Goal: Task Accomplishment & Management: Complete application form

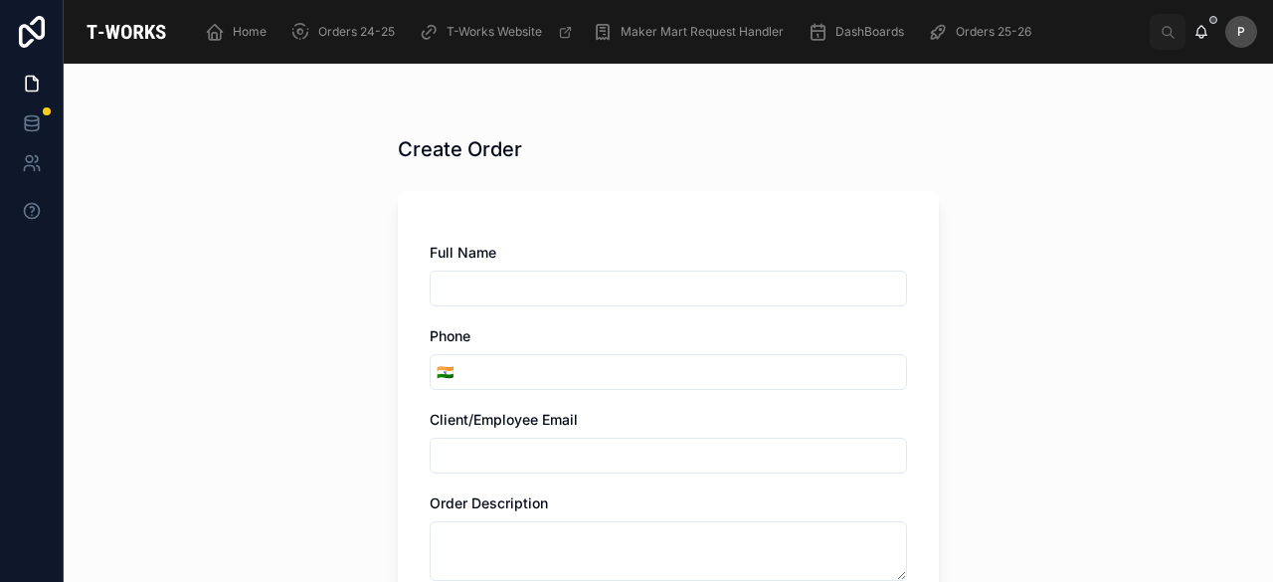
click at [509, 282] on input "text" at bounding box center [668, 289] width 475 height 28
click at [482, 281] on input "text" at bounding box center [668, 289] width 475 height 28
paste input "*******"
type input "*******"
click at [491, 365] on input "tel" at bounding box center [683, 372] width 447 height 28
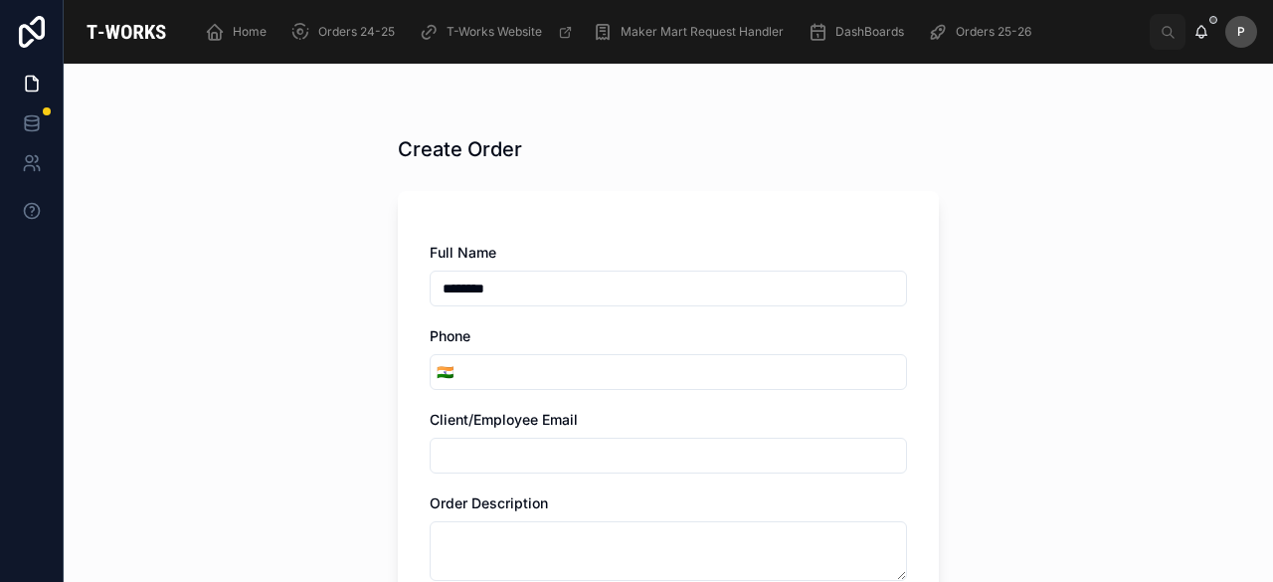
paste input "**********"
type input "**********"
drag, startPoint x: 521, startPoint y: 449, endPoint x: 519, endPoint y: 437, distance: 12.1
click at [521, 449] on input "text" at bounding box center [668, 456] width 475 height 28
click at [481, 443] on input "text" at bounding box center [668, 456] width 475 height 28
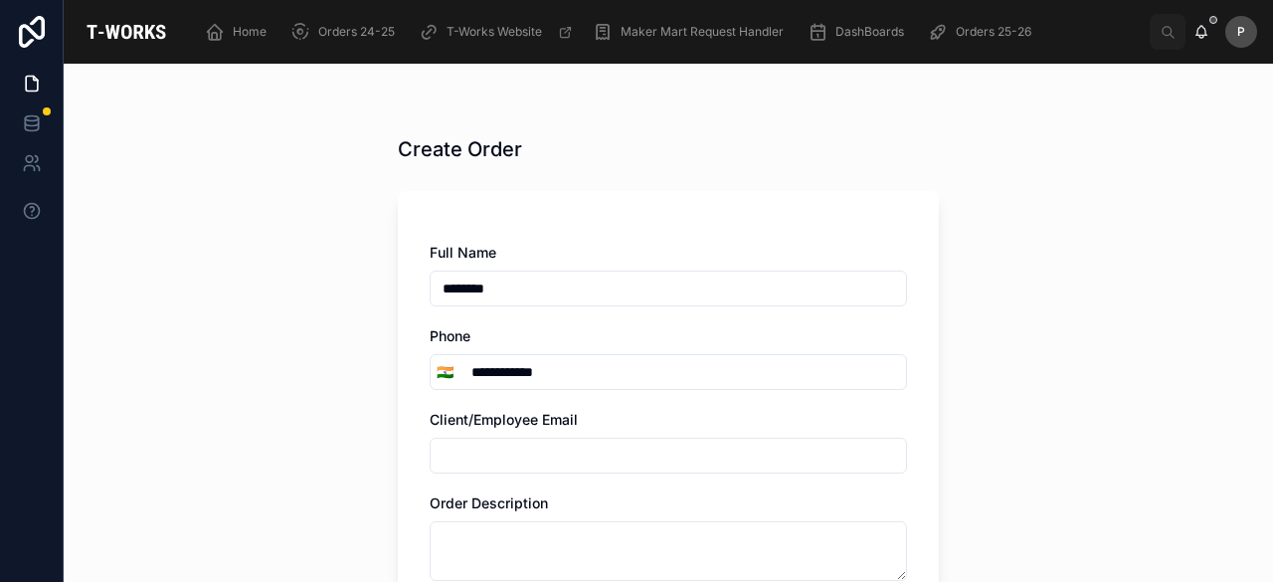
paste input "**********"
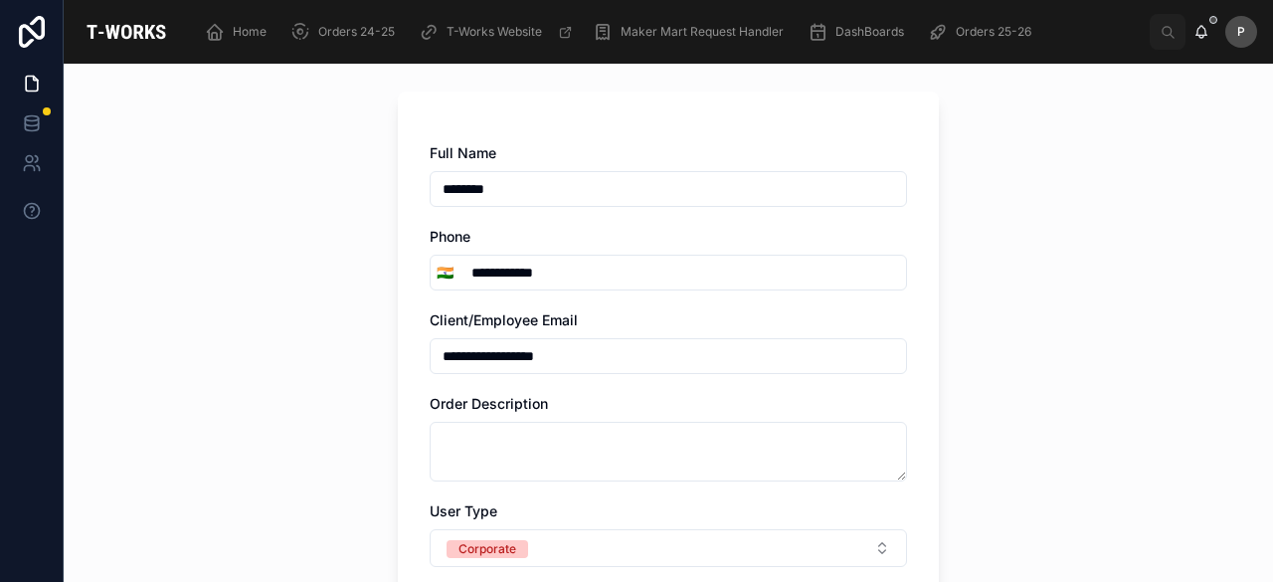
type input "**********"
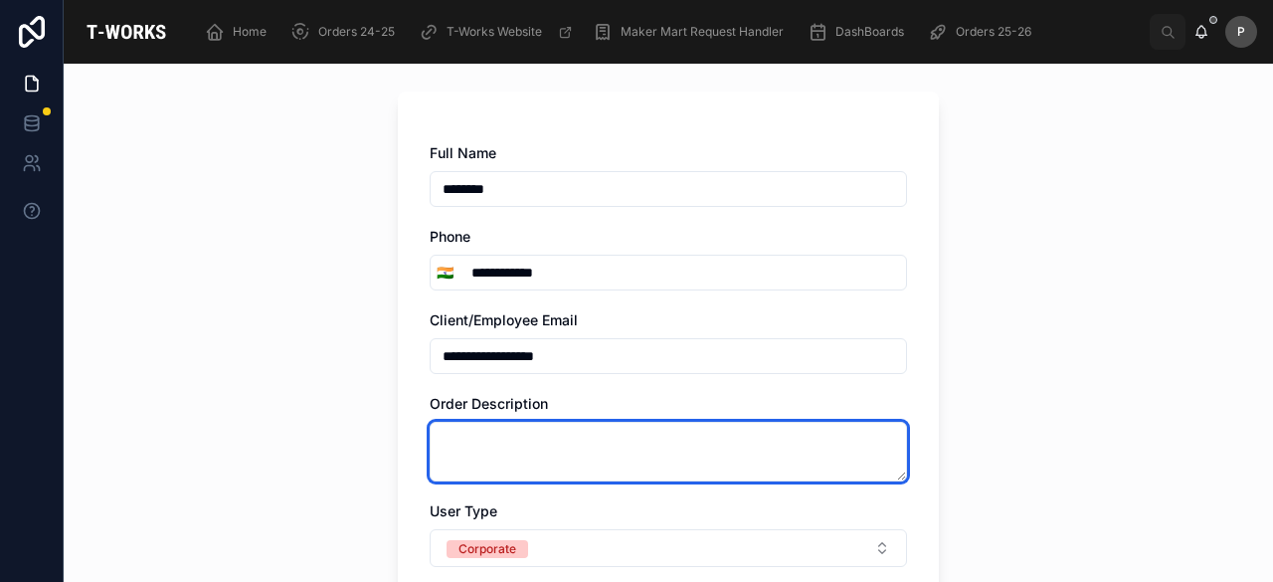
click at [488, 446] on textarea at bounding box center [668, 452] width 477 height 60
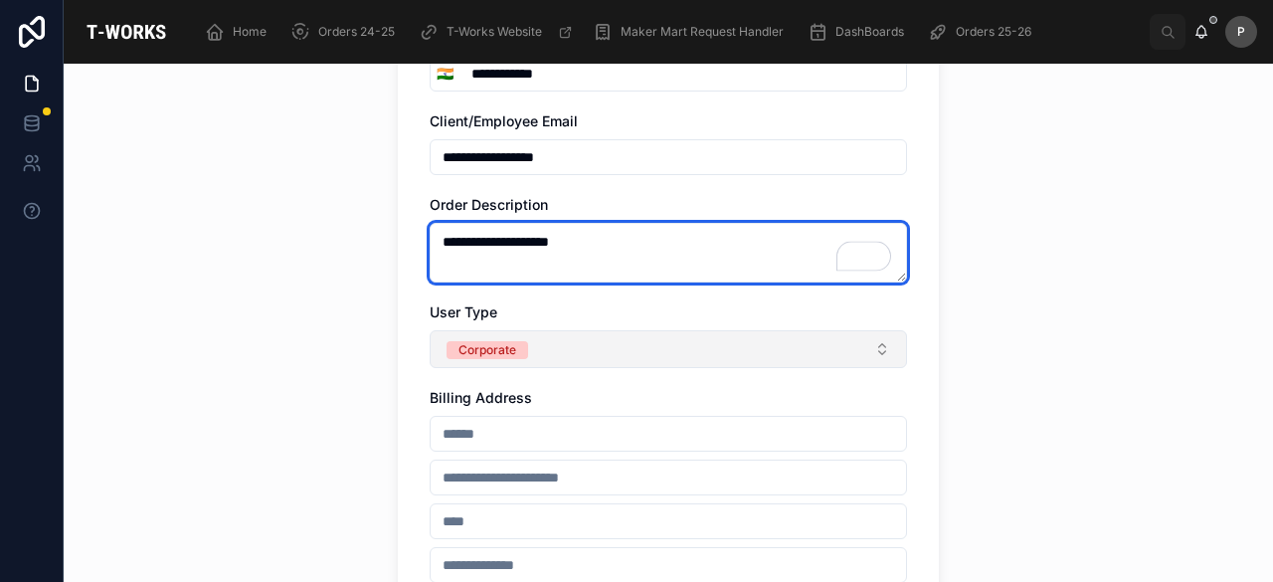
type textarea "**********"
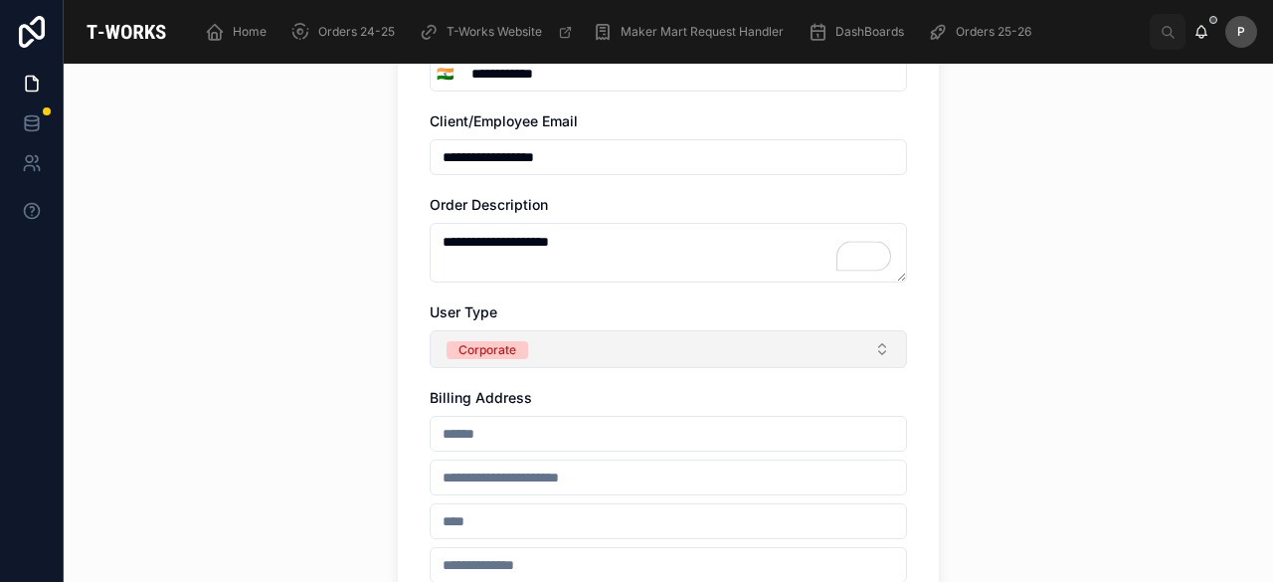
click at [487, 351] on div "Corporate" at bounding box center [488, 350] width 58 height 18
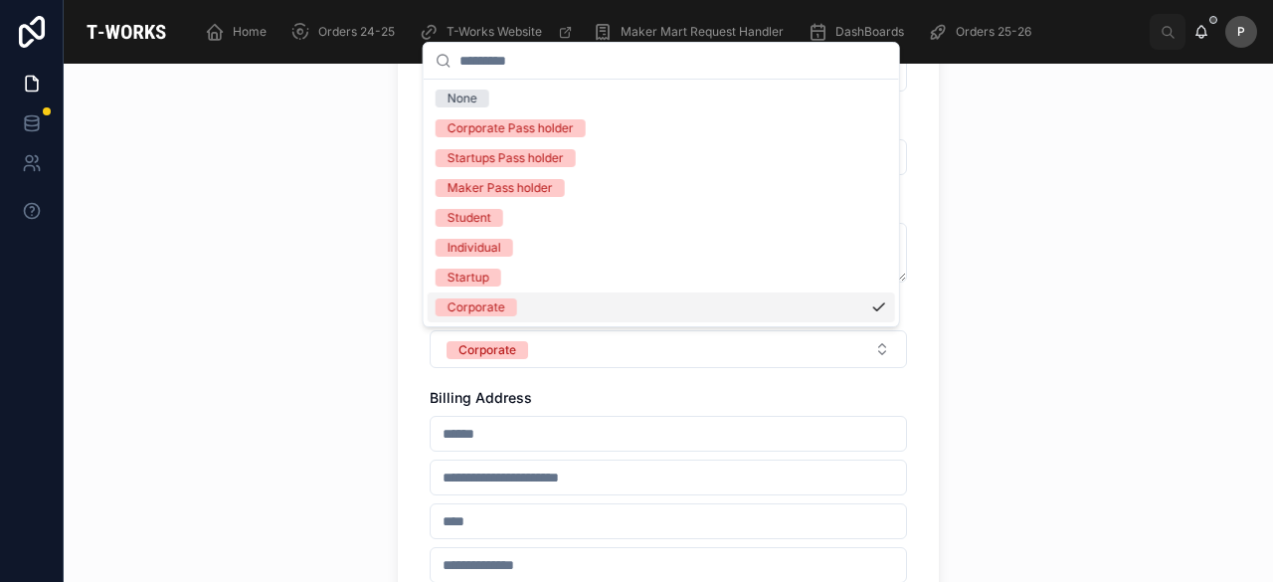
click at [481, 306] on div "Corporate" at bounding box center [477, 307] width 58 height 18
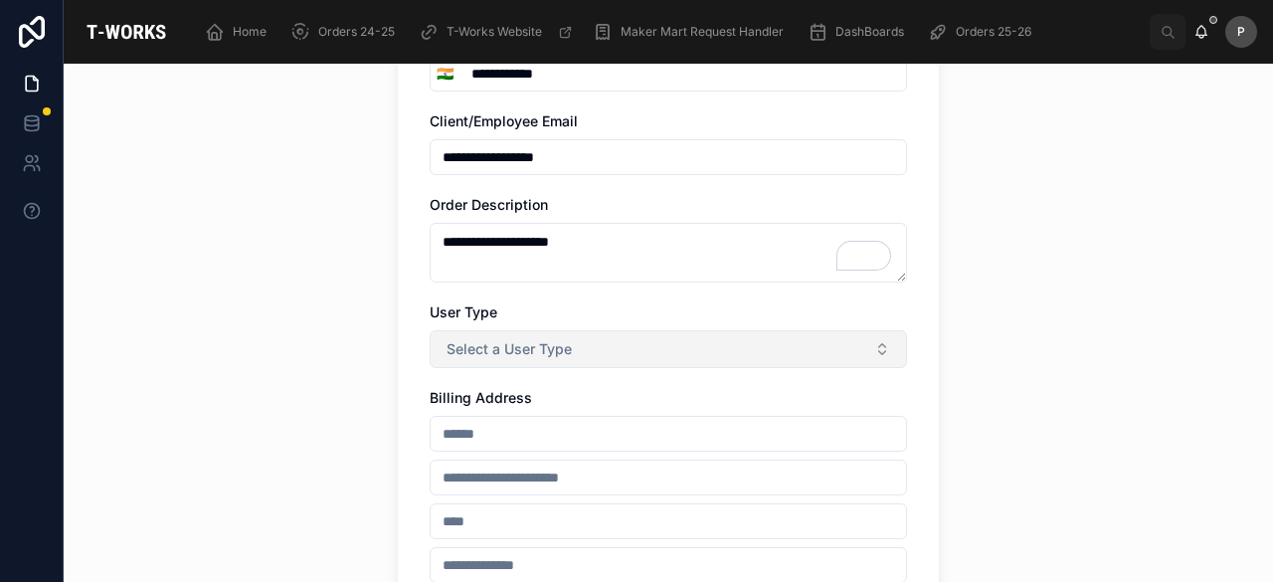
click at [480, 356] on span "Select a User Type" at bounding box center [509, 349] width 125 height 20
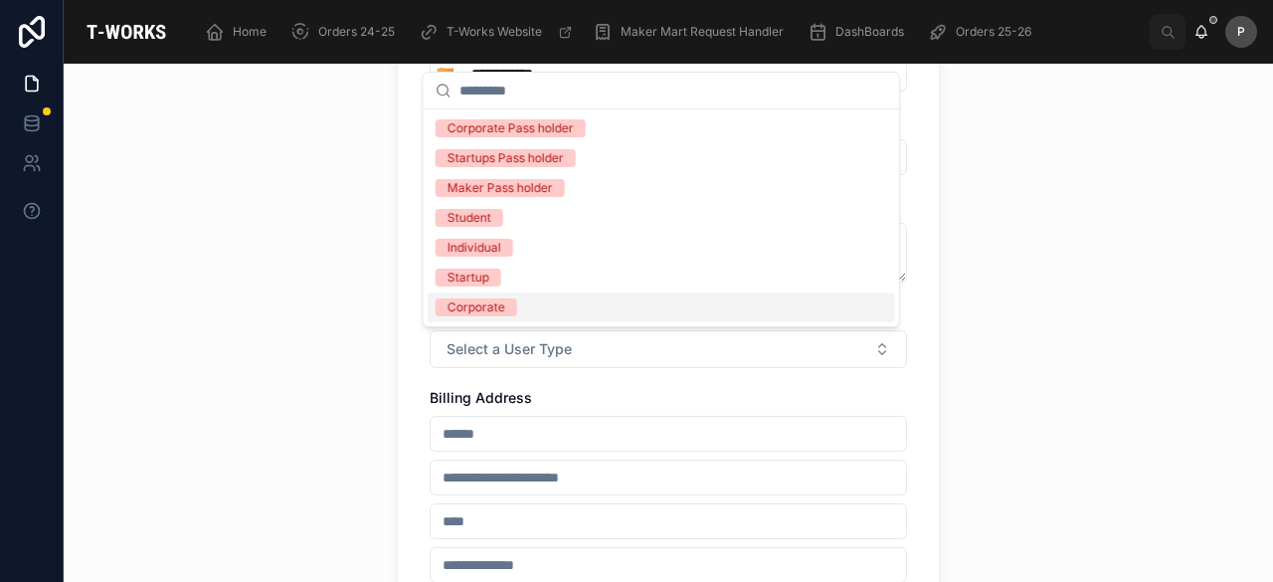
click at [492, 309] on div "Corporate" at bounding box center [477, 307] width 58 height 18
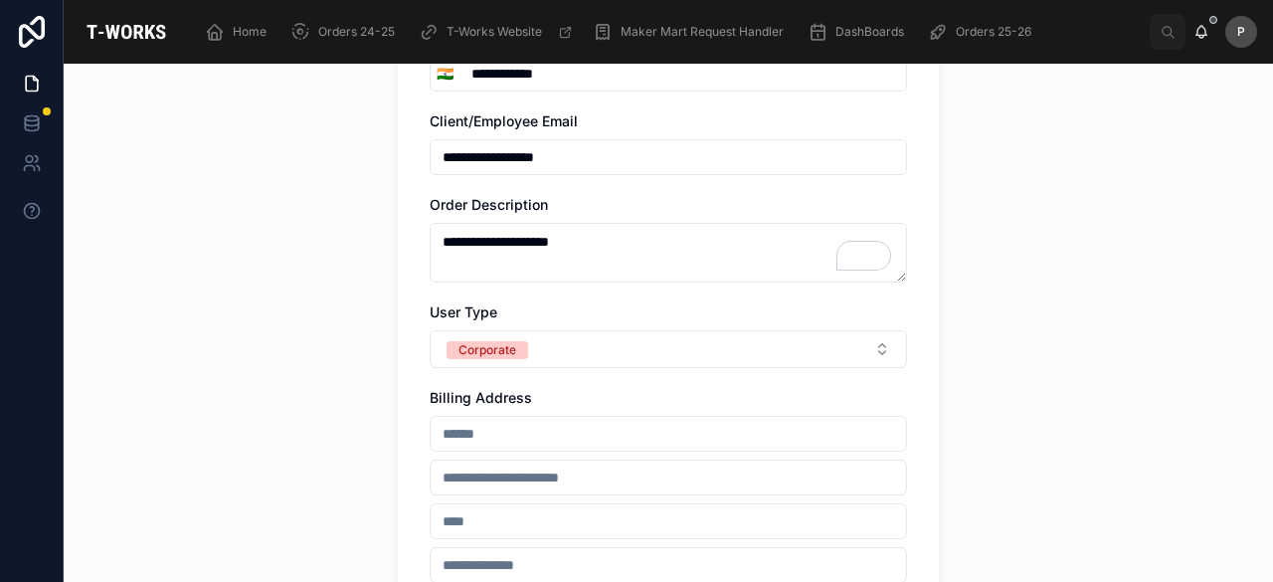
click at [469, 431] on input "text" at bounding box center [668, 434] width 475 height 28
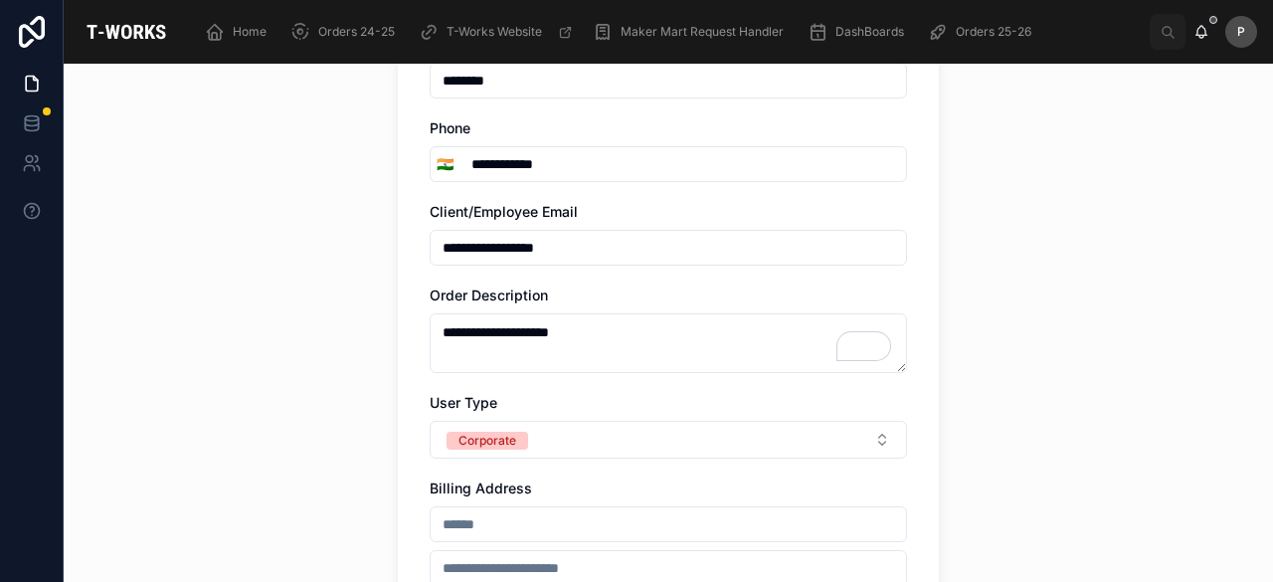
scroll to position [398, 0]
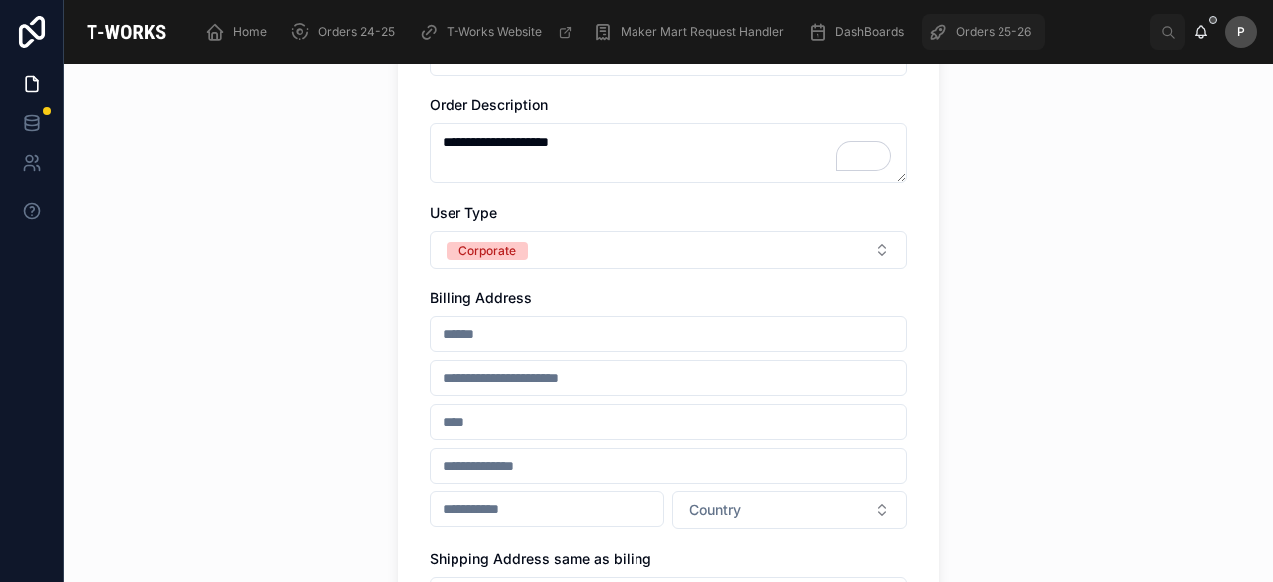
click at [1015, 33] on span "Orders 25-26" at bounding box center [994, 32] width 76 height 16
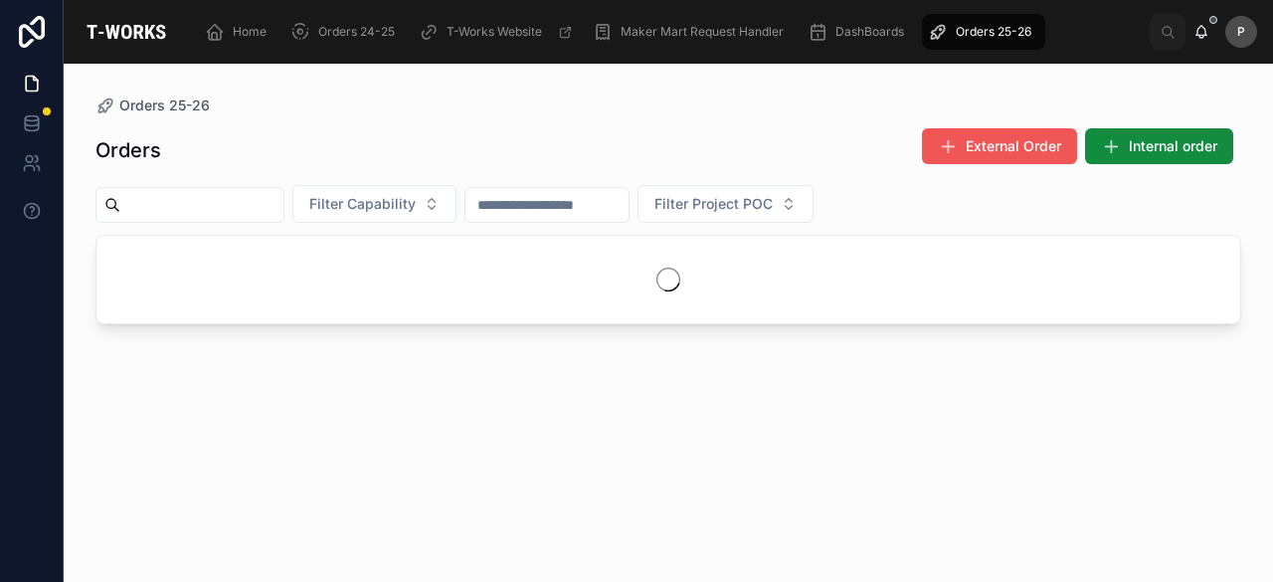
click at [999, 153] on span "External Order" at bounding box center [1013, 146] width 95 height 20
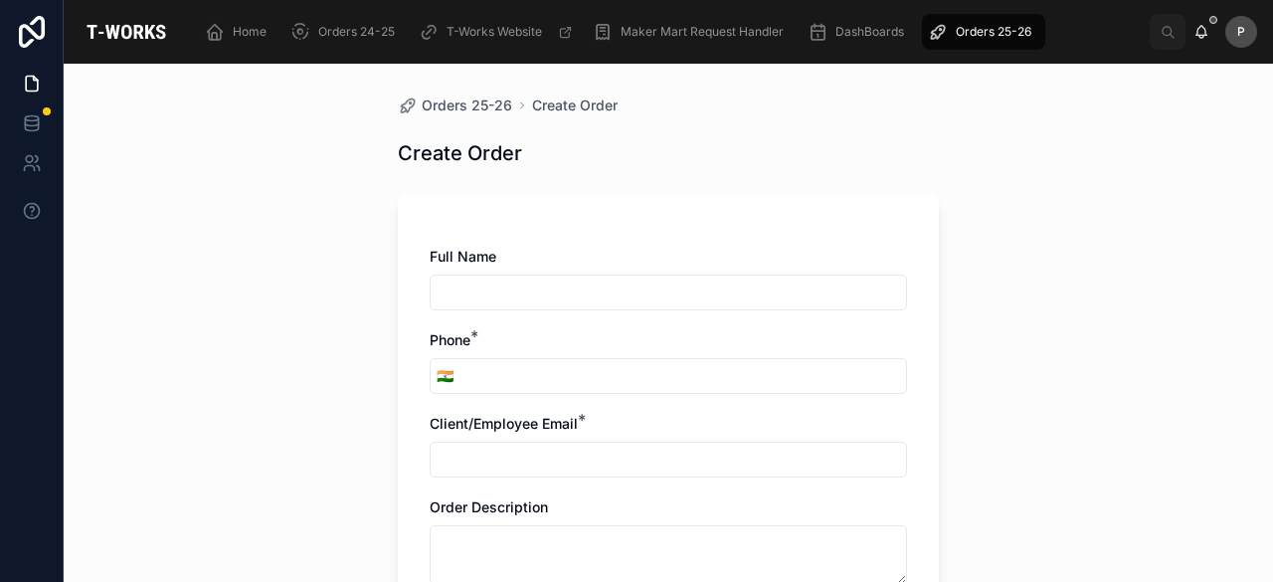
click at [505, 297] on input "text" at bounding box center [668, 293] width 475 height 28
click at [511, 287] on input "text" at bounding box center [668, 293] width 475 height 28
paste input "*******"
type input "*******"
drag, startPoint x: 493, startPoint y: 352, endPoint x: 494, endPoint y: 373, distance: 20.9
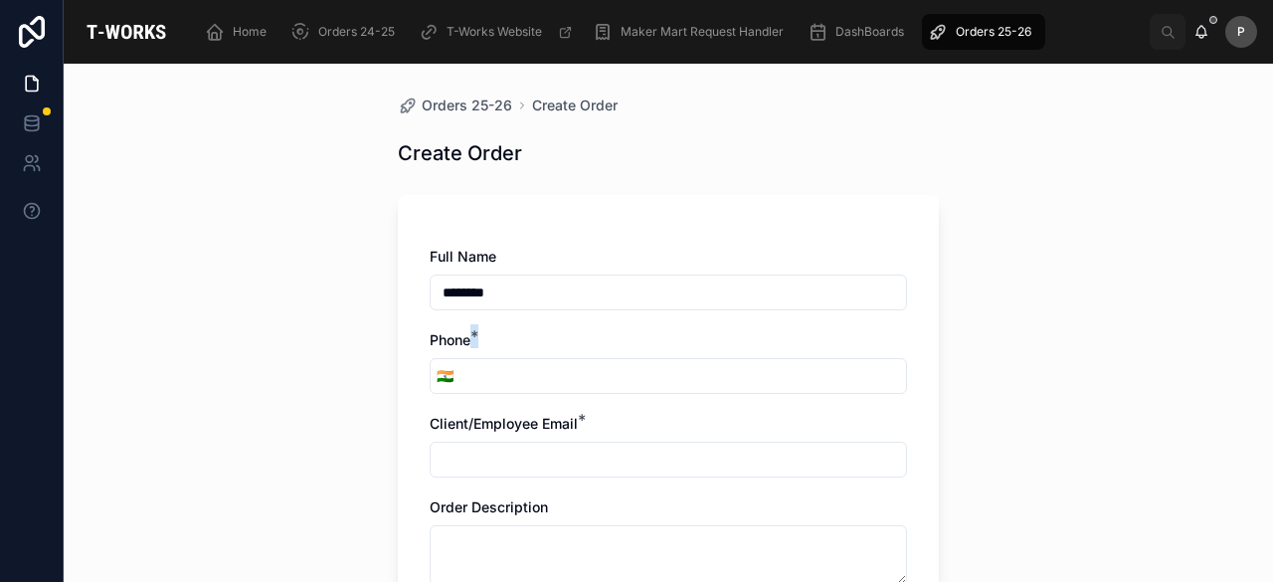
click at [494, 371] on div "Phone * 🇮🇳" at bounding box center [668, 362] width 477 height 64
click at [494, 378] on input "tel" at bounding box center [683, 376] width 447 height 28
click at [494, 376] on input "tel" at bounding box center [683, 376] width 447 height 28
paste input "**********"
type input "**********"
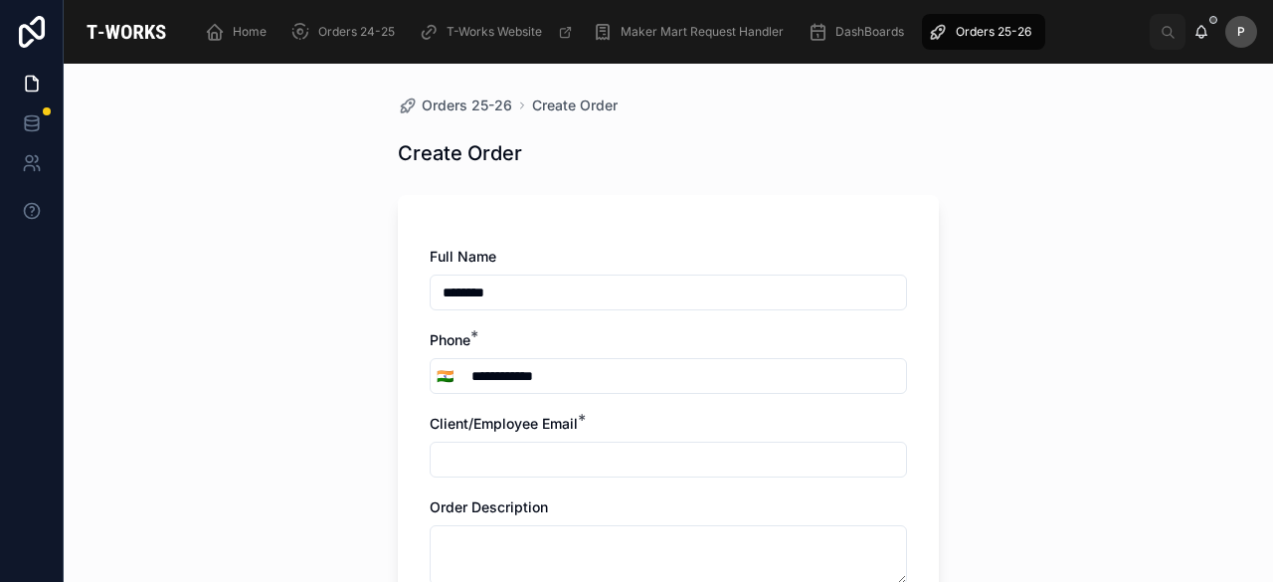
click at [493, 447] on input "text" at bounding box center [668, 460] width 475 height 28
paste input "**********"
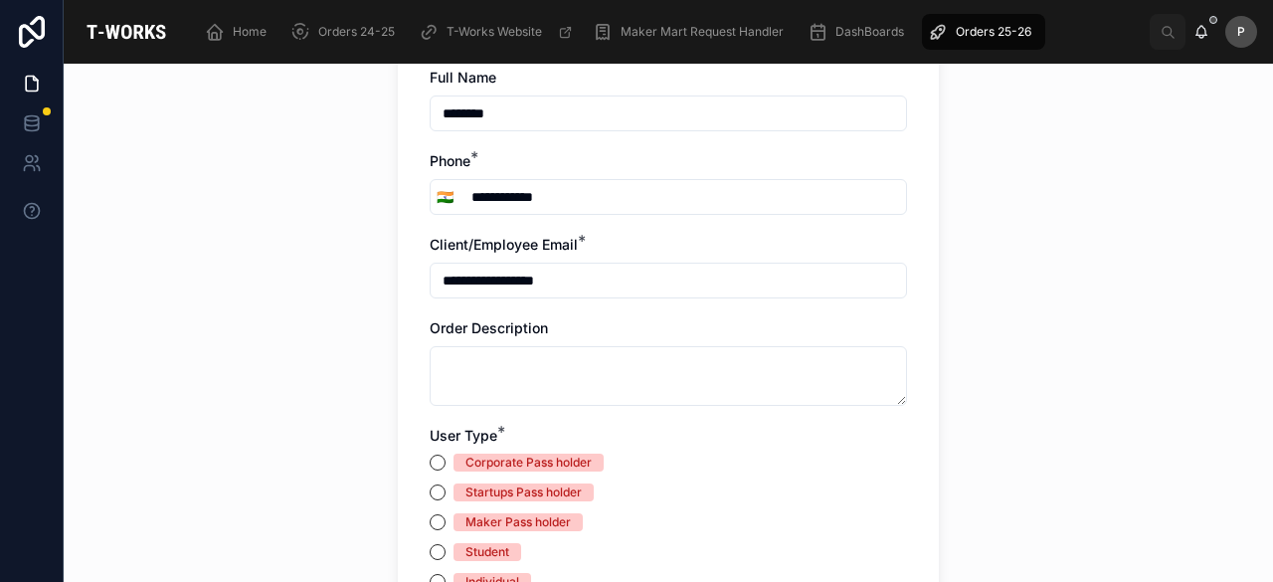
scroll to position [199, 0]
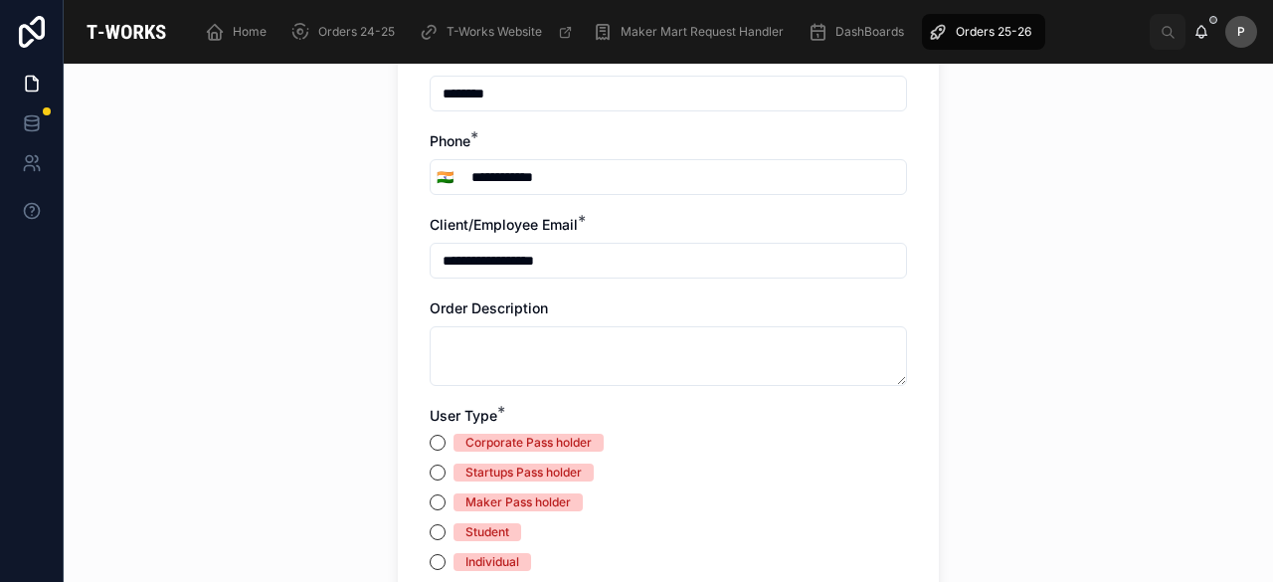
type input "**********"
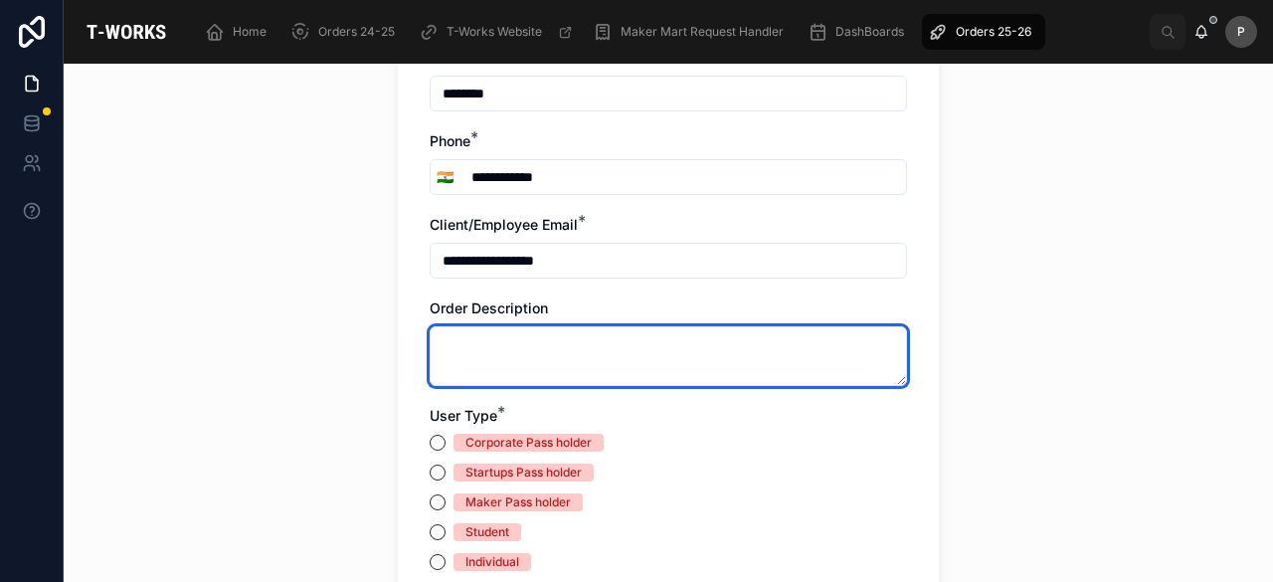
click at [541, 351] on textarea at bounding box center [668, 356] width 477 height 60
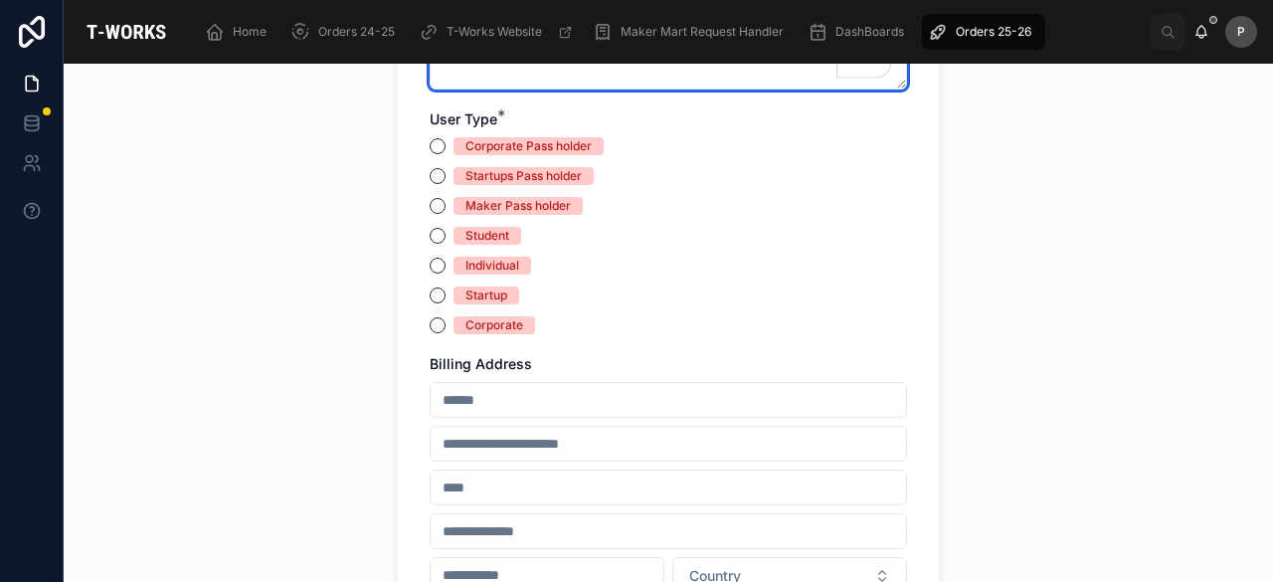
scroll to position [497, 0]
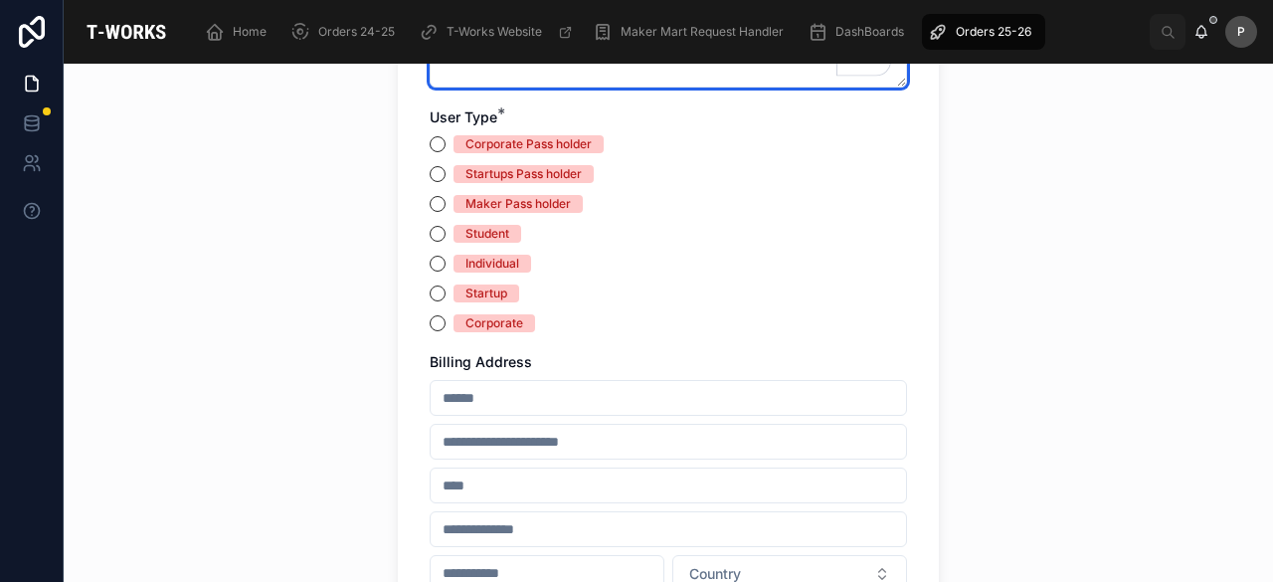
type textarea "**********"
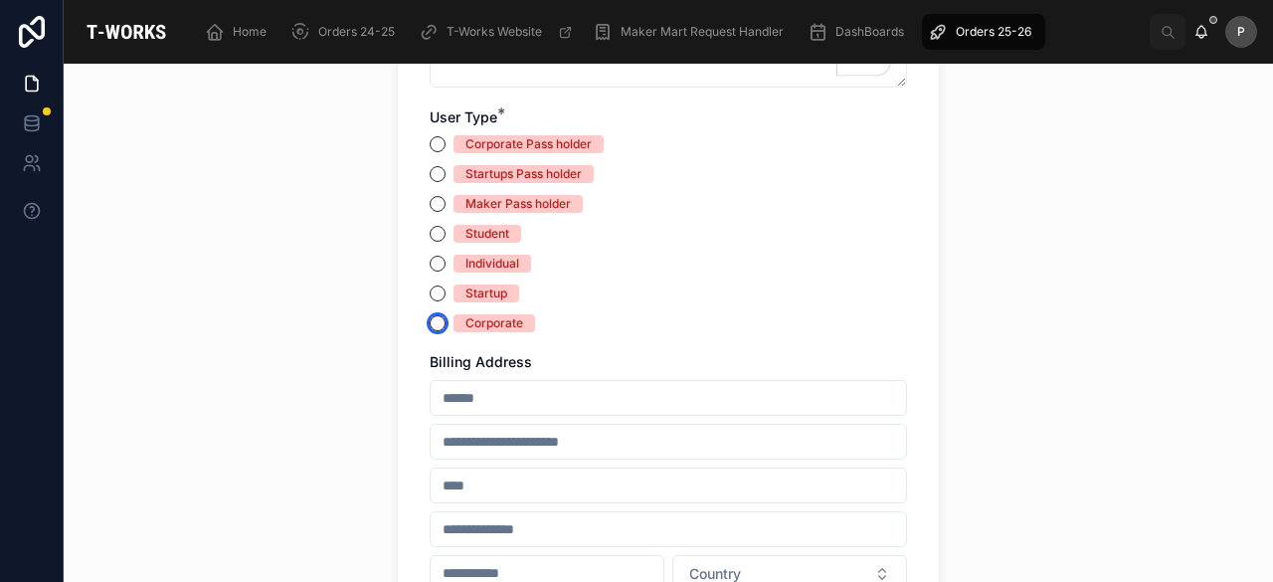
click at [430, 318] on button "Corporate" at bounding box center [438, 323] width 16 height 16
click at [464, 407] on input "text" at bounding box center [668, 398] width 475 height 28
click at [477, 391] on input "text" at bounding box center [668, 398] width 475 height 28
paste input "**********"
click at [477, 391] on input "**********" at bounding box center [668, 398] width 475 height 28
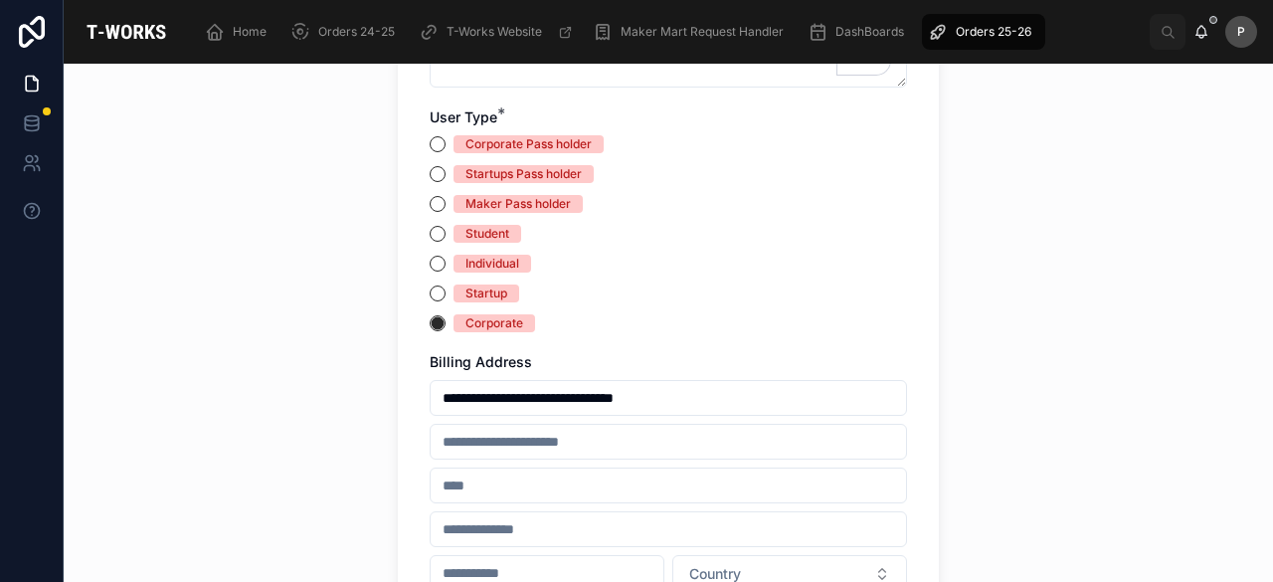
type input "**********"
type input "*********"
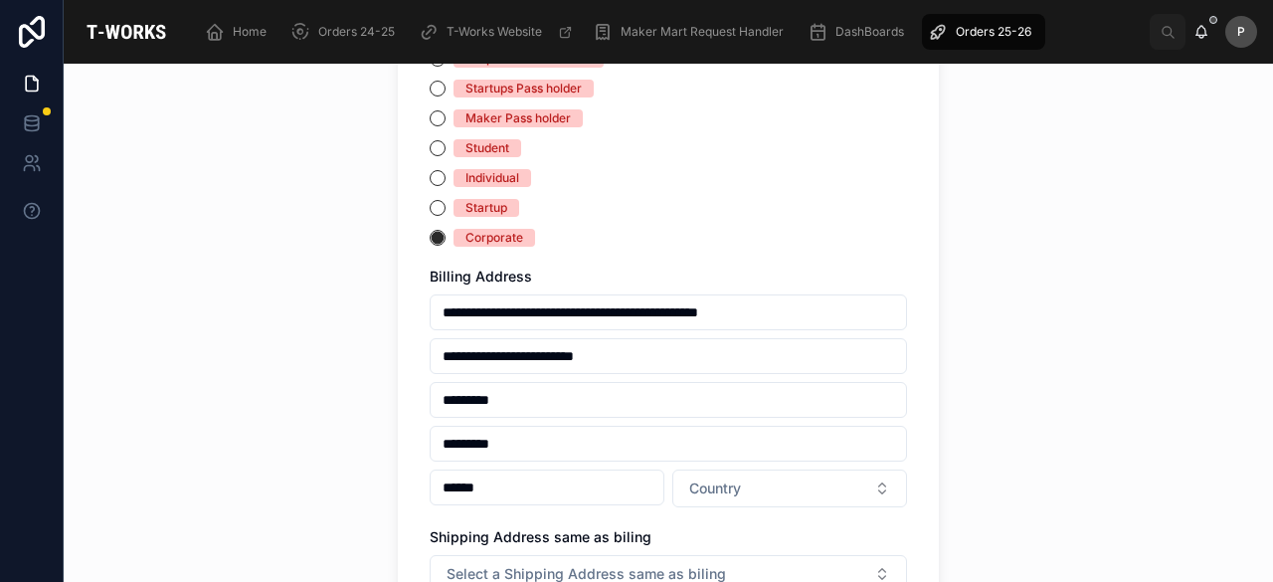
scroll to position [696, 0]
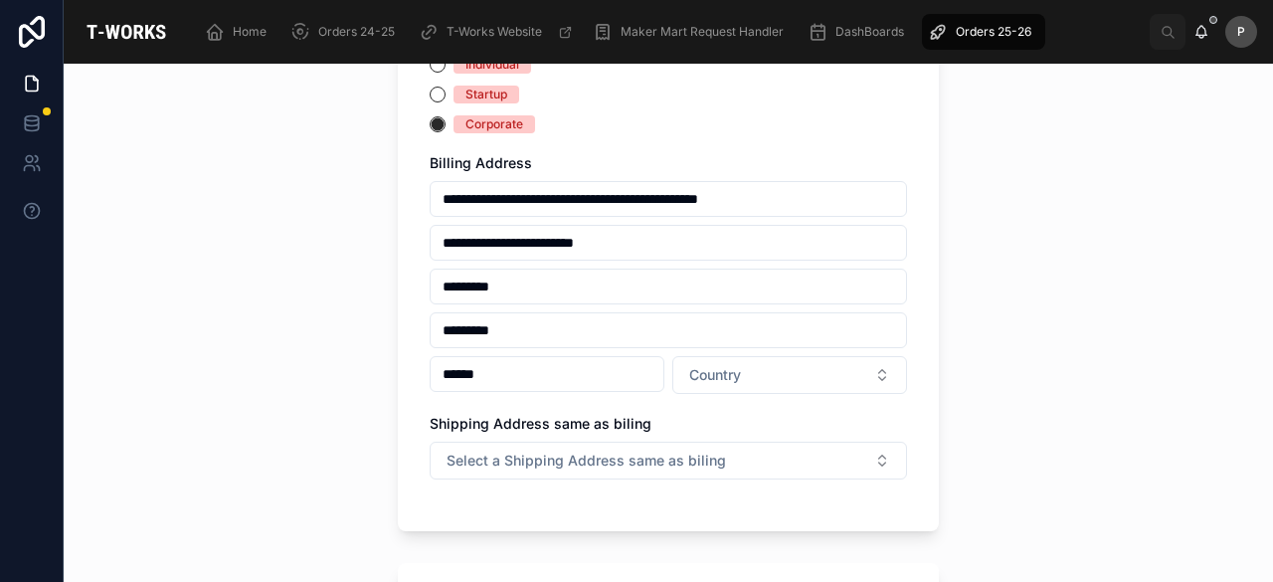
click at [523, 373] on input "******" at bounding box center [547, 374] width 233 height 28
type input "******"
click at [703, 379] on span "Country" at bounding box center [715, 375] width 52 height 20
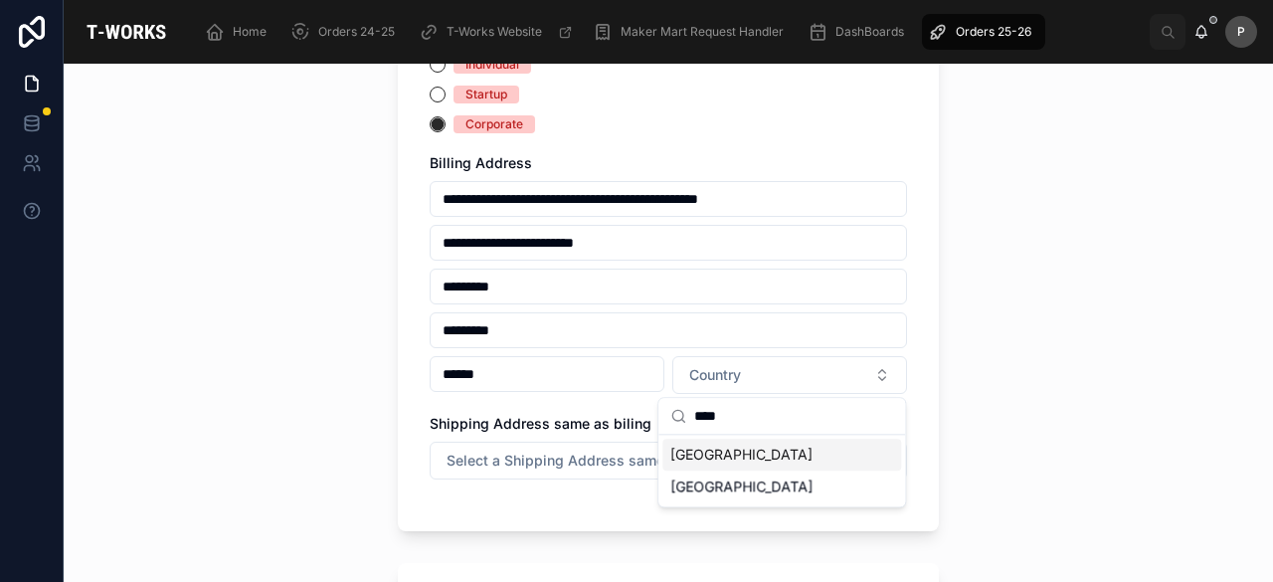
type input "****"
click at [697, 457] on div "[GEOGRAPHIC_DATA]" at bounding box center [781, 455] width 239 height 32
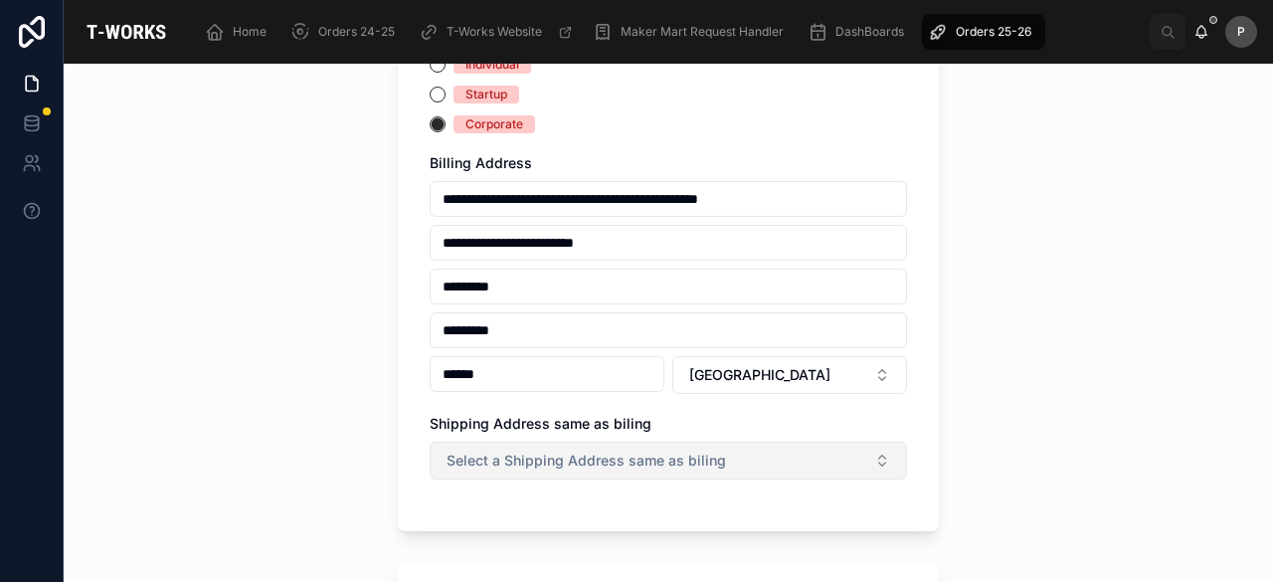
click at [625, 457] on span "Select a Shipping Address same as biling" at bounding box center [587, 461] width 280 height 20
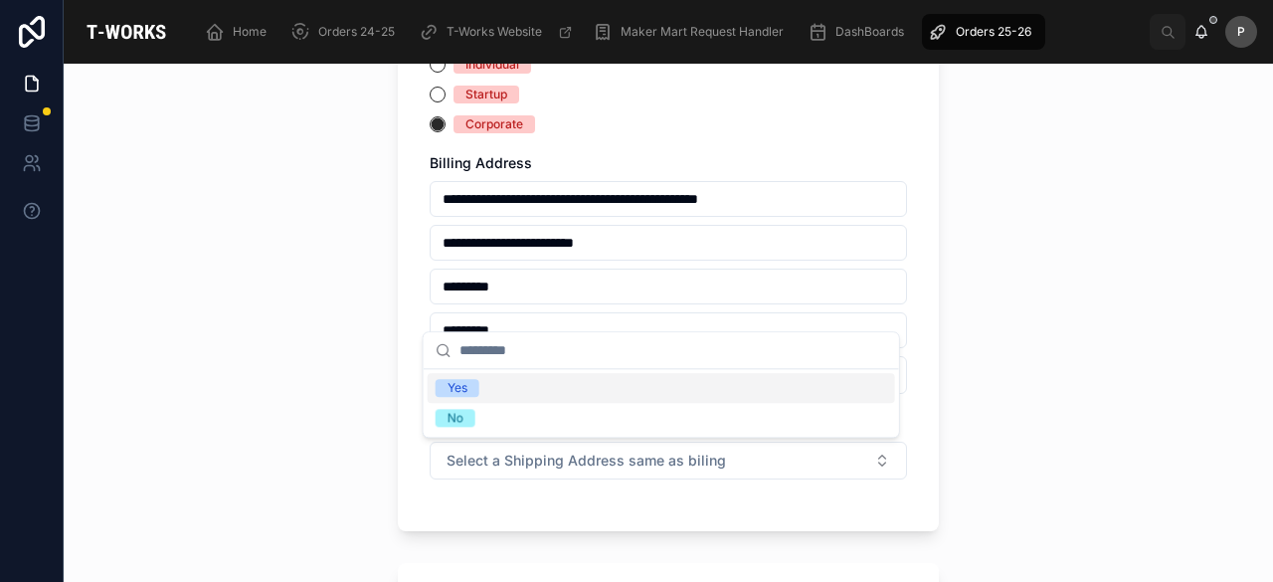
click at [469, 391] on span "Yes" at bounding box center [458, 388] width 44 height 18
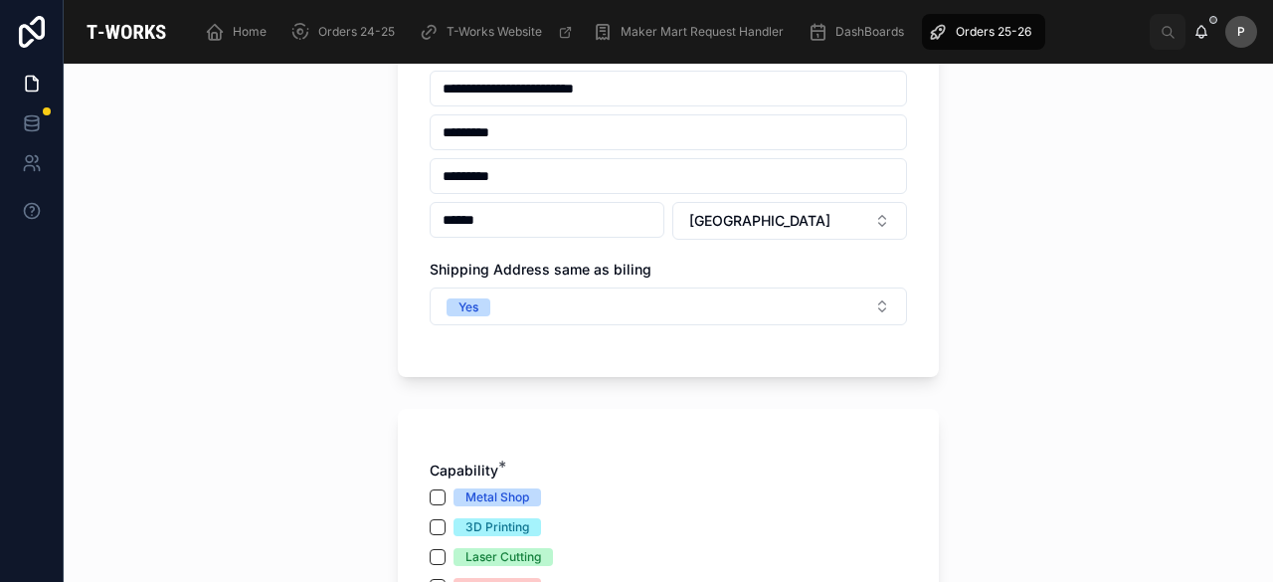
scroll to position [995, 0]
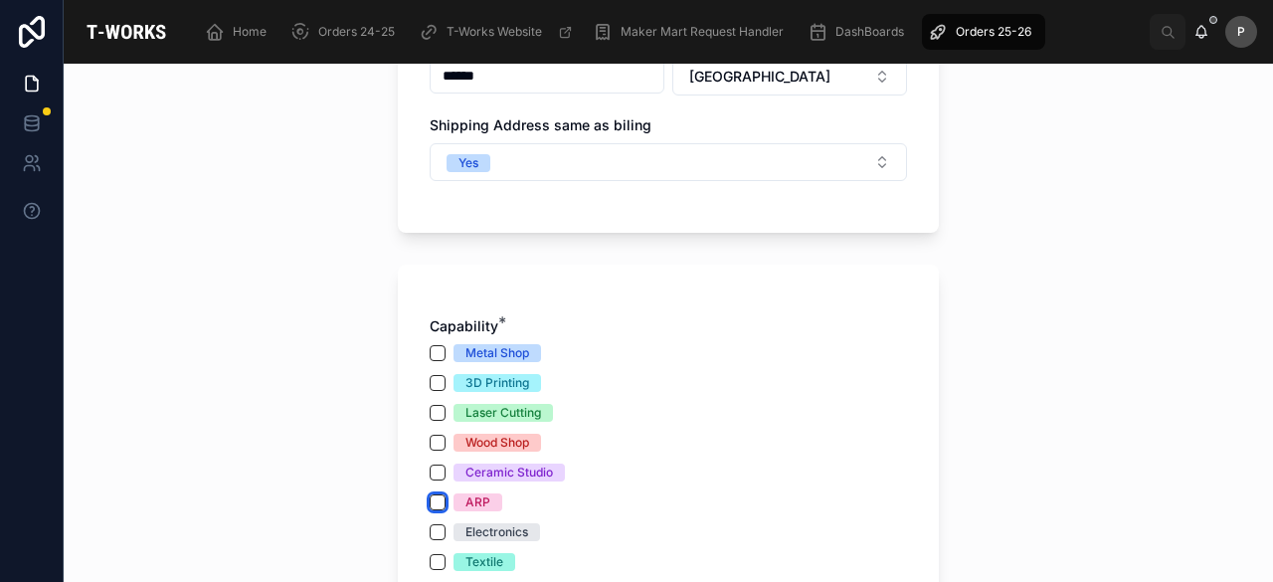
click at [430, 496] on button "ARP" at bounding box center [438, 502] width 16 height 16
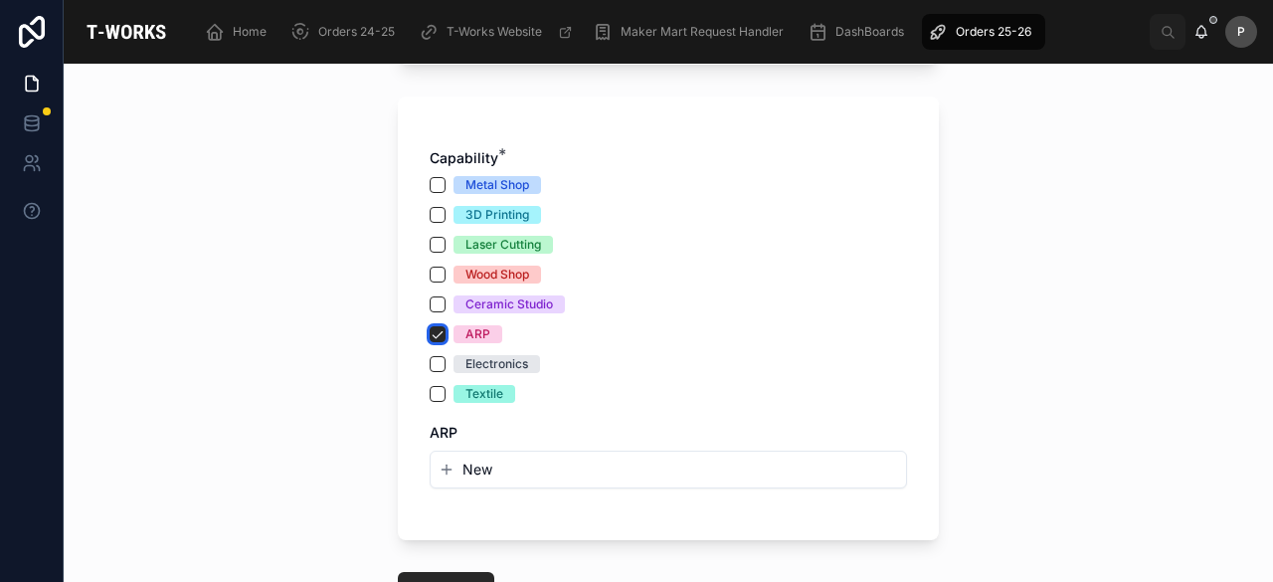
scroll to position [1194, 0]
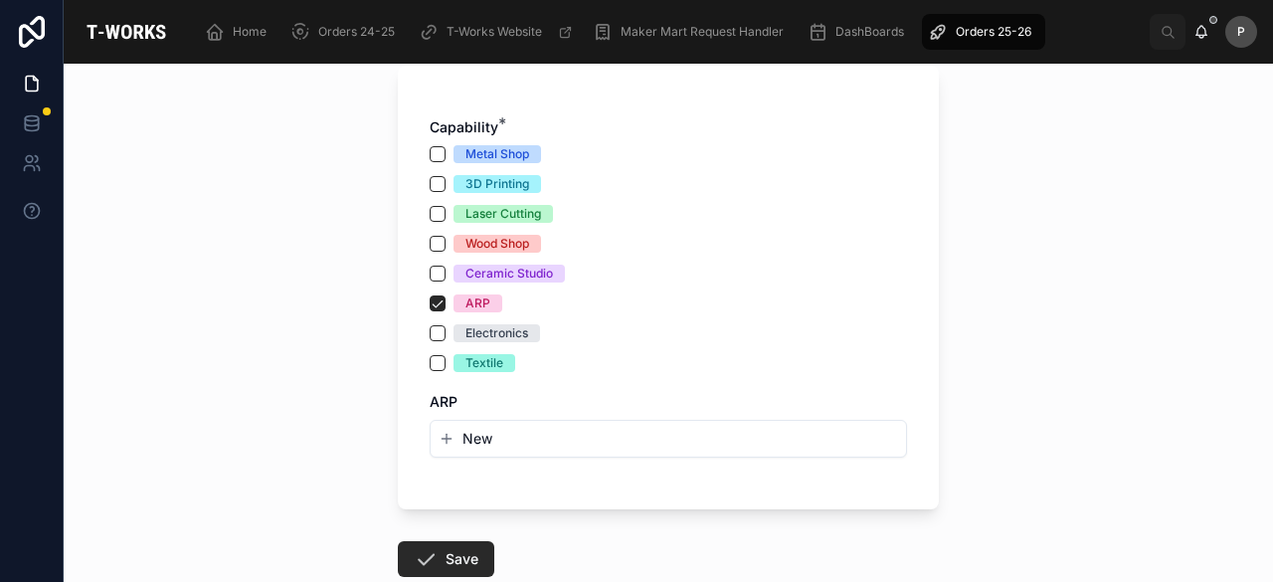
click at [475, 436] on span "New" at bounding box center [478, 439] width 30 height 20
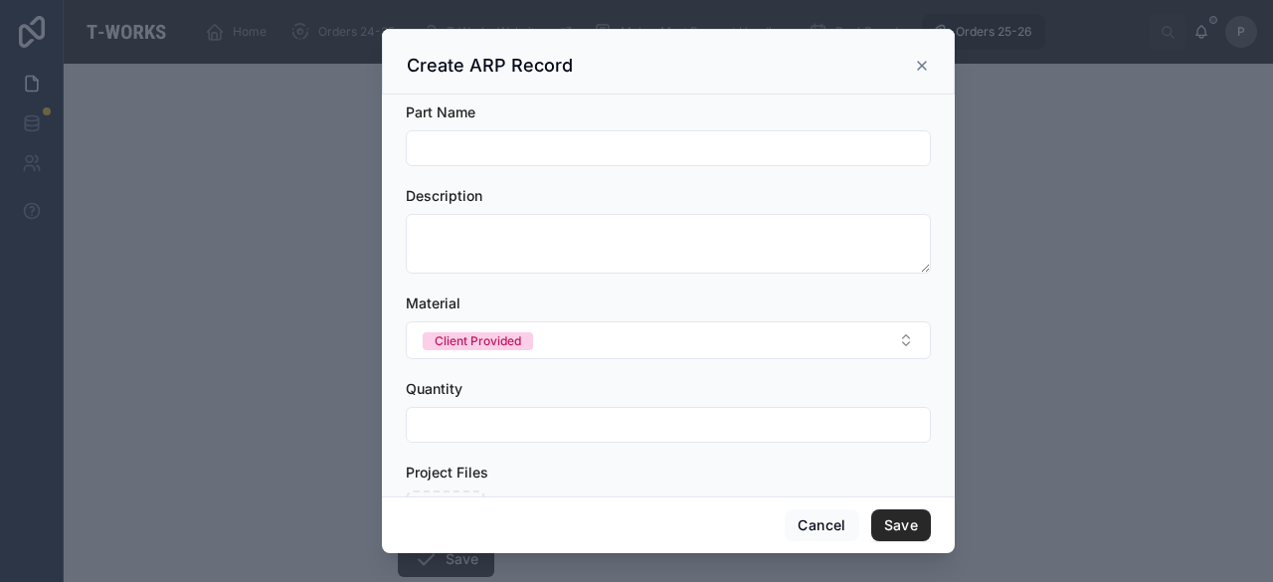
click at [474, 149] on input "text" at bounding box center [668, 148] width 523 height 28
drag, startPoint x: 583, startPoint y: 154, endPoint x: 380, endPoint y: 151, distance: 202.9
click at [380, 151] on div "**********" at bounding box center [669, 291] width 1210 height 582
type input "**********"
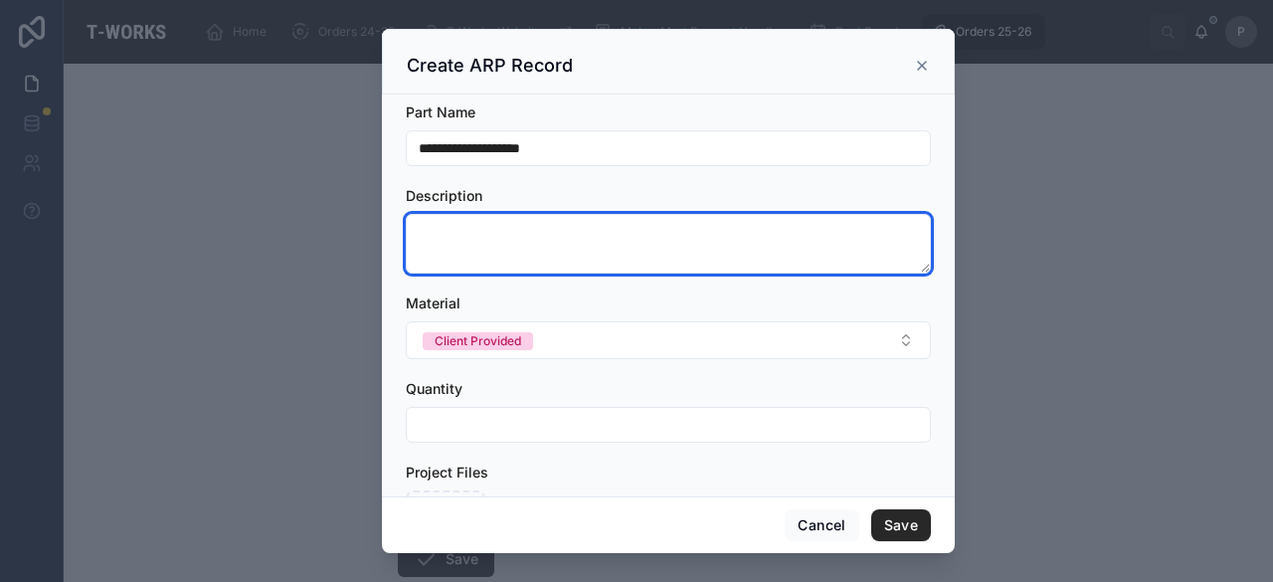
click at [454, 230] on textarea at bounding box center [668, 244] width 525 height 60
paste textarea "**********"
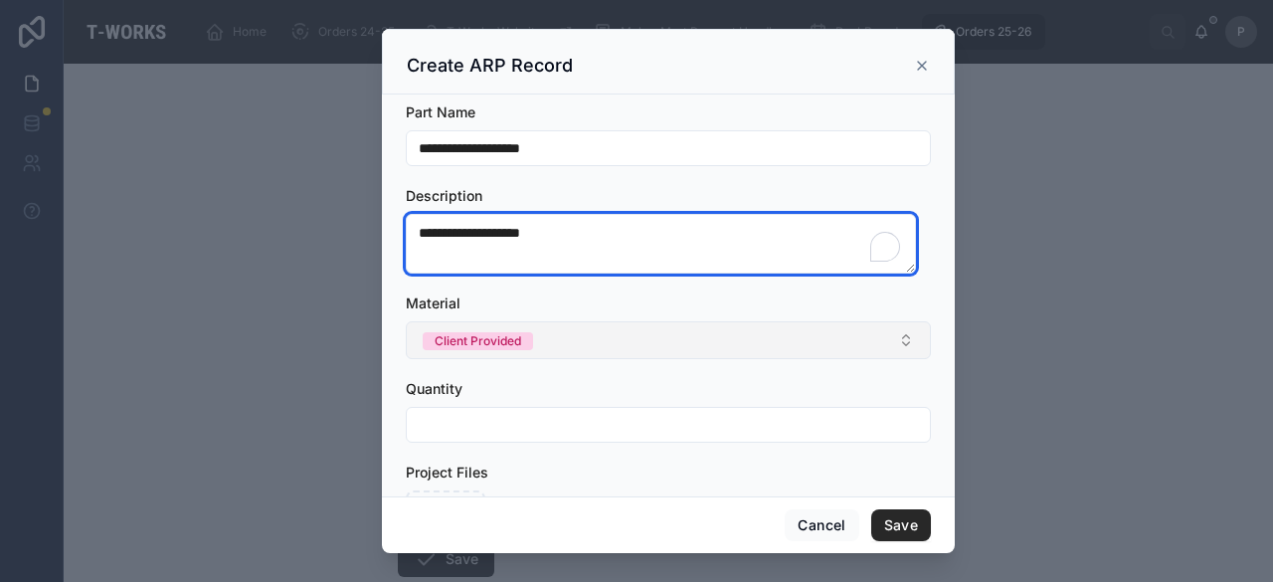
type textarea "**********"
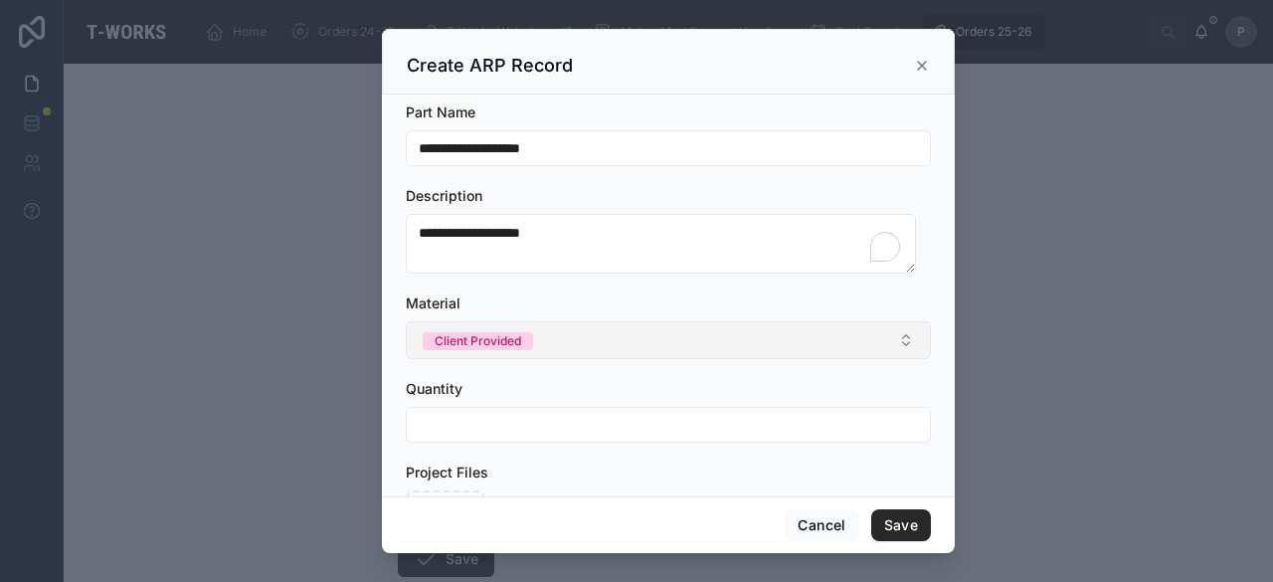
click at [480, 337] on div "Client Provided" at bounding box center [478, 341] width 87 height 18
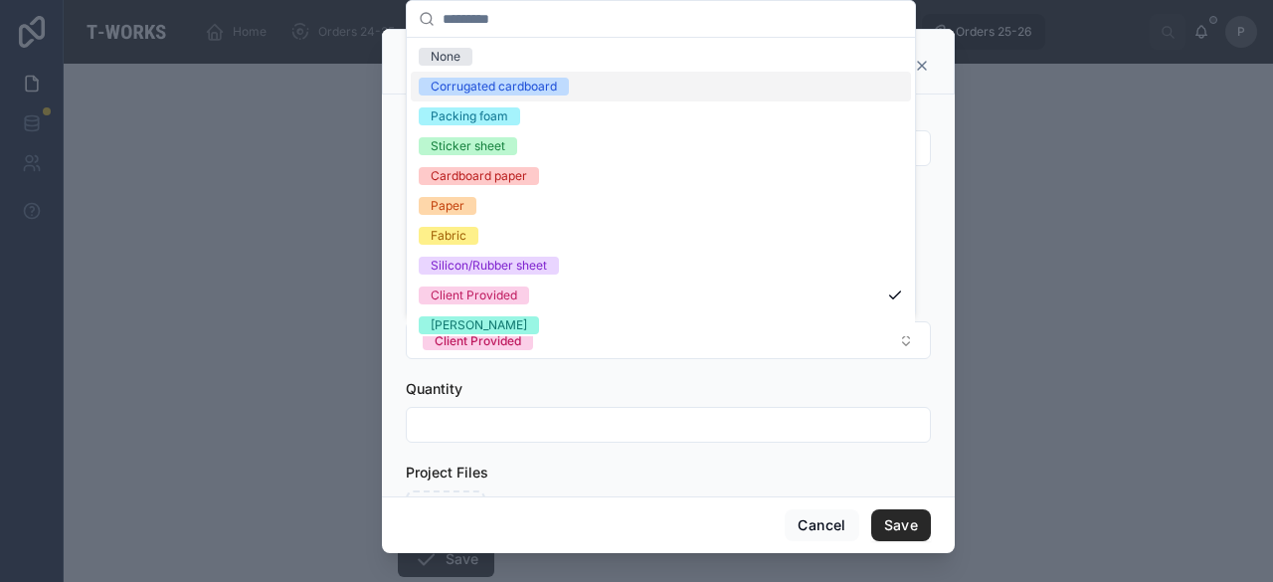
click at [535, 85] on div "Corrugated cardboard" at bounding box center [494, 87] width 126 height 18
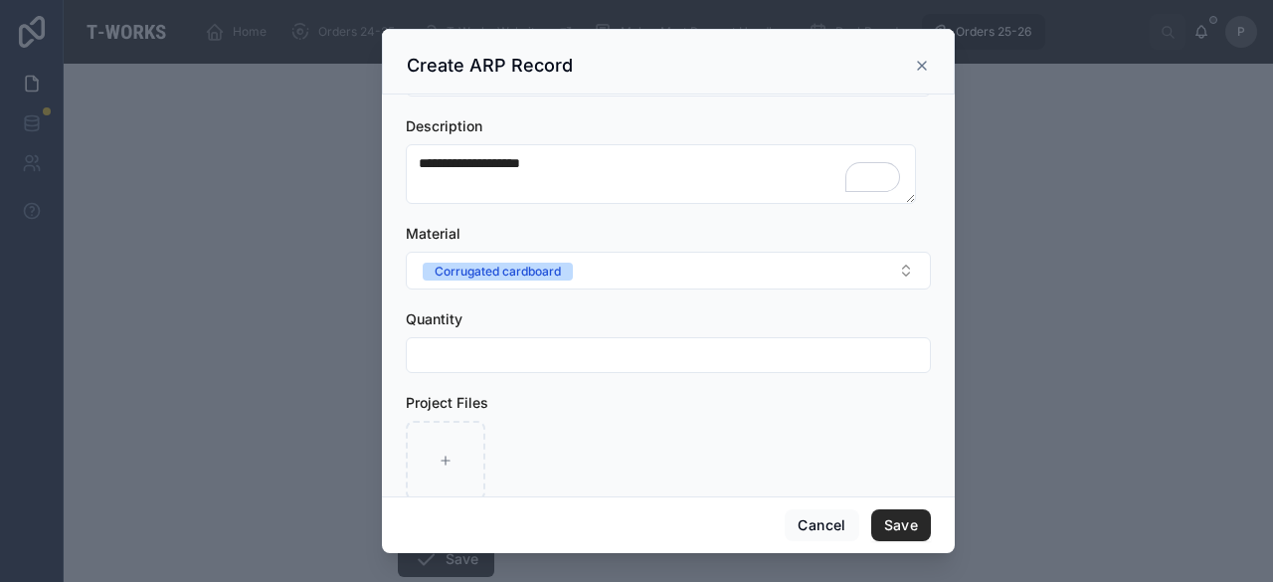
scroll to position [99, 0]
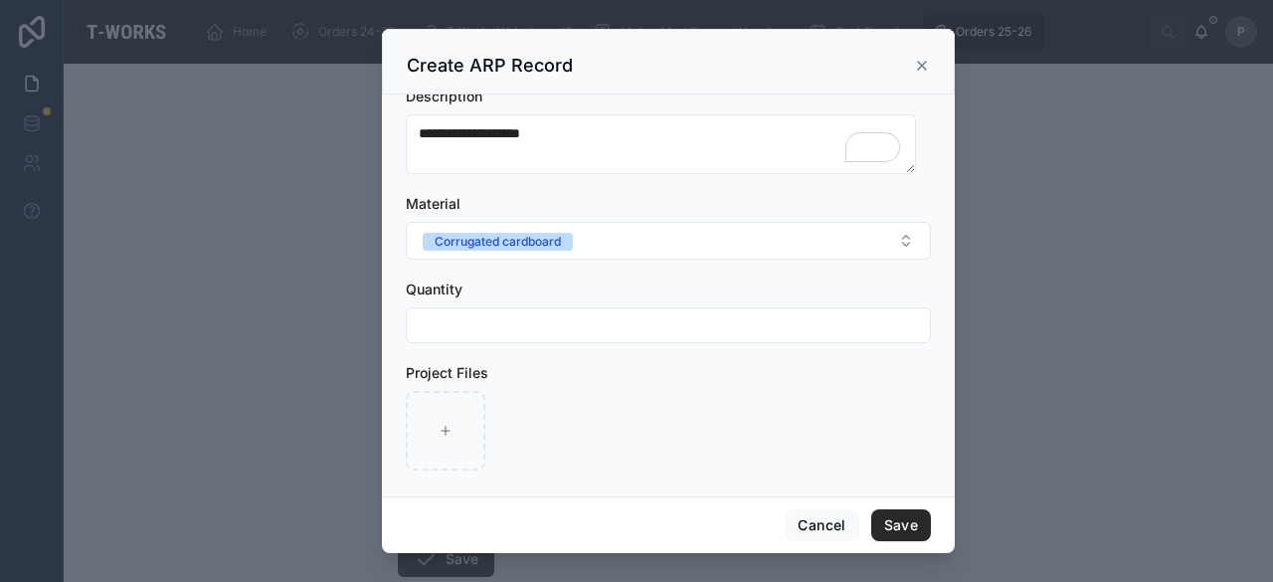
click at [478, 319] on input "text" at bounding box center [668, 325] width 523 height 28
type input "*"
click at [471, 414] on div at bounding box center [446, 431] width 80 height 80
type input "**********"
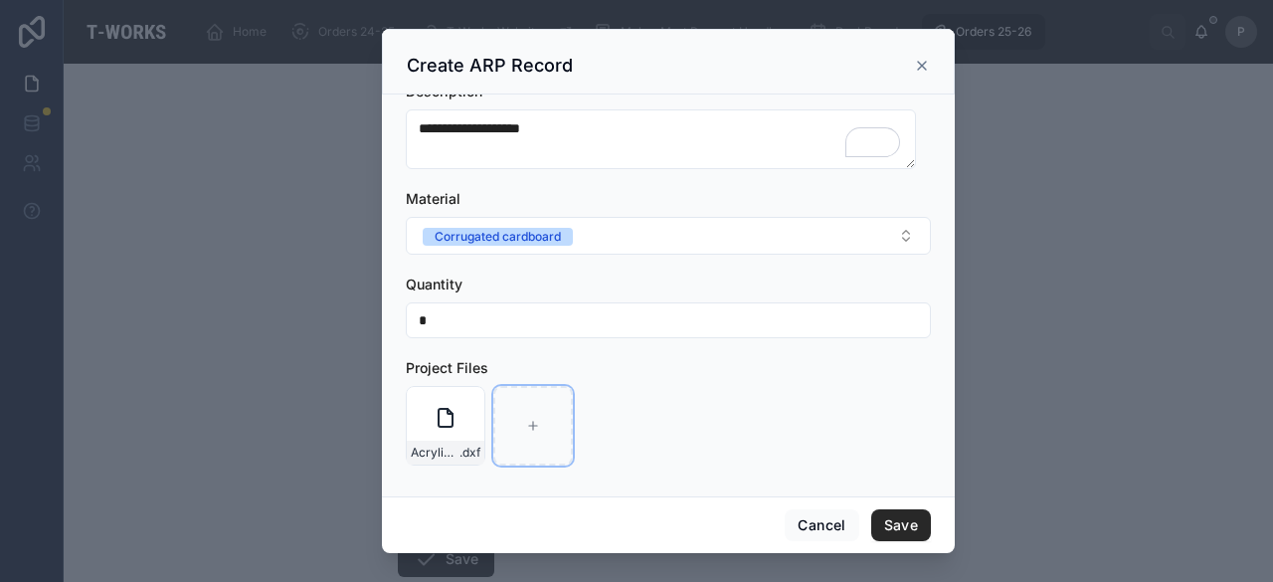
scroll to position [106, 0]
click at [919, 518] on button "Save" at bounding box center [901, 525] width 60 height 32
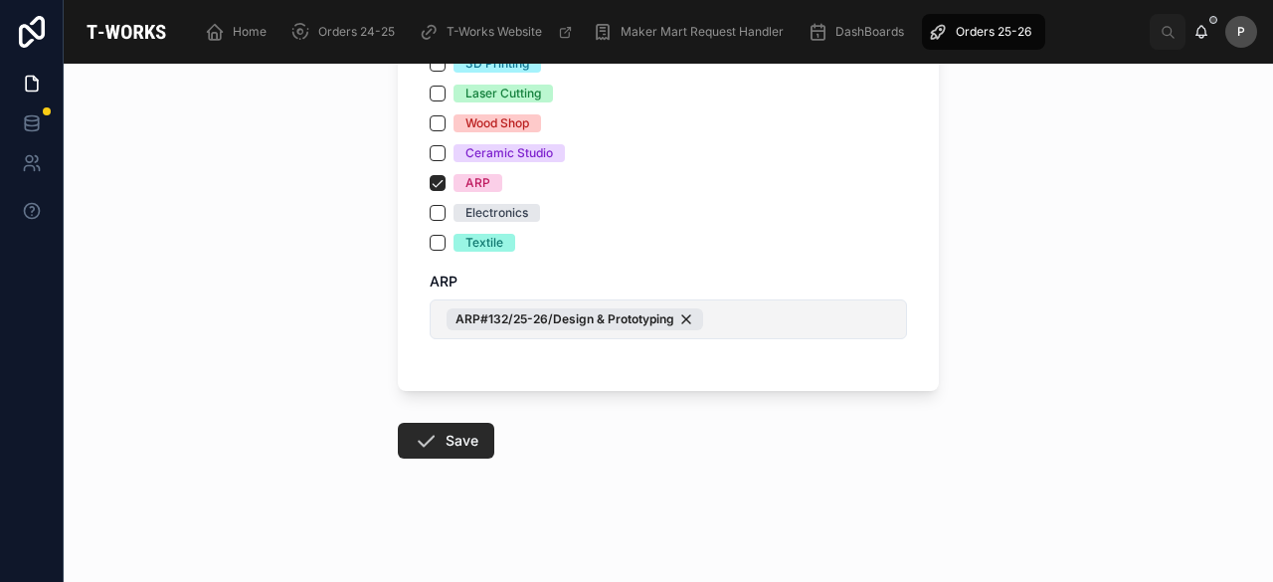
scroll to position [1315, 0]
click at [460, 425] on button "Save" at bounding box center [446, 440] width 96 height 36
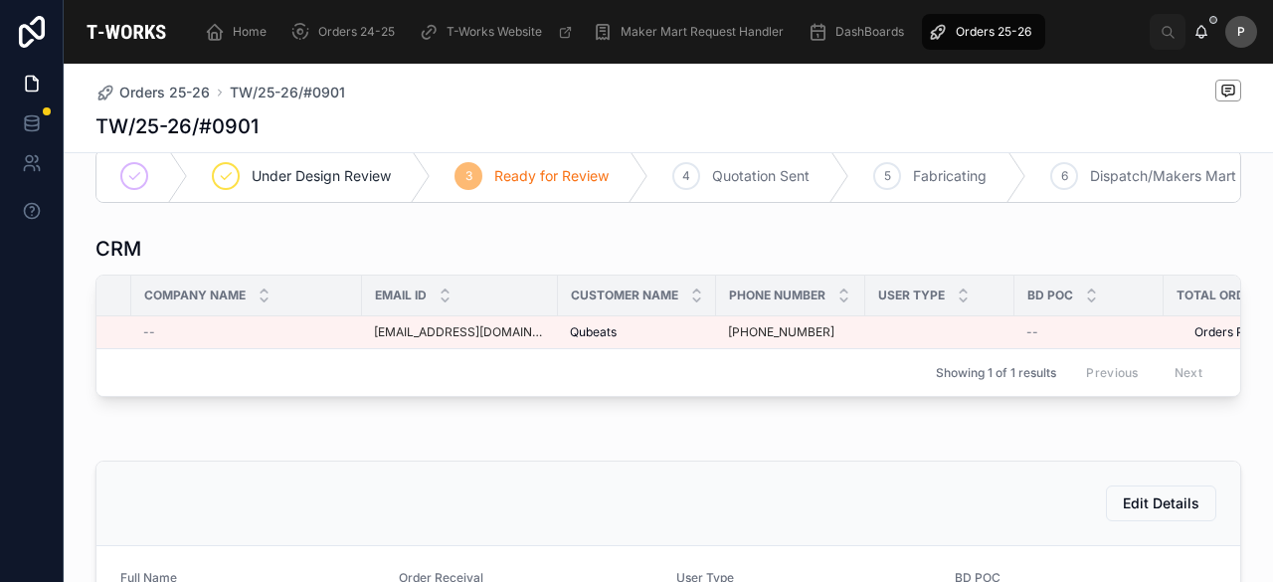
scroll to position [0, 172]
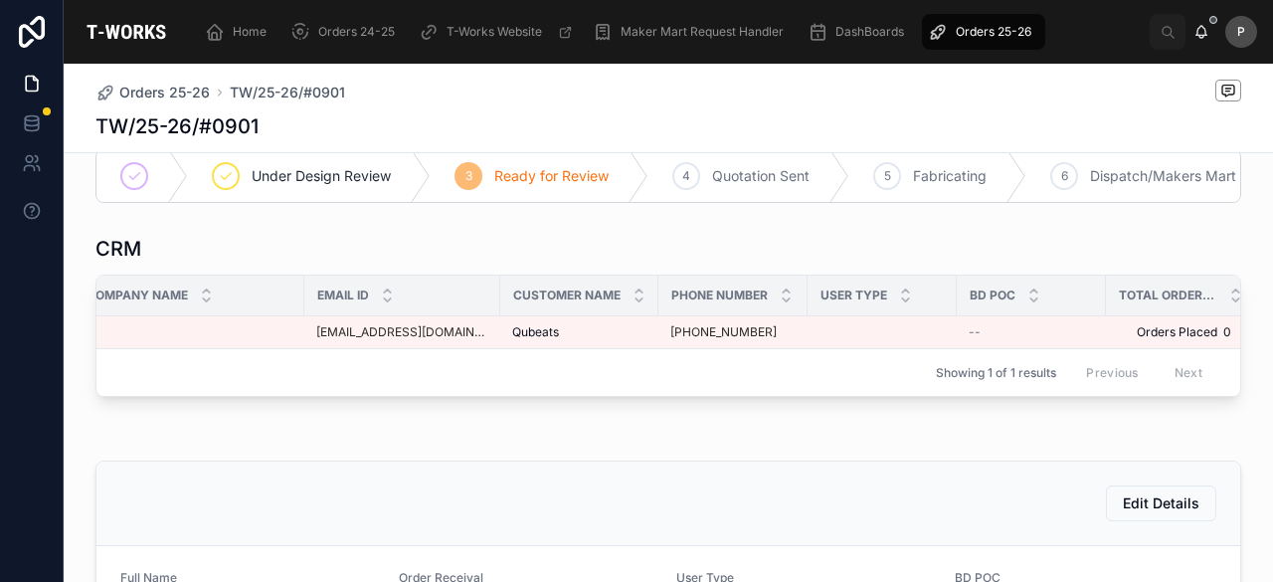
click at [981, 27] on span "Orders 25-26" at bounding box center [994, 32] width 76 height 16
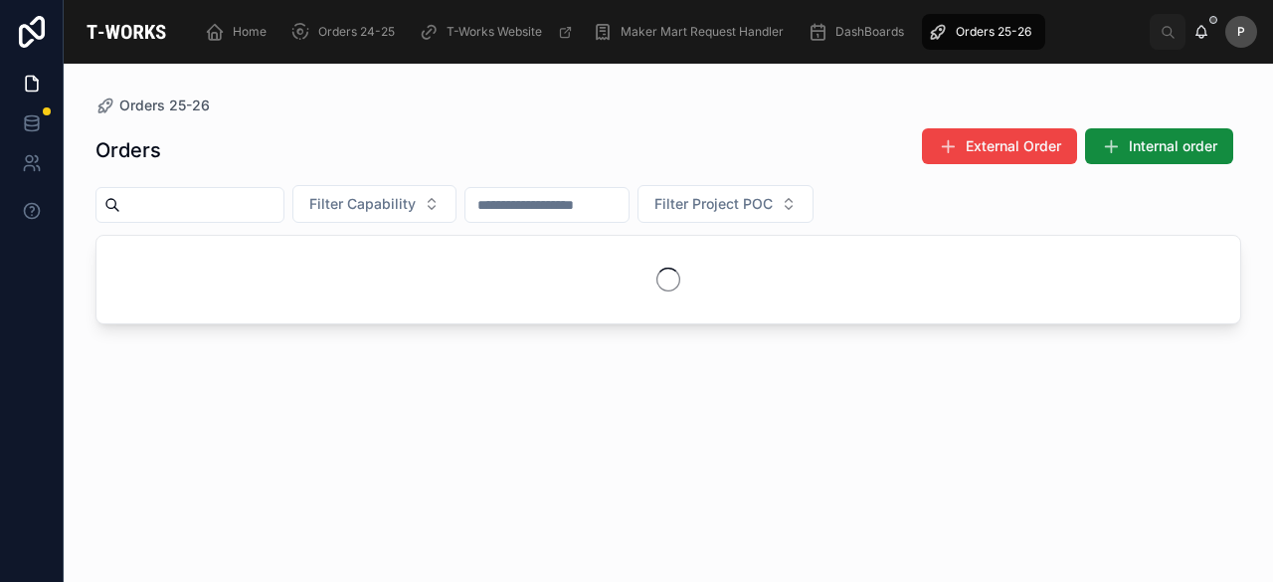
click at [283, 206] on input "text" at bounding box center [201, 205] width 163 height 28
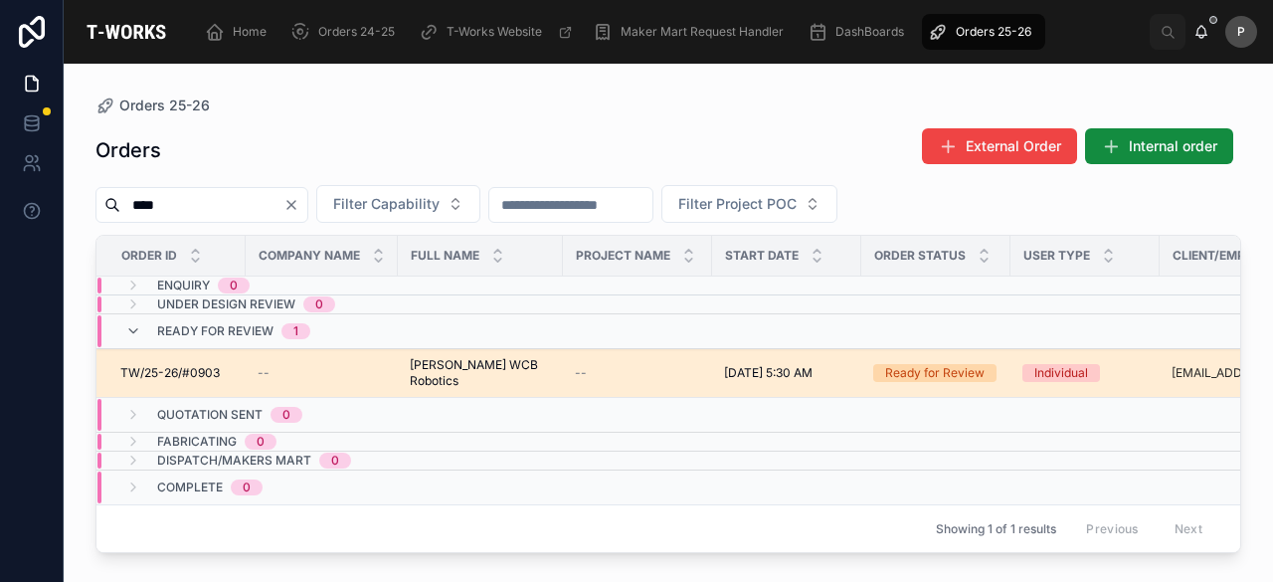
type input "****"
click at [902, 370] on div "Ready for Review" at bounding box center [934, 373] width 99 height 18
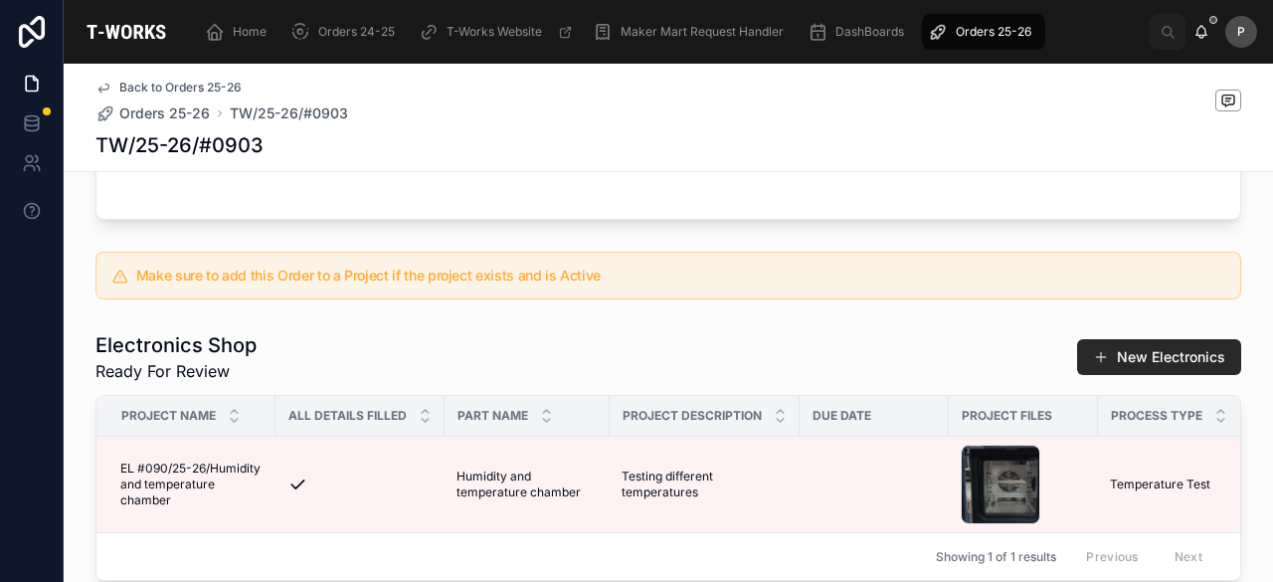
scroll to position [1094, 0]
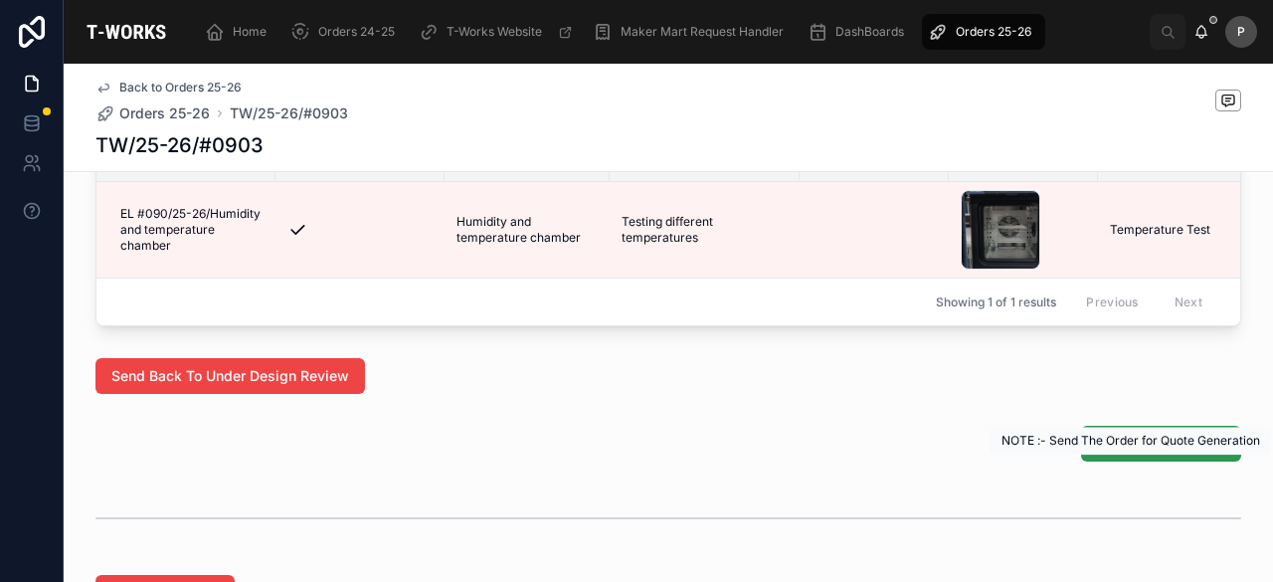
click at [1118, 454] on span "Generate Quotation" at bounding box center [1161, 444] width 128 height 20
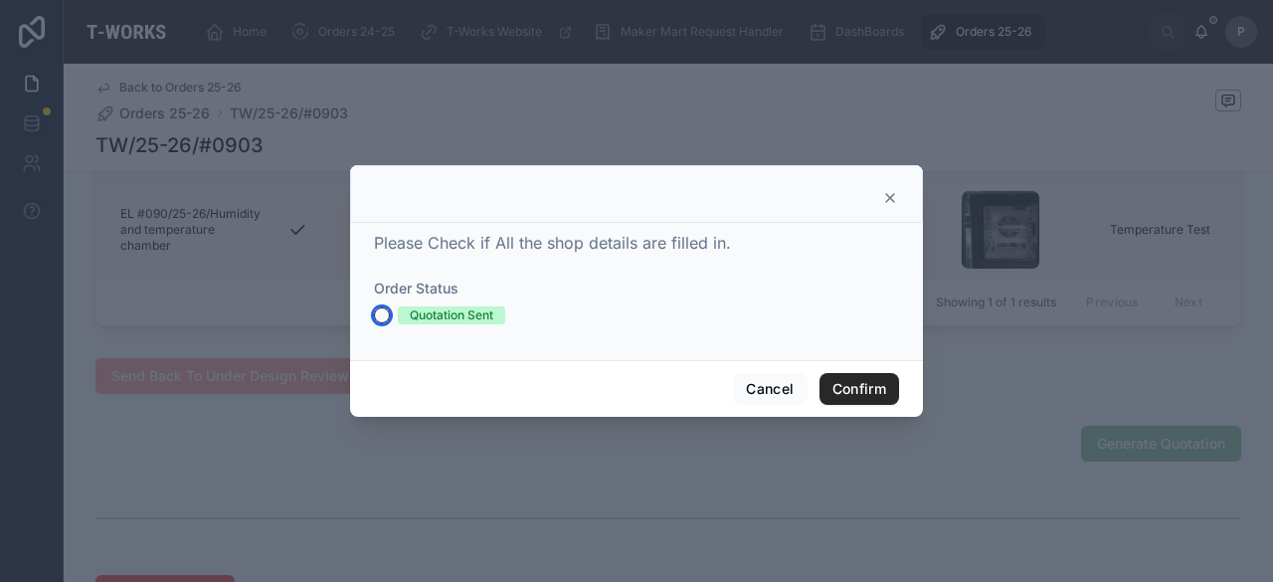
click at [386, 313] on button "Quotation Sent" at bounding box center [382, 315] width 16 height 16
click at [889, 383] on button "Confirm" at bounding box center [860, 389] width 80 height 32
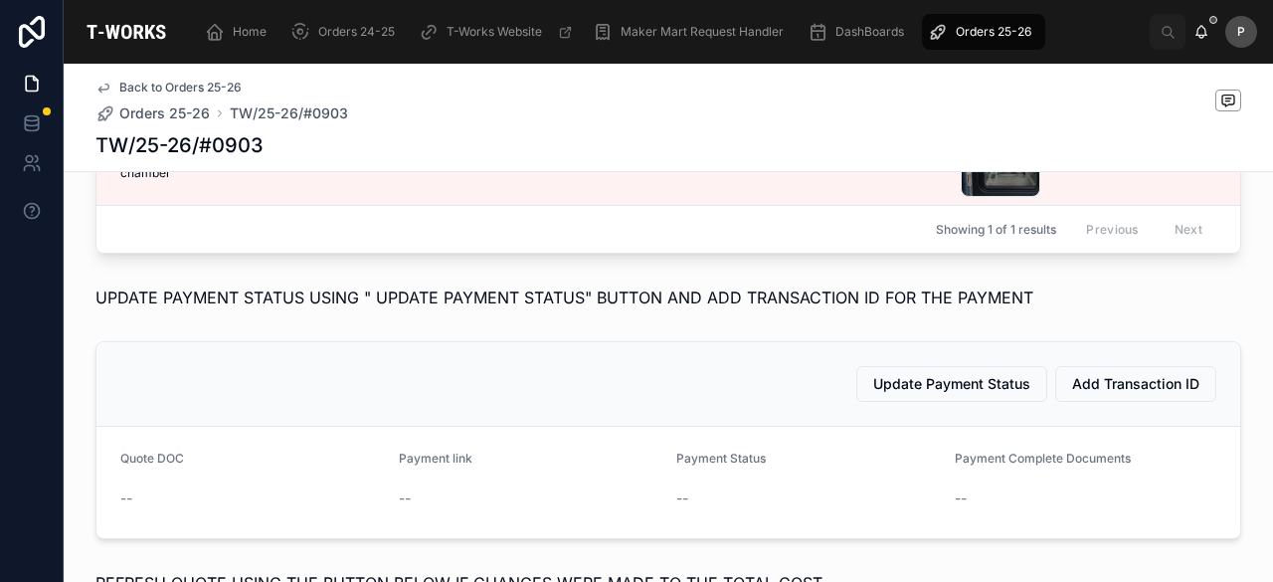
scroll to position [1144, 0]
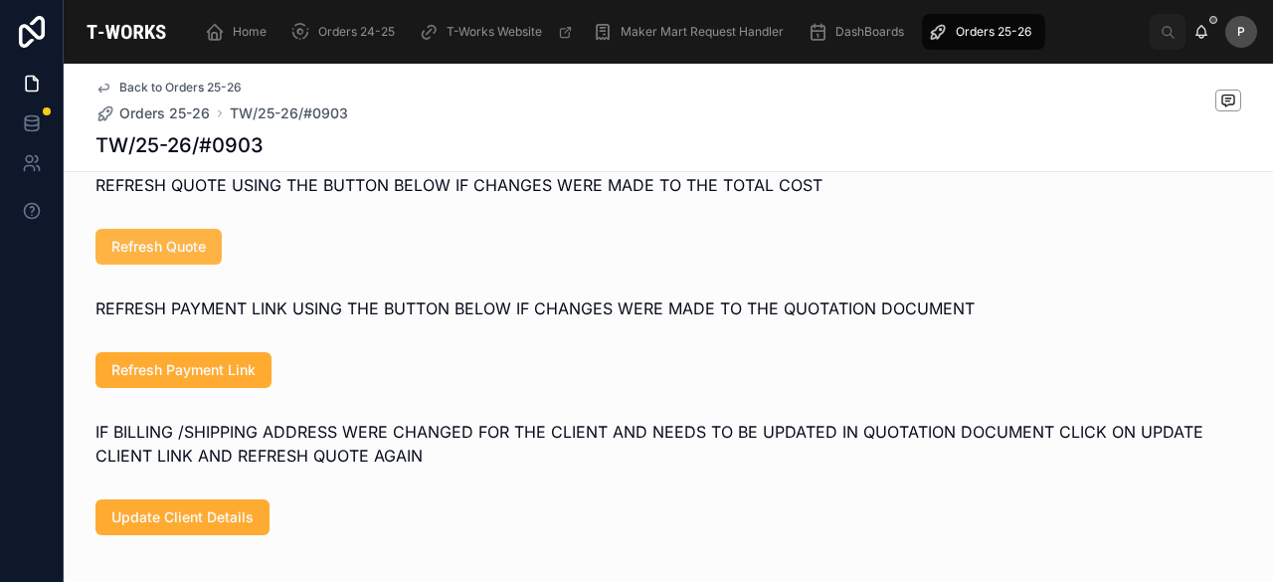
click at [189, 257] on span "Refresh Quote" at bounding box center [158, 247] width 94 height 20
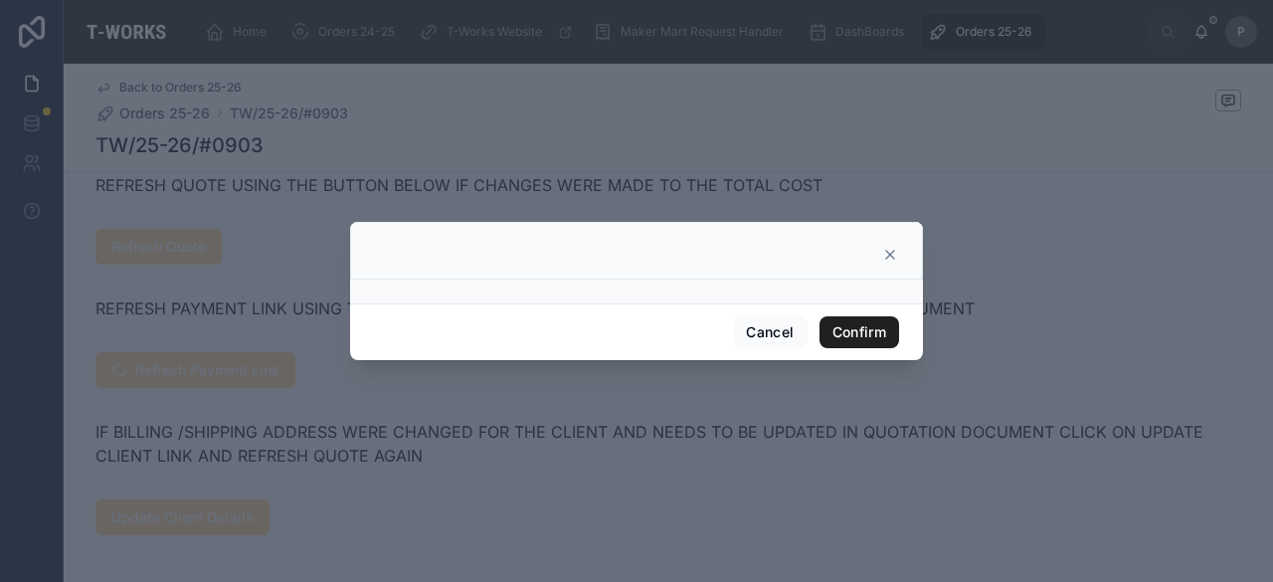
click at [859, 324] on button "Confirm" at bounding box center [860, 332] width 80 height 32
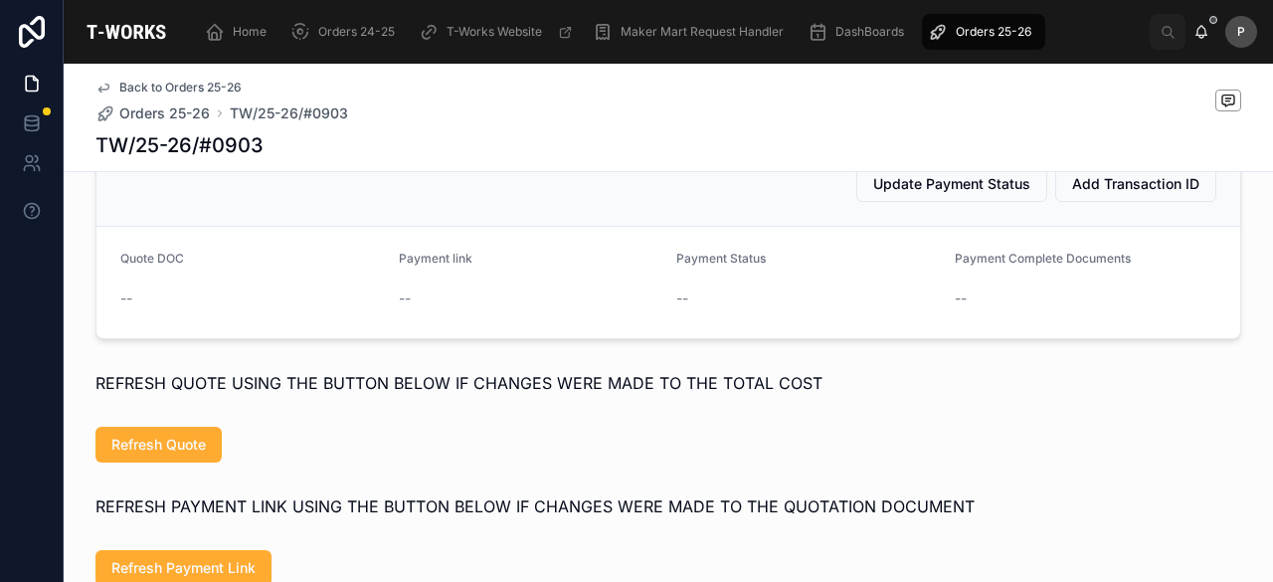
scroll to position [945, 0]
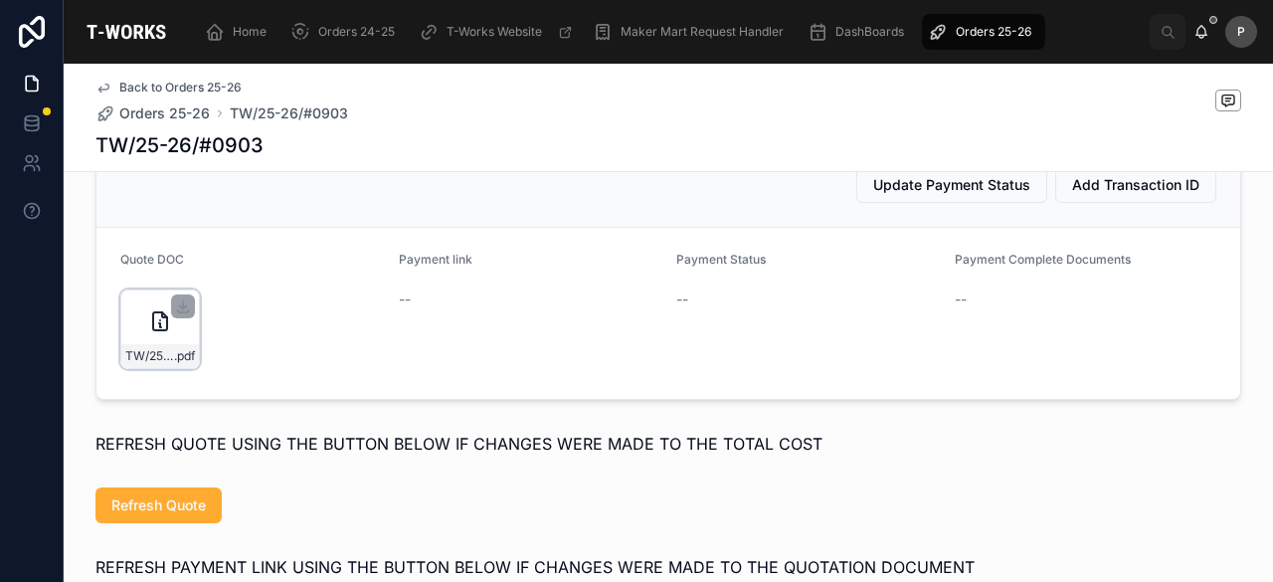
click at [182, 367] on div "TW/25-26/#0903 .pdf" at bounding box center [160, 329] width 80 height 80
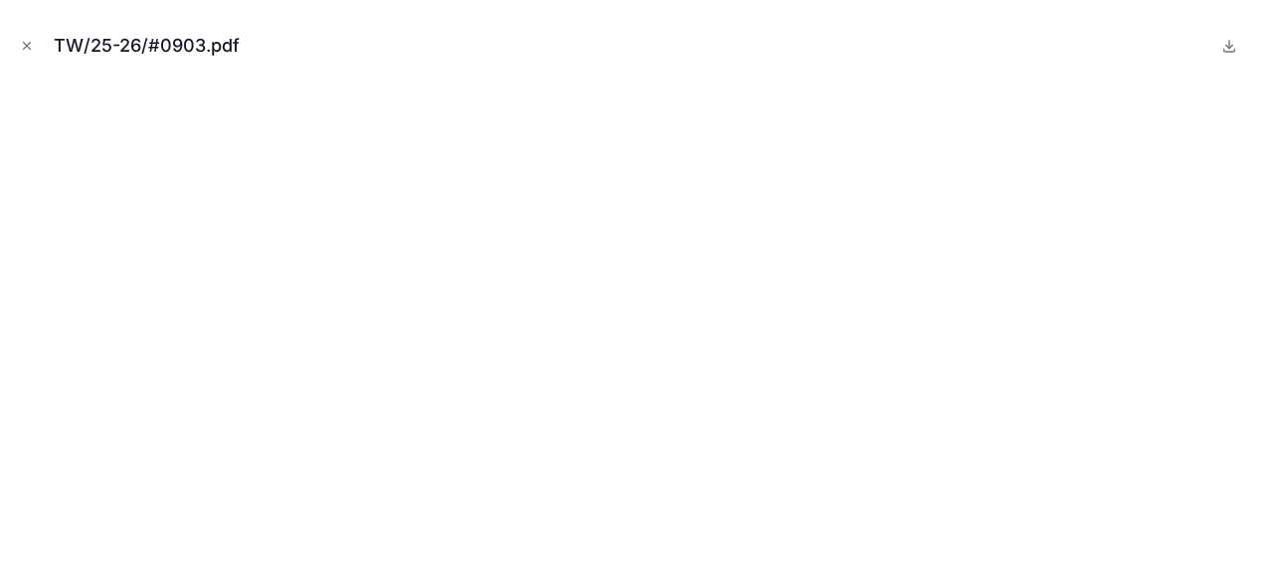
click at [20, 41] on icon "Close modal" at bounding box center [27, 46] width 14 height 14
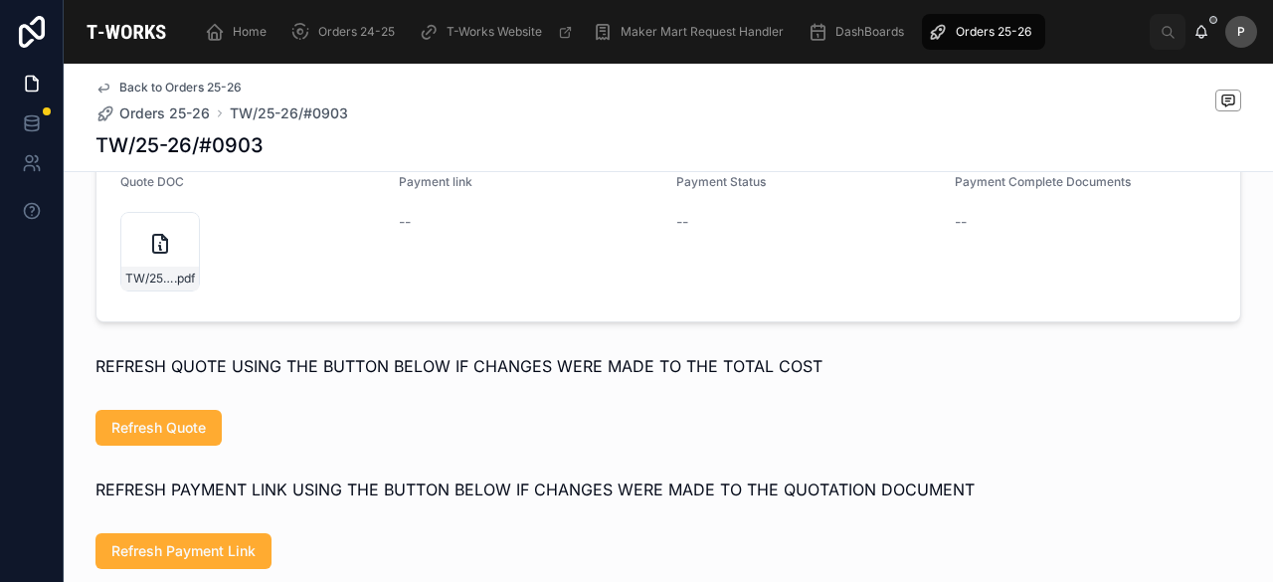
scroll to position [1144, 0]
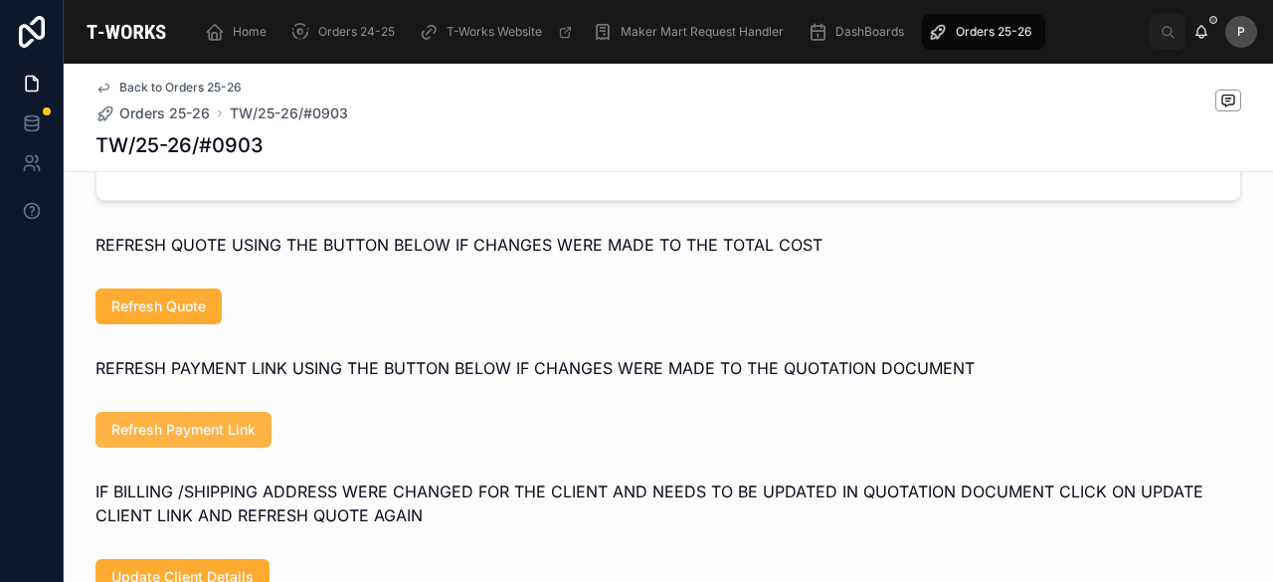
click at [203, 440] on span "Refresh Payment Link" at bounding box center [183, 430] width 144 height 20
click at [235, 440] on span "Refresh Payment Link" at bounding box center [183, 430] width 144 height 20
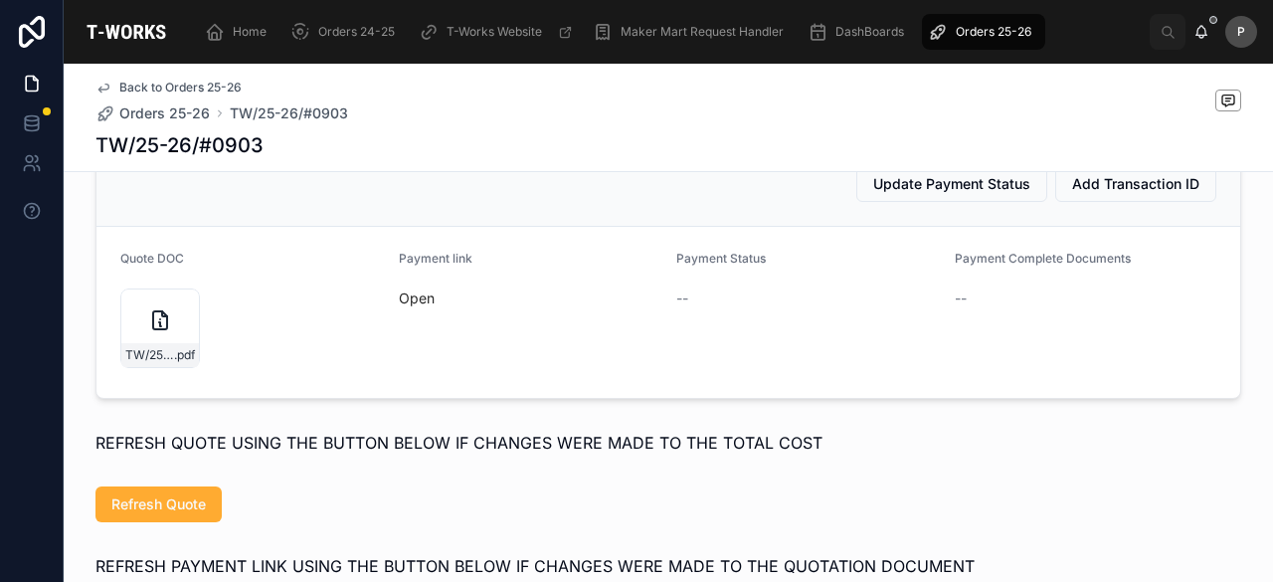
scroll to position [945, 0]
click at [399, 307] on link "Open" at bounding box center [417, 298] width 36 height 17
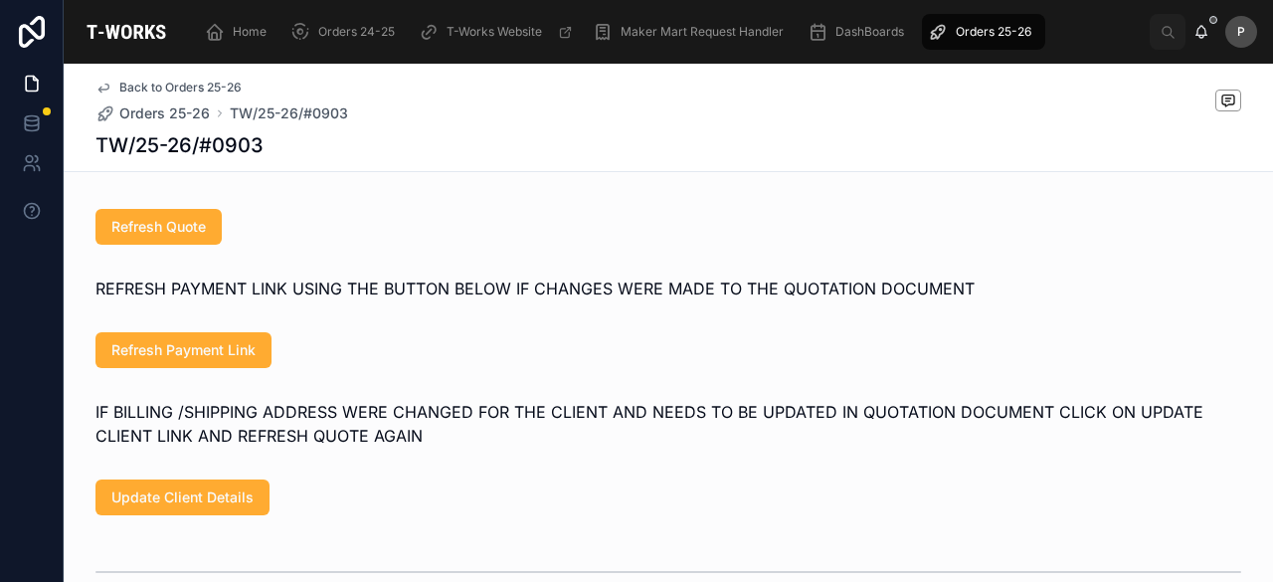
scroll to position [1243, 0]
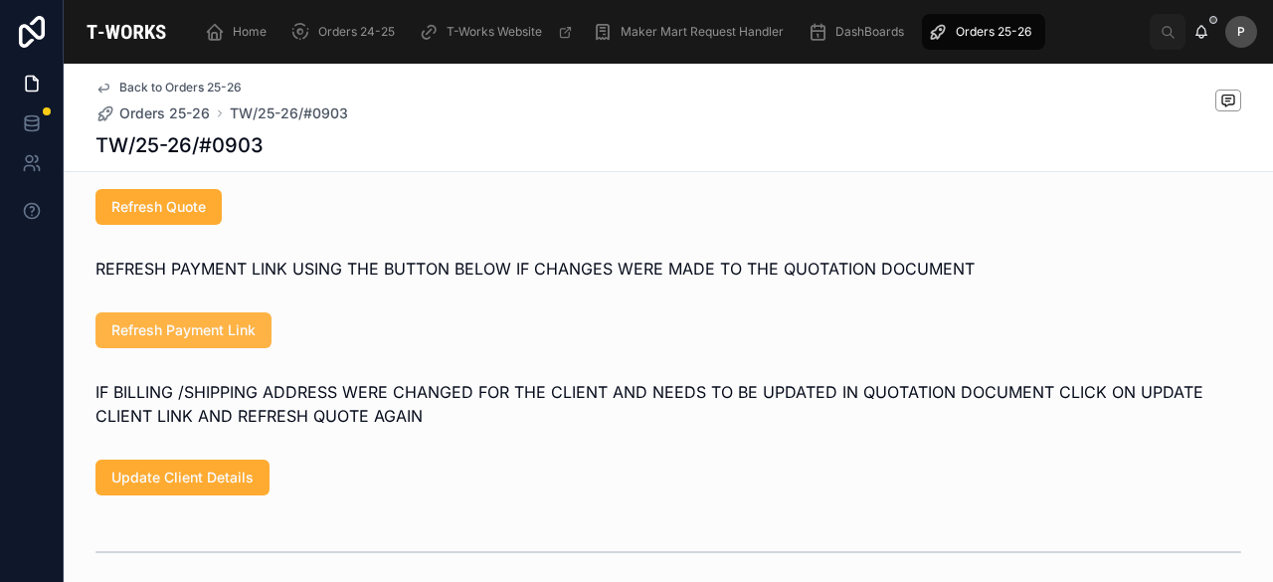
click at [225, 340] on span "Refresh Payment Link" at bounding box center [183, 330] width 144 height 20
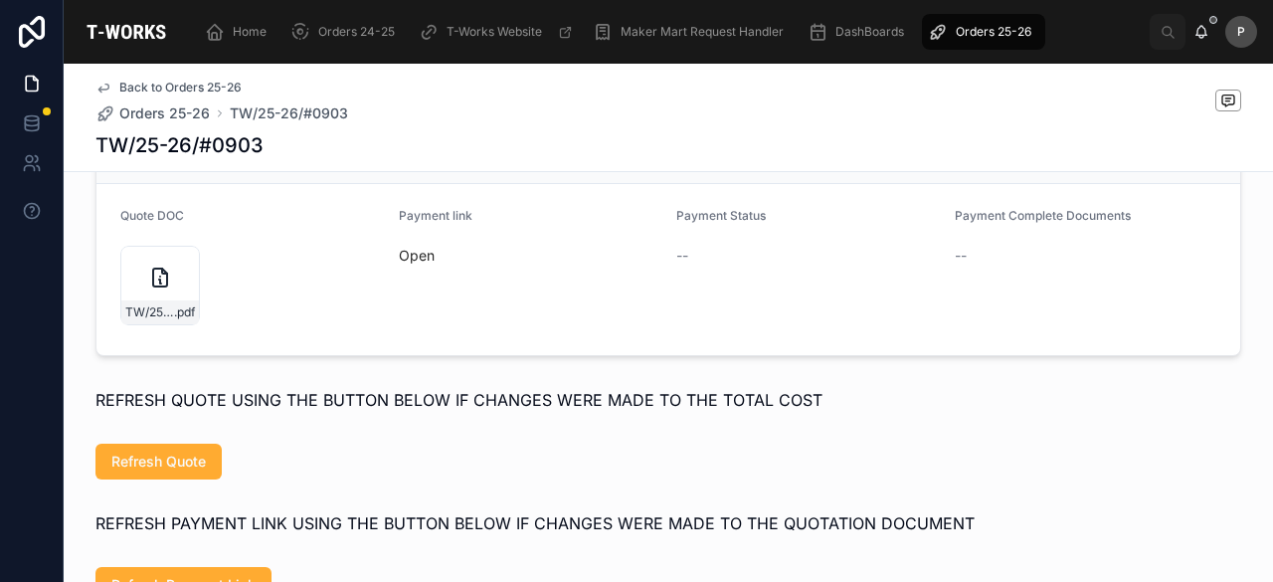
scroll to position [945, 0]
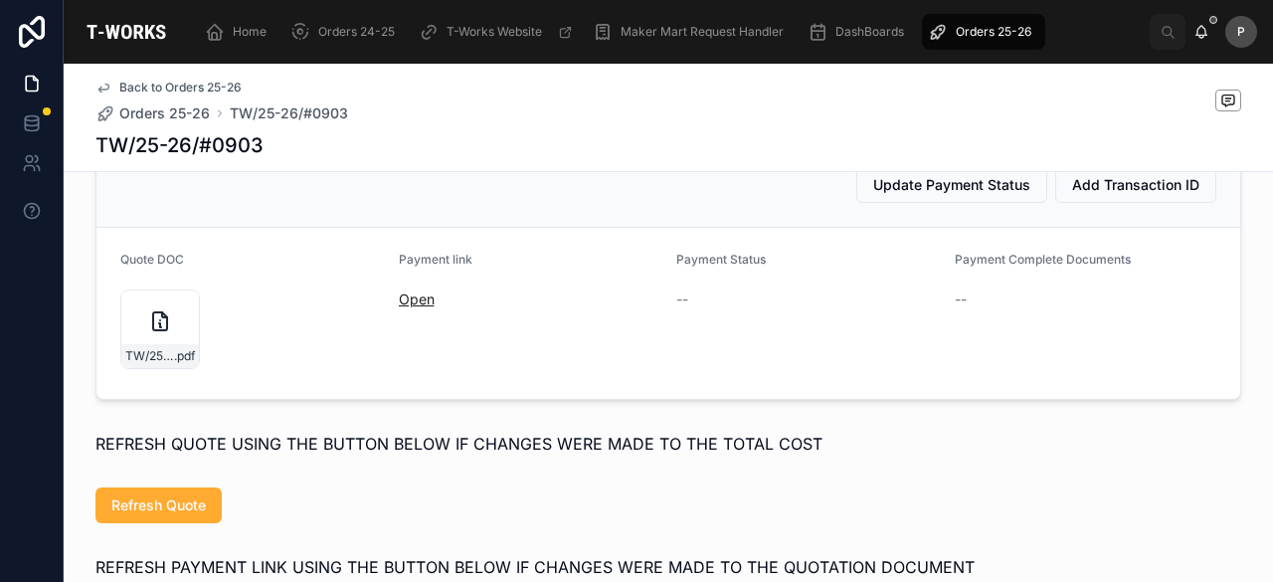
click at [399, 307] on link "Open" at bounding box center [417, 298] width 36 height 17
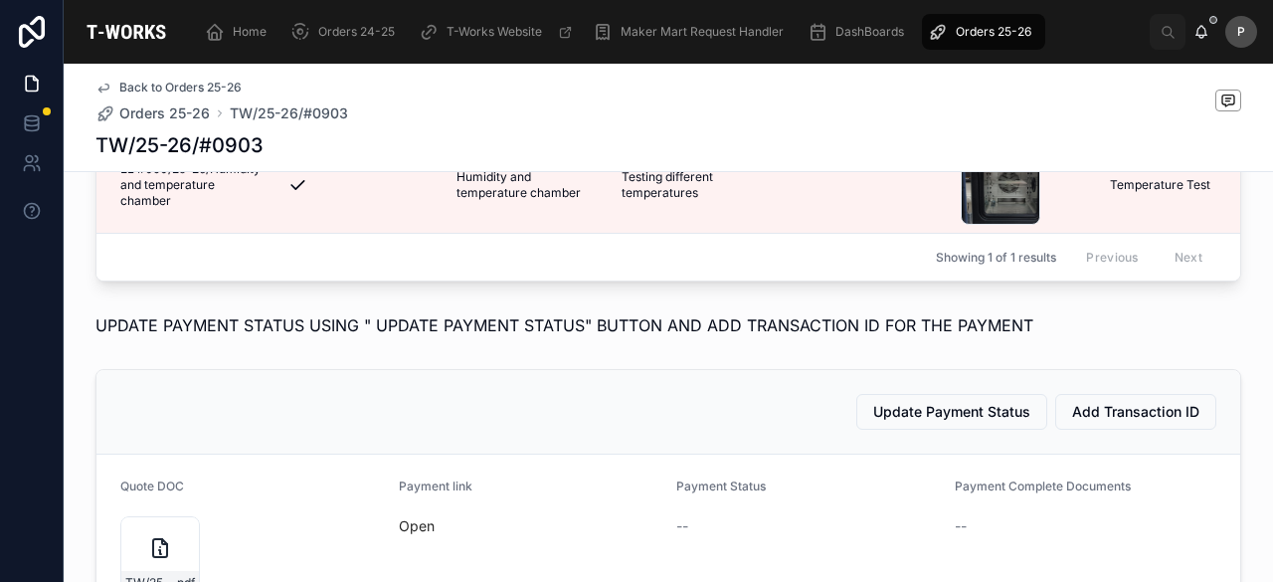
scroll to position [448, 0]
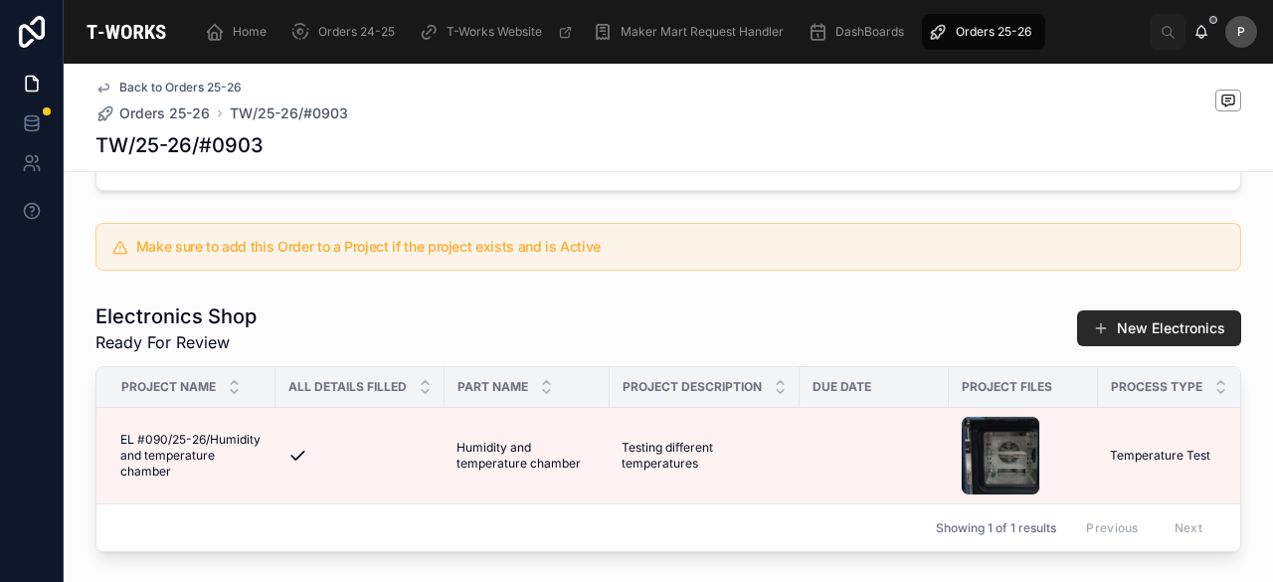
click at [999, 26] on span "Orders 25-26" at bounding box center [994, 32] width 76 height 16
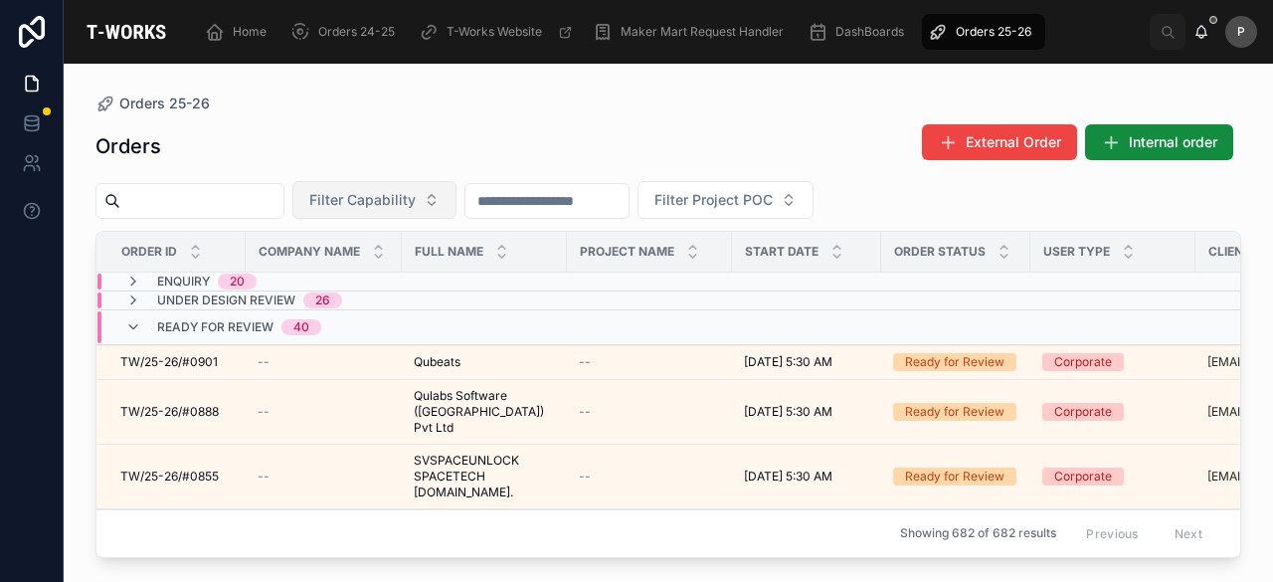
click at [457, 203] on button "Filter Capability" at bounding box center [374, 200] width 164 height 38
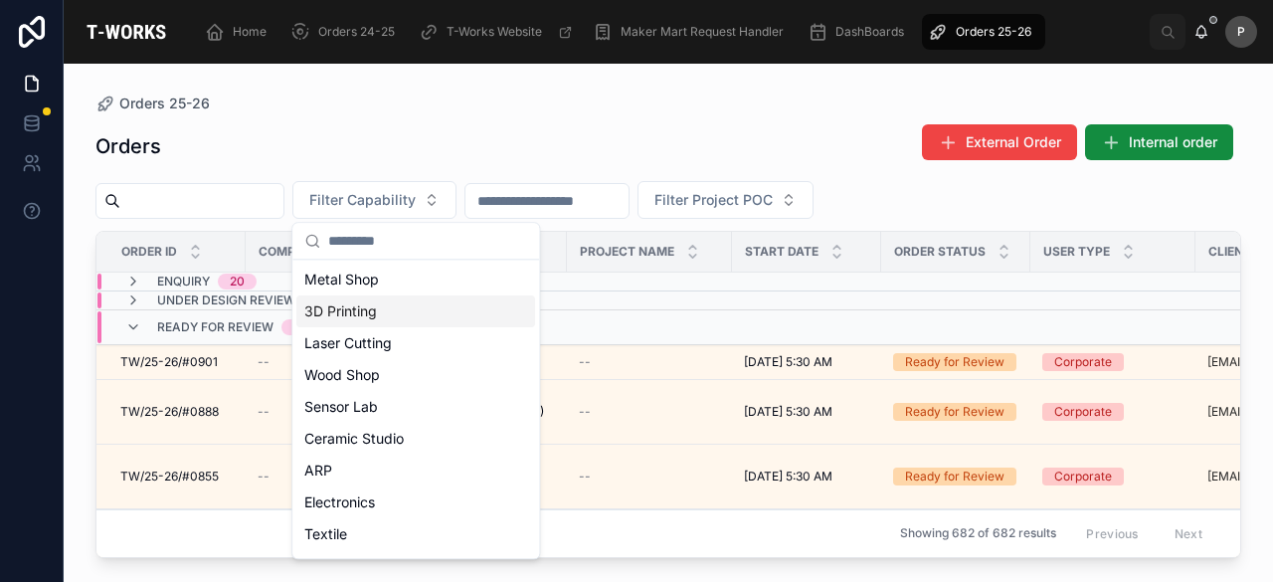
click at [392, 307] on div "3D Printing" at bounding box center [415, 311] width 239 height 32
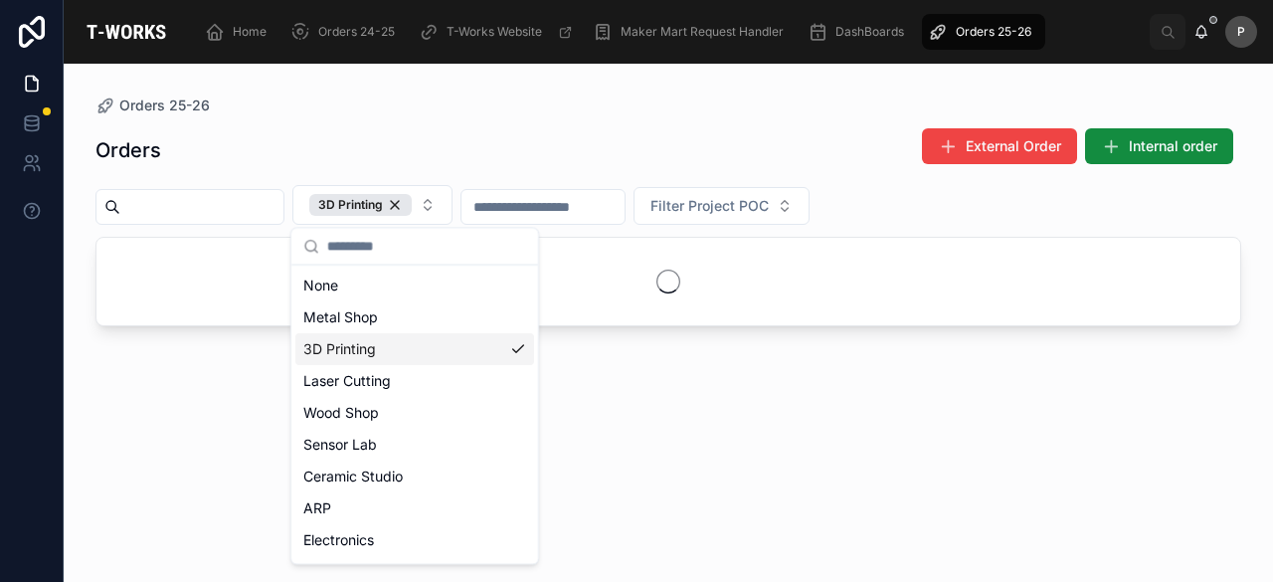
click at [608, 131] on div "Orders External Order Internal order" at bounding box center [668, 150] width 1146 height 46
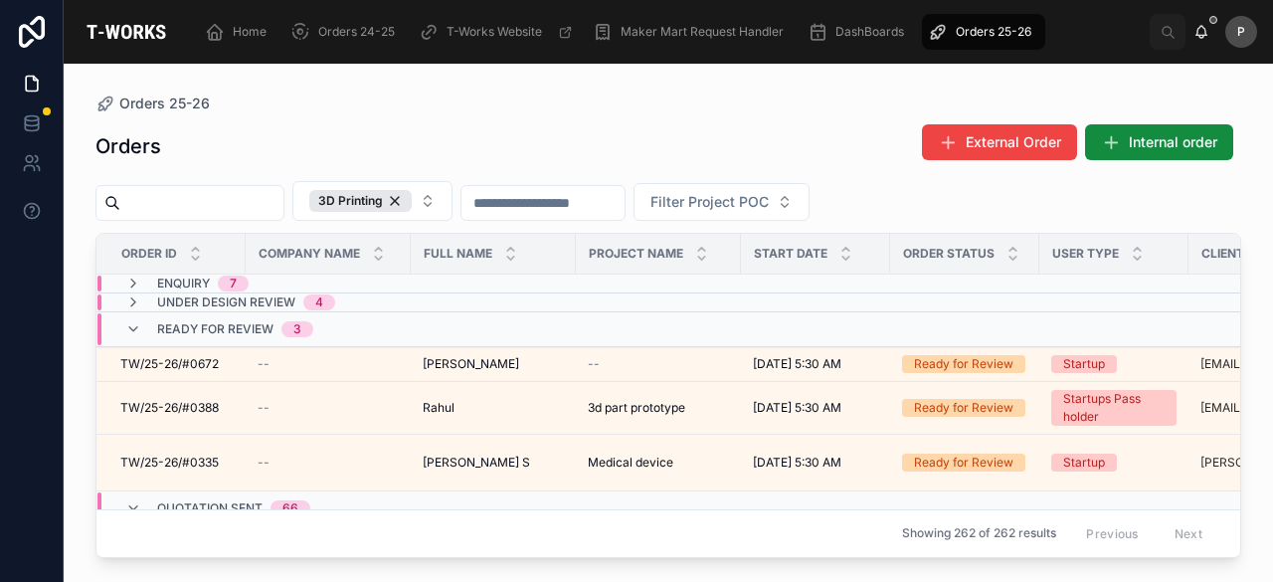
click at [258, 328] on span "Ready for Review" at bounding box center [215, 329] width 116 height 16
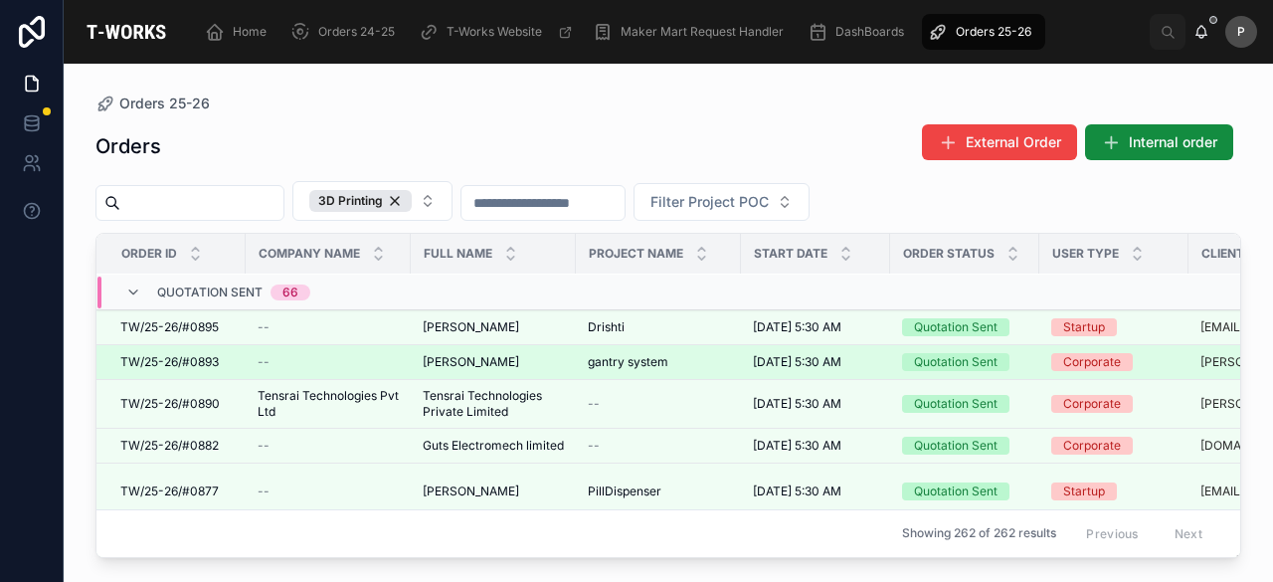
scroll to position [99, 0]
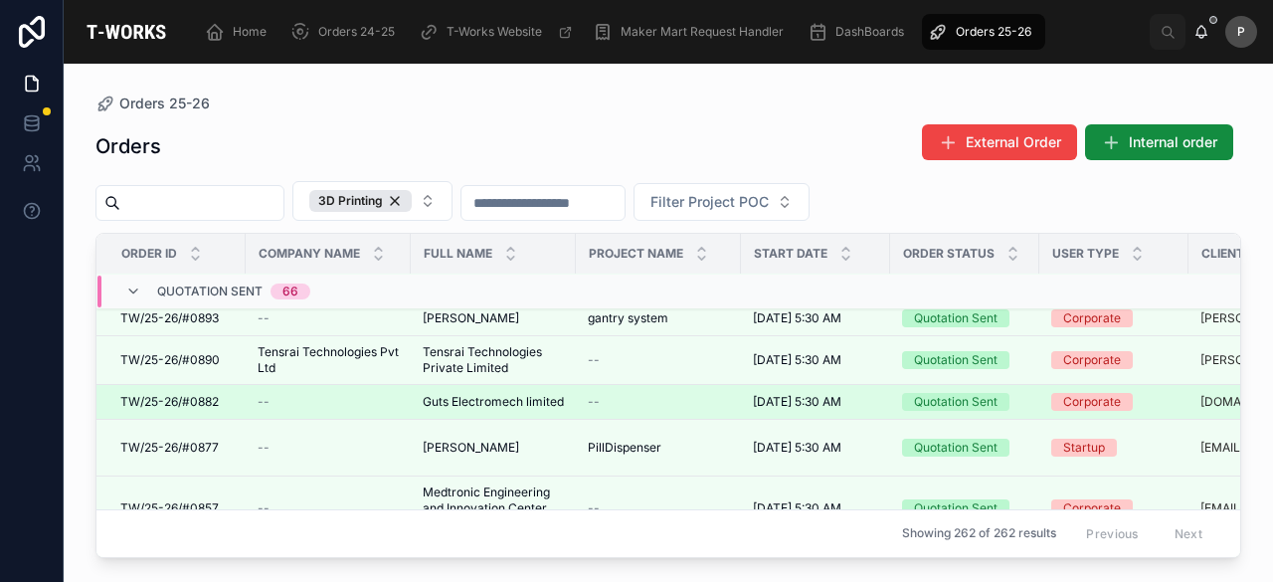
click at [931, 402] on div "Quotation Sent" at bounding box center [956, 402] width 84 height 18
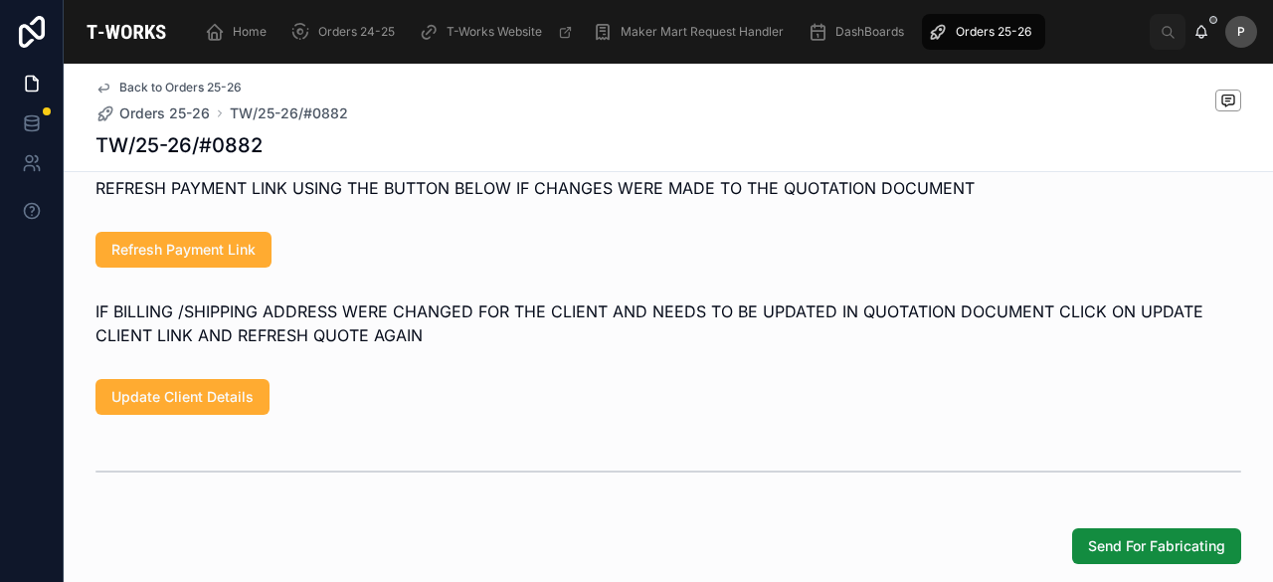
scroll to position [1094, 0]
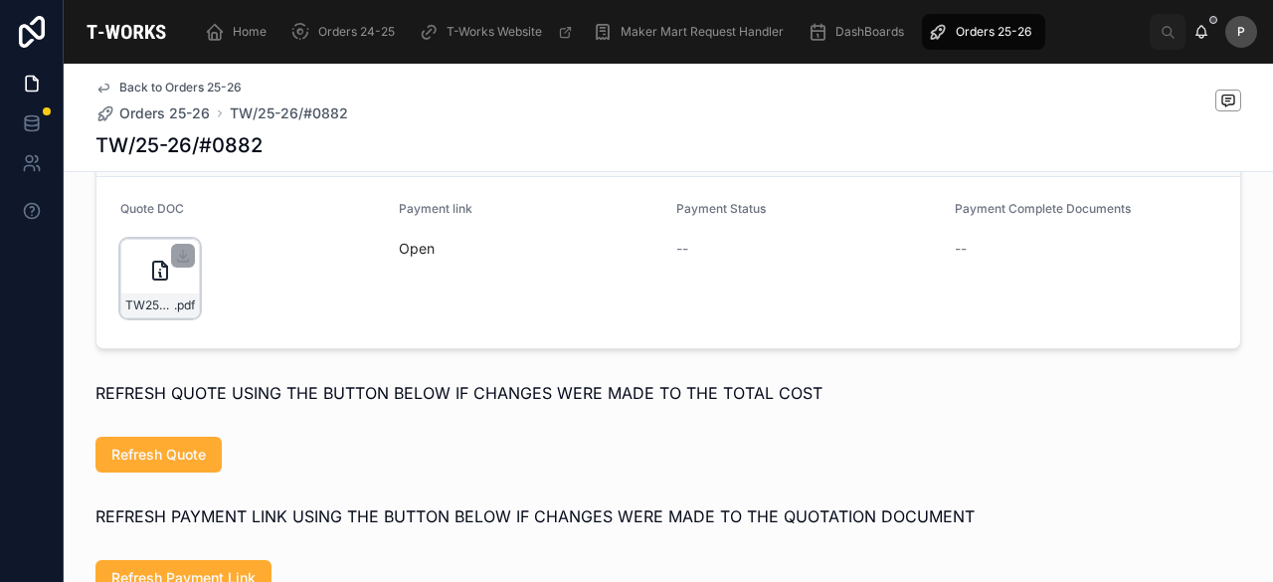
click at [159, 294] on div "TW25-26#0882 .pdf" at bounding box center [160, 279] width 80 height 80
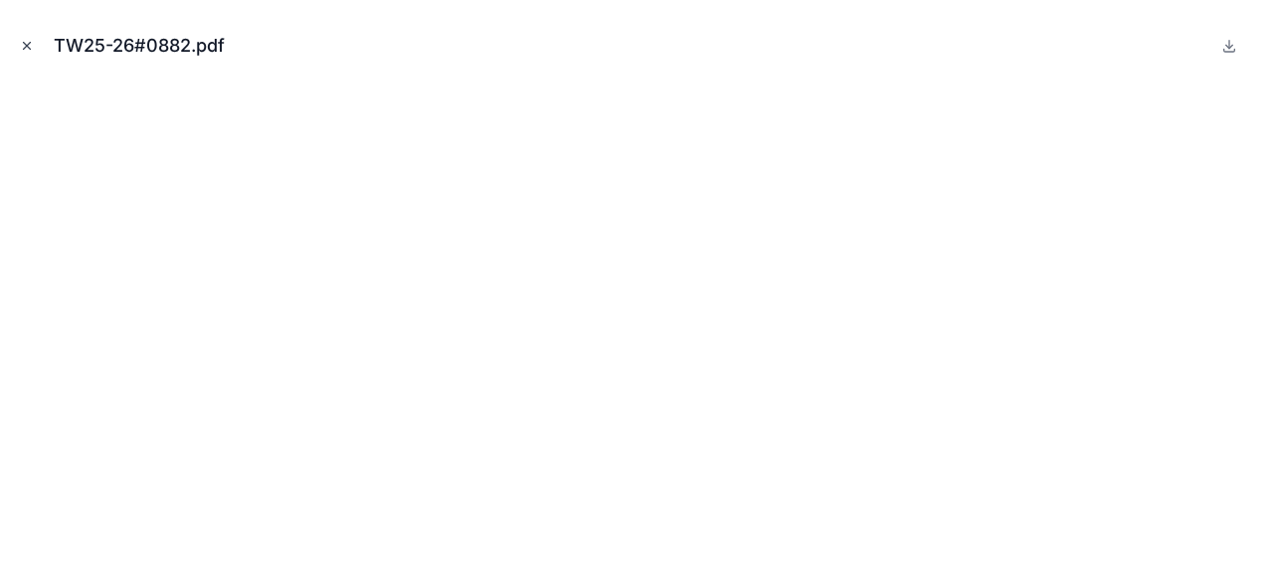
click at [34, 45] on button "Close modal" at bounding box center [27, 46] width 22 height 22
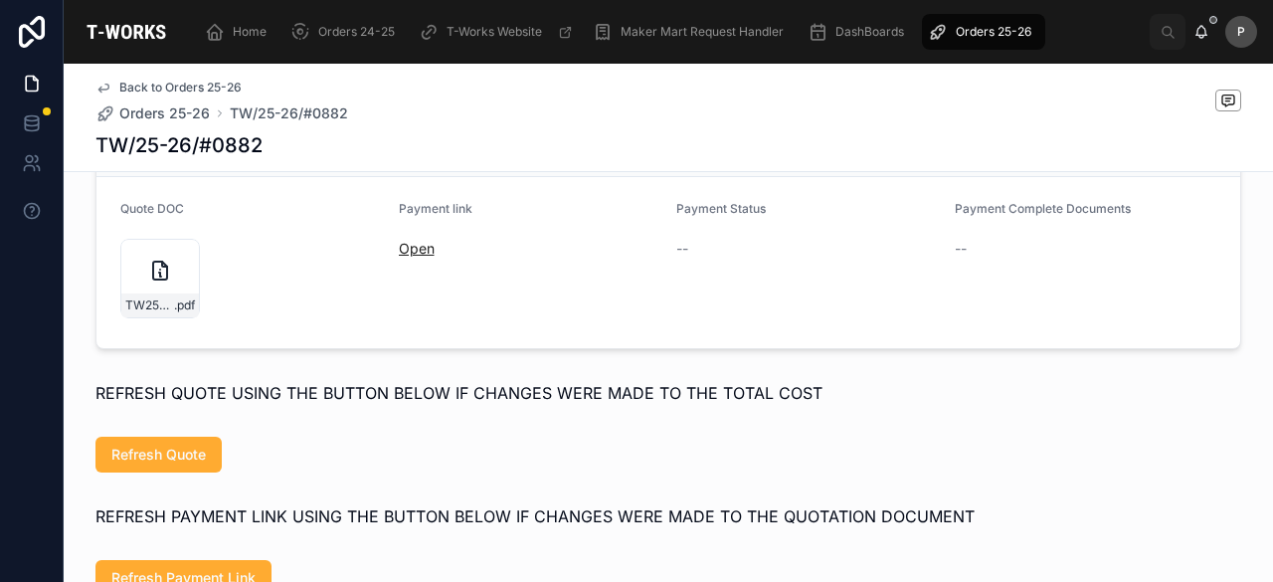
click at [399, 257] on link "Open" at bounding box center [417, 248] width 36 height 17
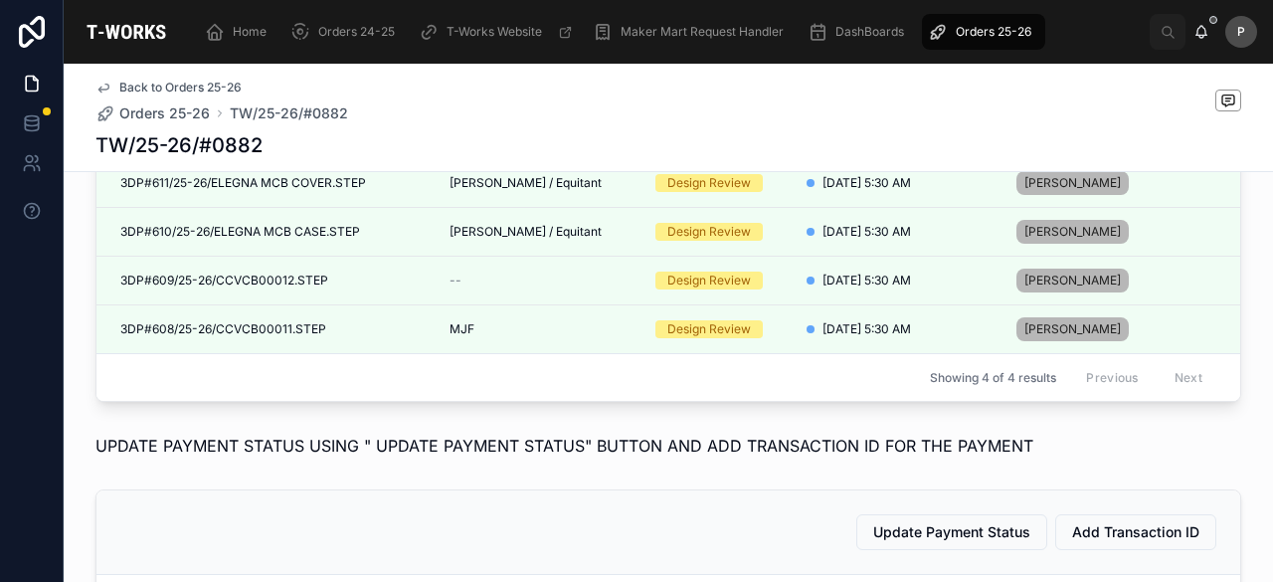
click at [1017, 27] on span "Orders 25-26" at bounding box center [994, 32] width 76 height 16
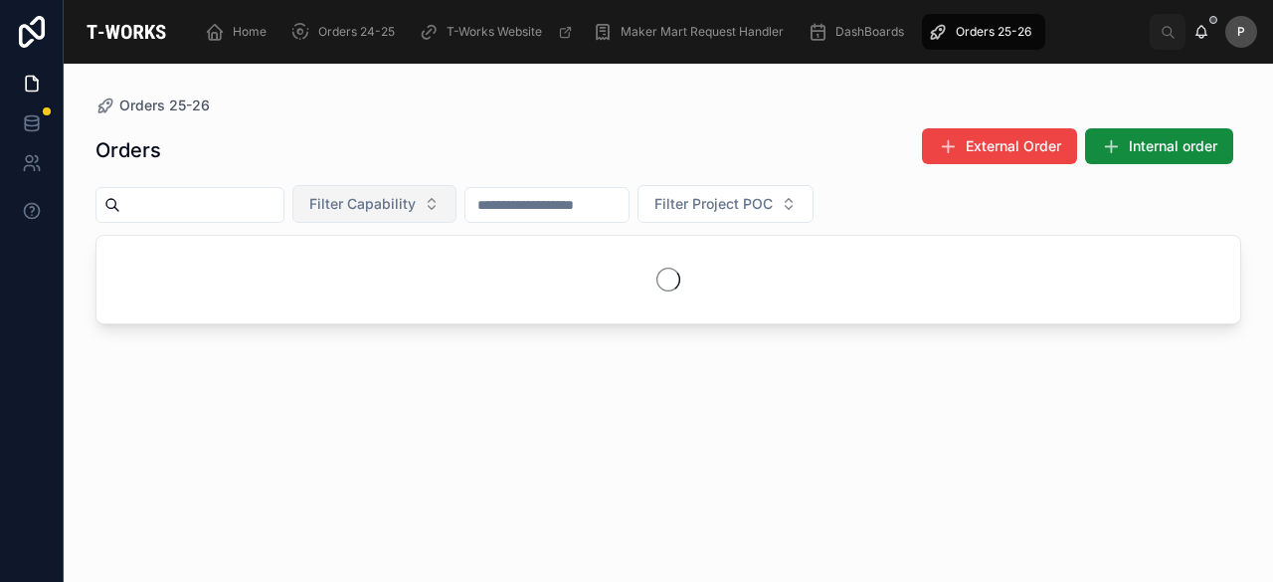
click at [457, 209] on button "Filter Capability" at bounding box center [374, 204] width 164 height 38
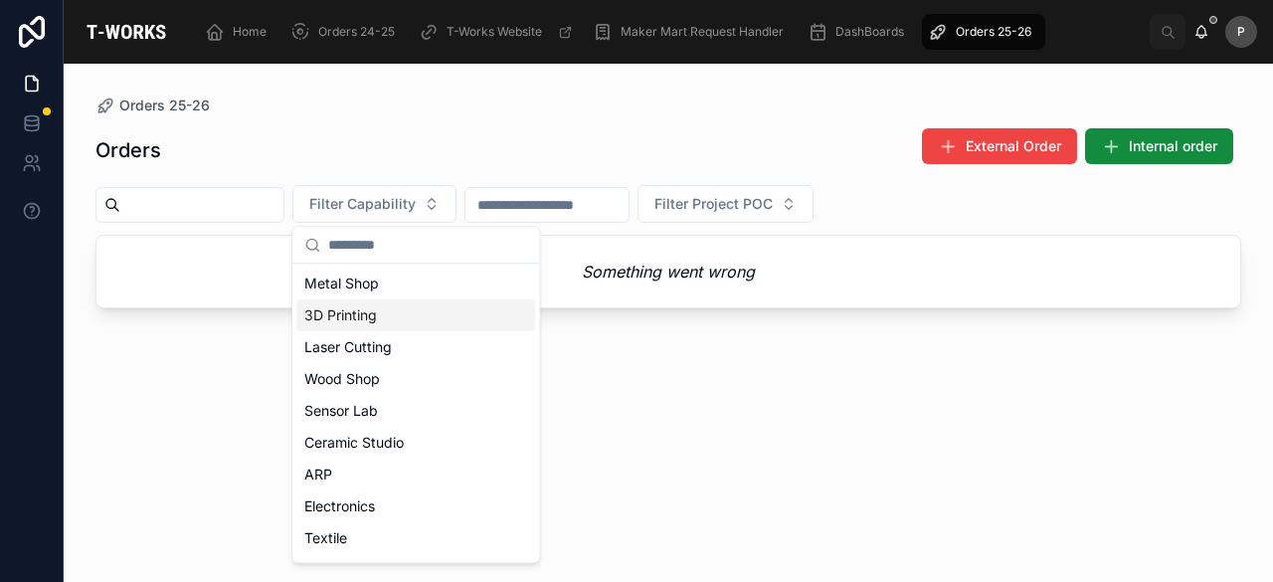
click at [366, 311] on div "3D Printing" at bounding box center [415, 315] width 239 height 32
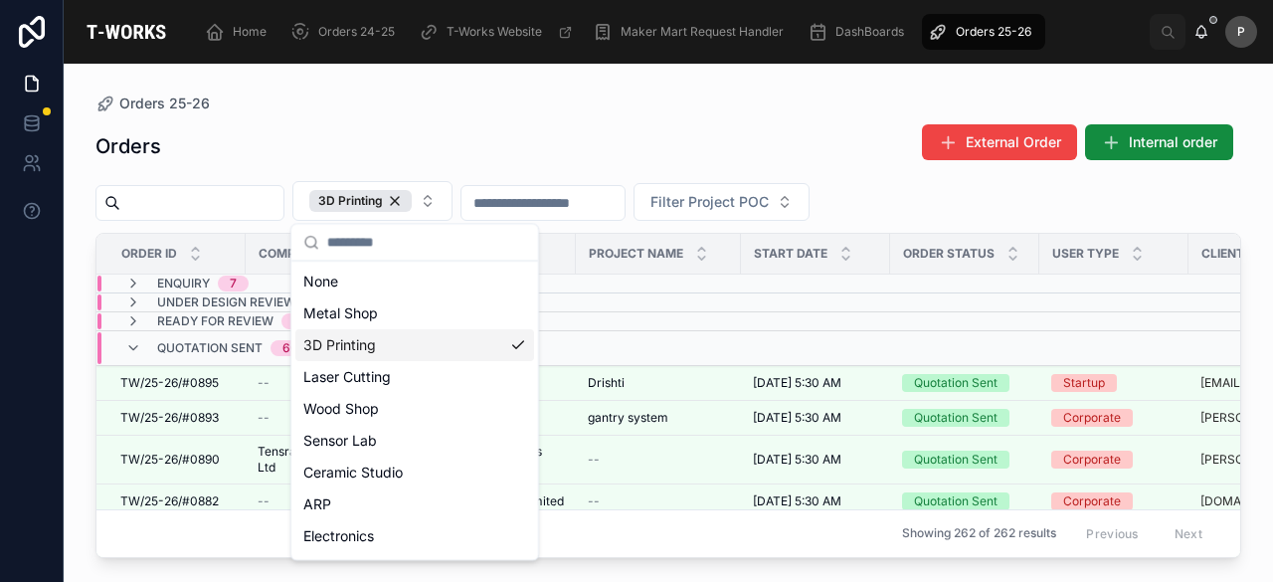
click at [672, 135] on div "Orders External Order Internal order" at bounding box center [668, 146] width 1146 height 46
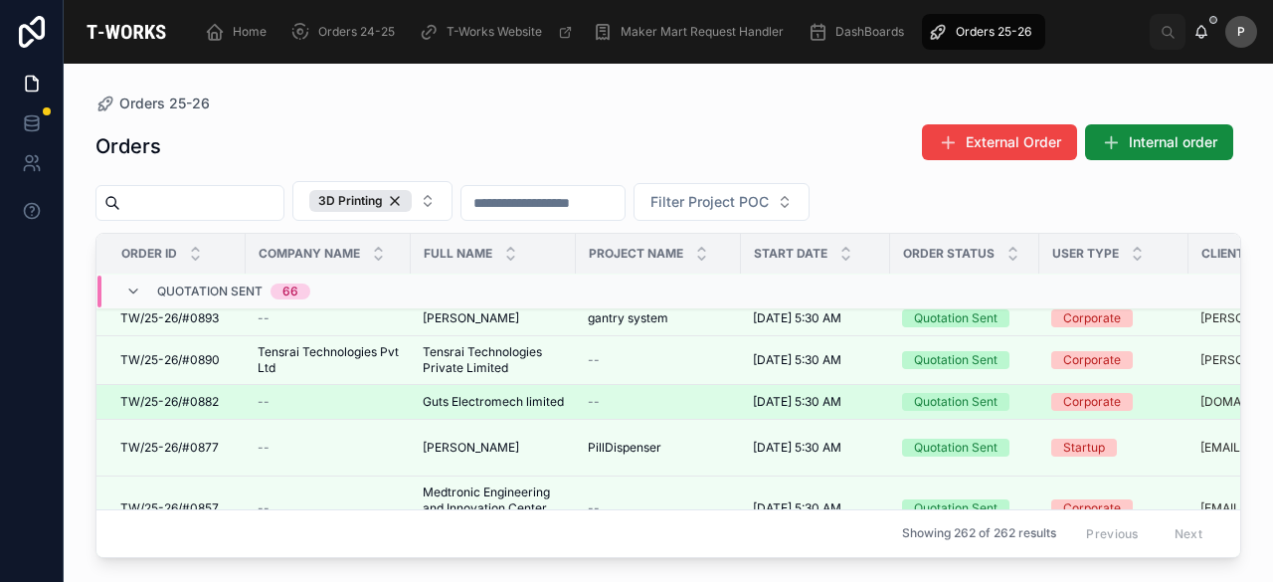
scroll to position [199, 0]
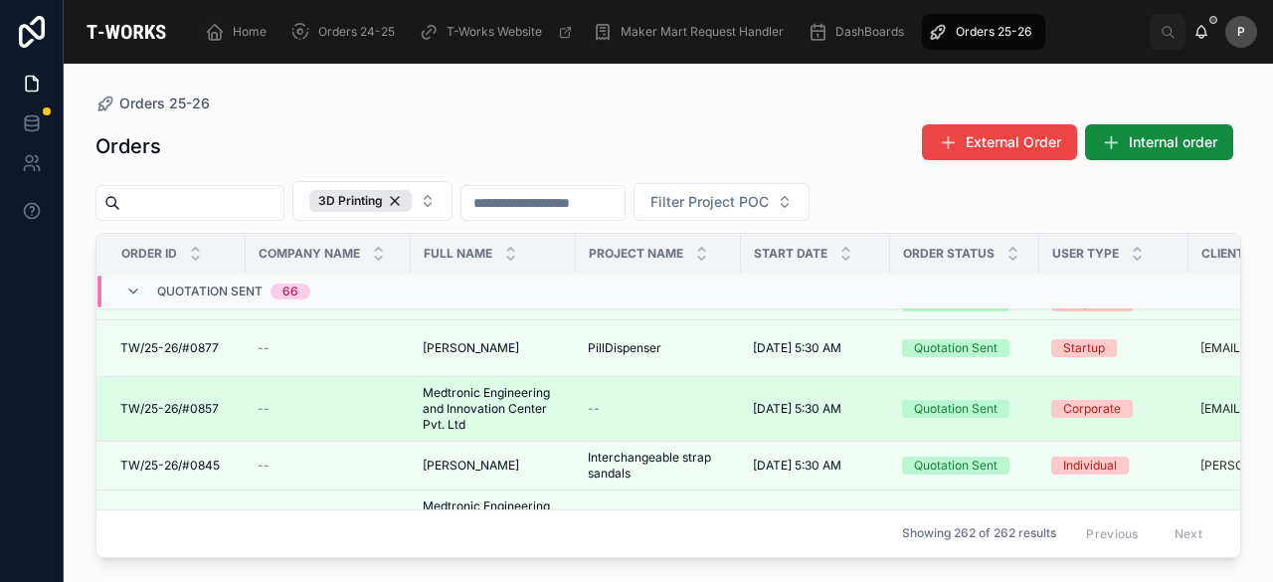
click at [942, 405] on div "Quotation Sent" at bounding box center [956, 409] width 84 height 18
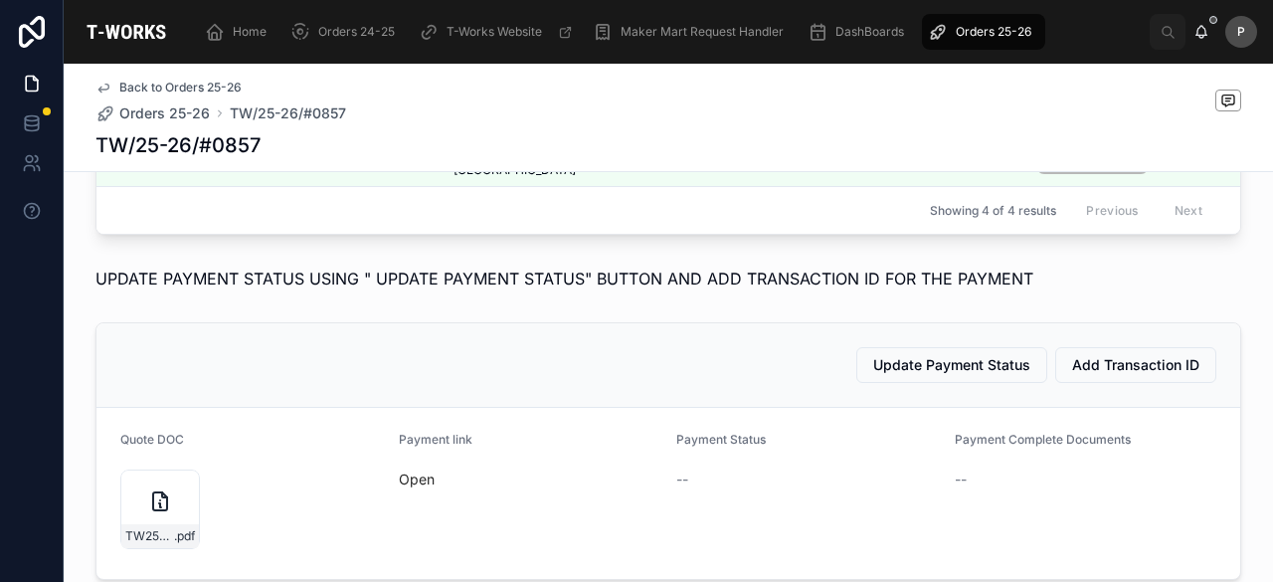
scroll to position [995, 0]
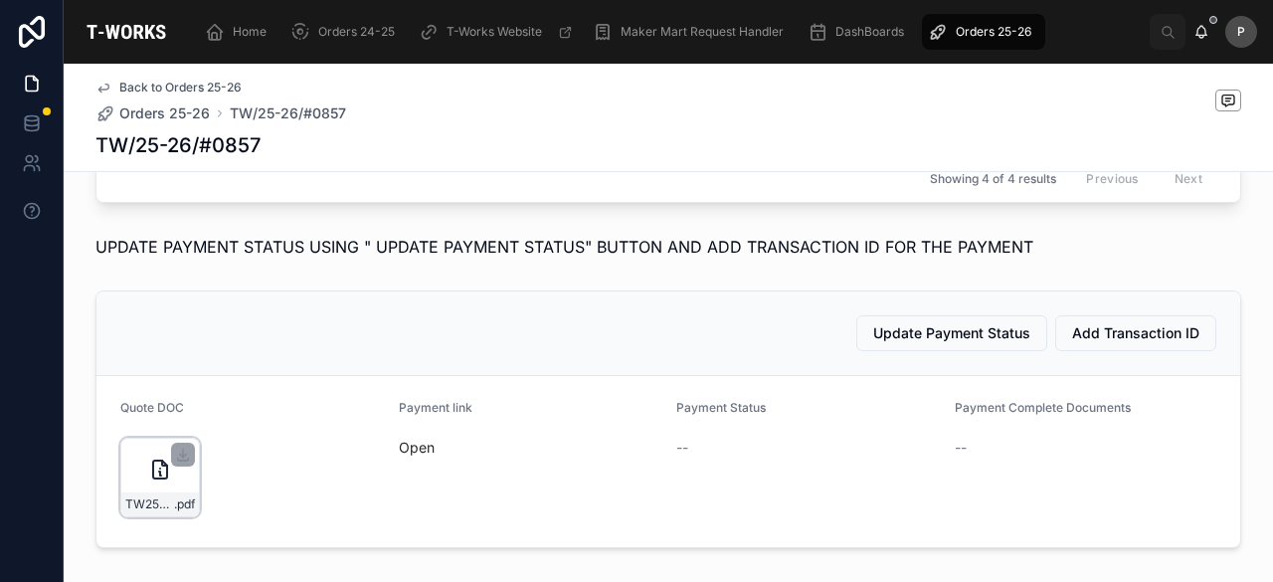
click at [183, 502] on div "TW25-26#0857-(1) .pdf" at bounding box center [160, 478] width 80 height 80
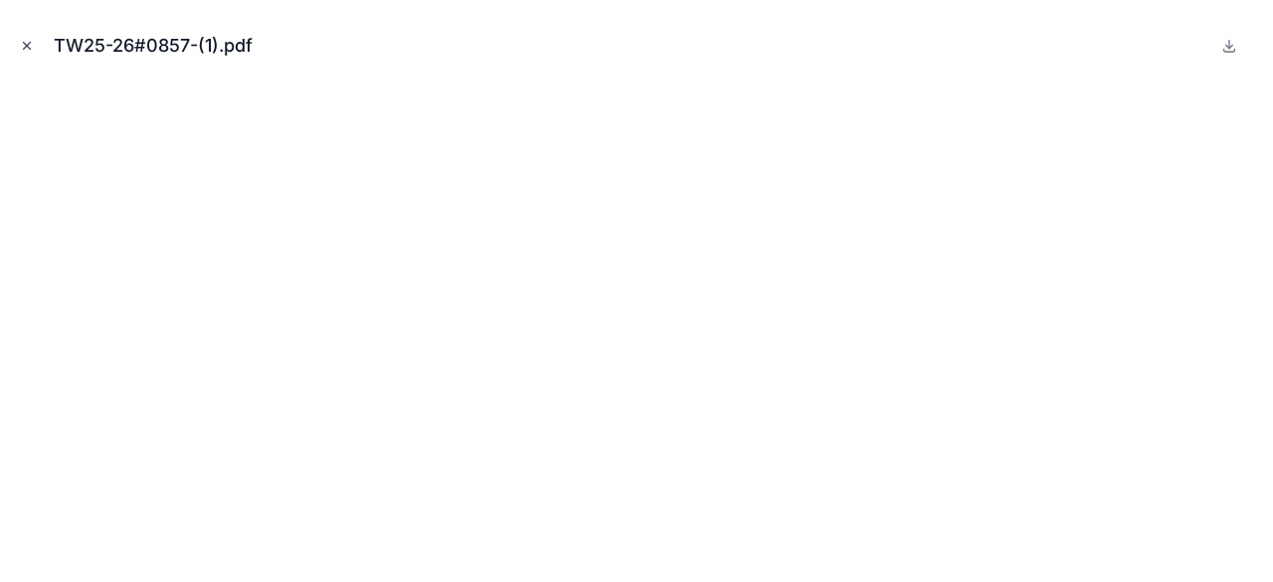
click at [23, 47] on icon "Close modal" at bounding box center [27, 46] width 14 height 14
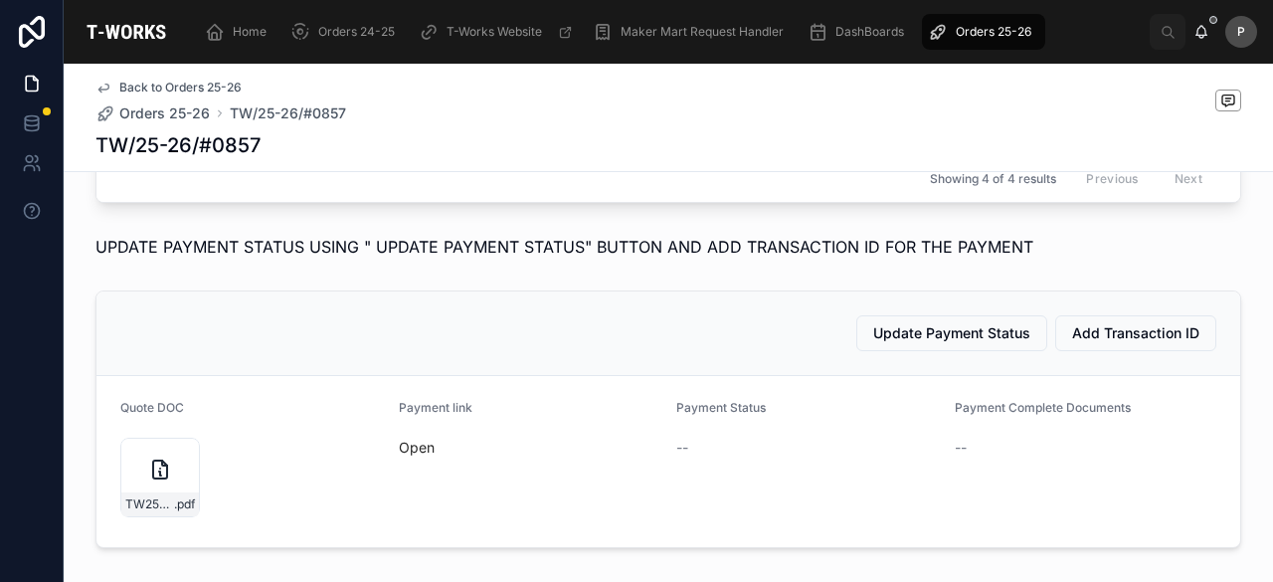
scroll to position [298, 0]
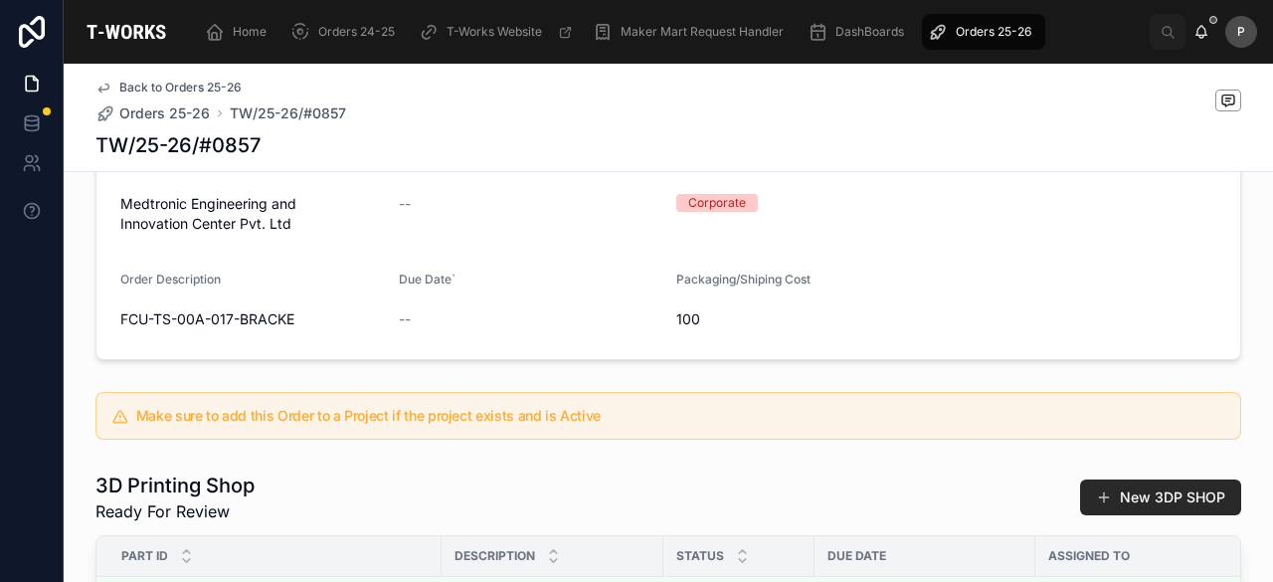
click at [978, 31] on span "Orders 25-26" at bounding box center [994, 32] width 76 height 16
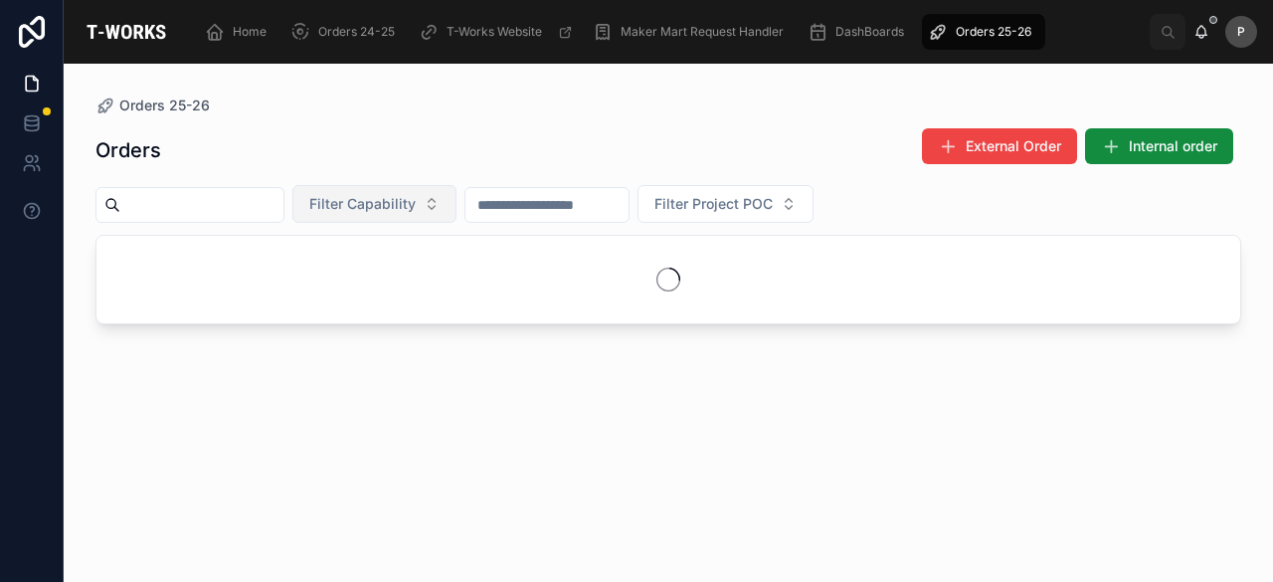
click at [457, 205] on button "Filter Capability" at bounding box center [374, 204] width 164 height 38
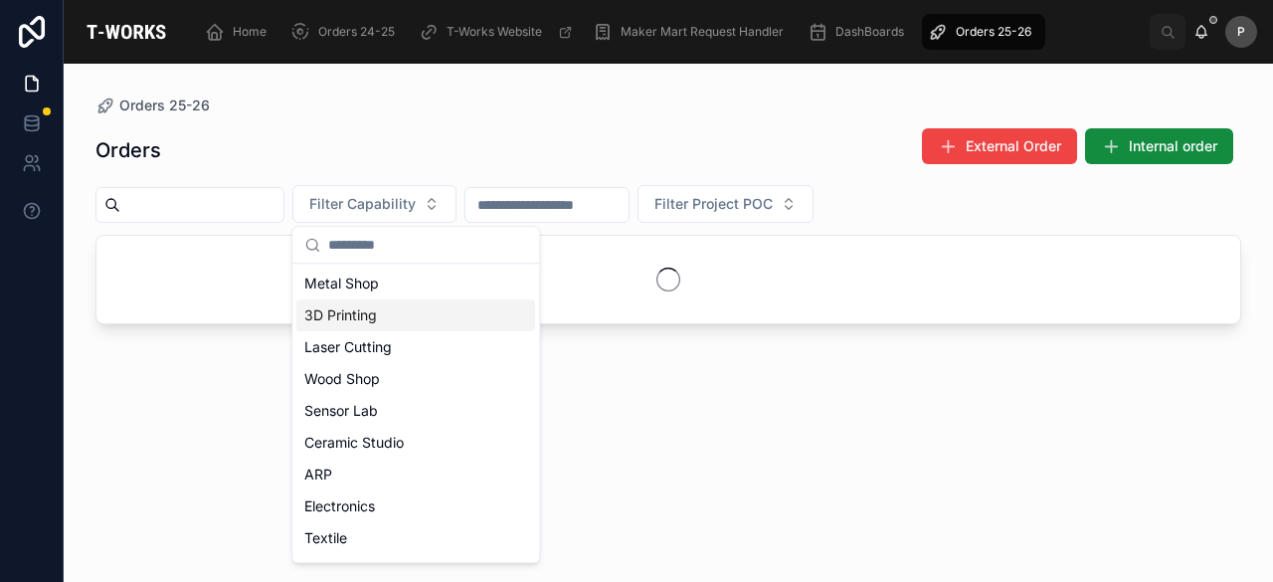
click at [363, 313] on div "3D Printing" at bounding box center [415, 315] width 239 height 32
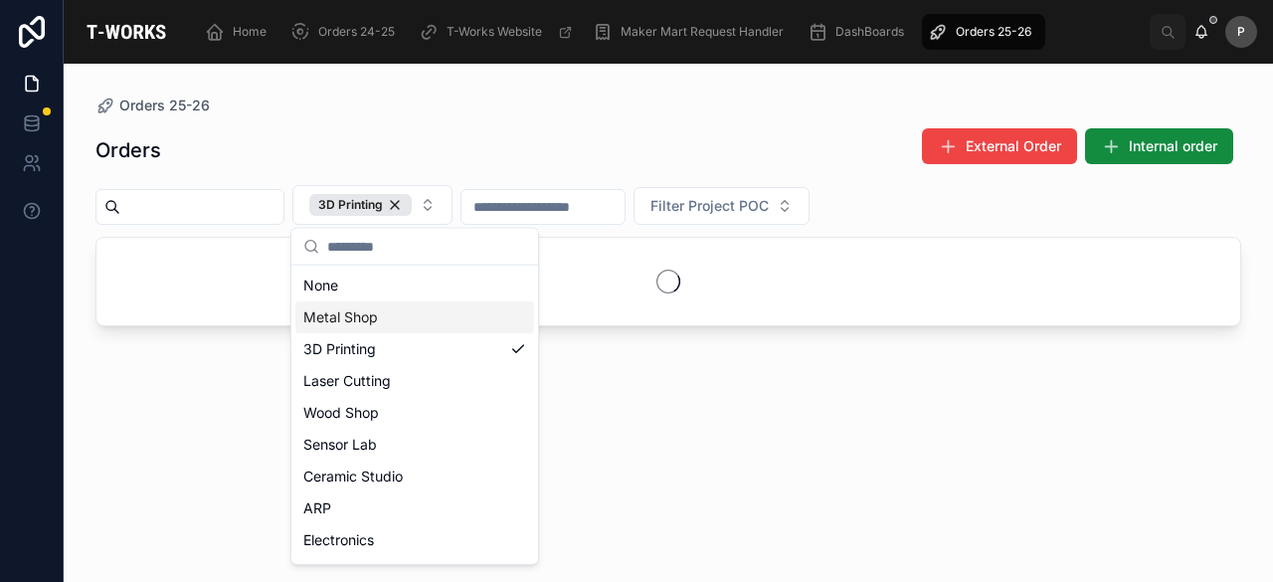
click at [628, 127] on div "Orders External Order Internal order" at bounding box center [668, 150] width 1146 height 46
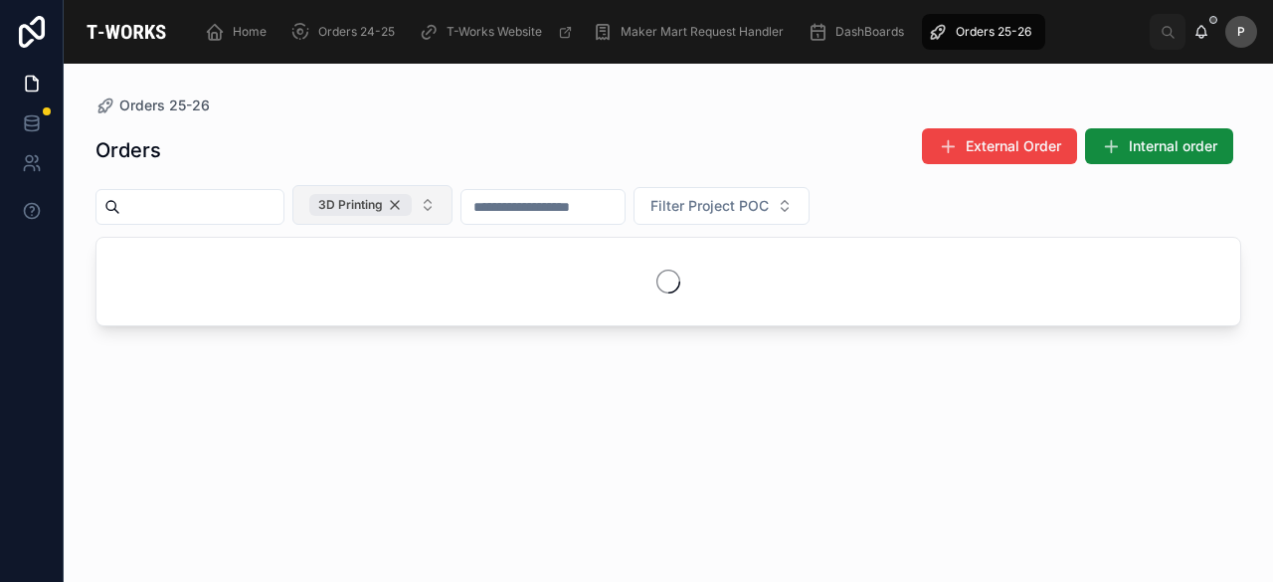
click at [412, 206] on div "3D Printing" at bounding box center [360, 205] width 102 height 22
click at [247, 206] on input "text" at bounding box center [201, 205] width 163 height 28
type input "****"
click at [299, 202] on icon "Clear" at bounding box center [291, 205] width 16 height 16
click at [457, 205] on button "Filter Capability" at bounding box center [374, 204] width 164 height 38
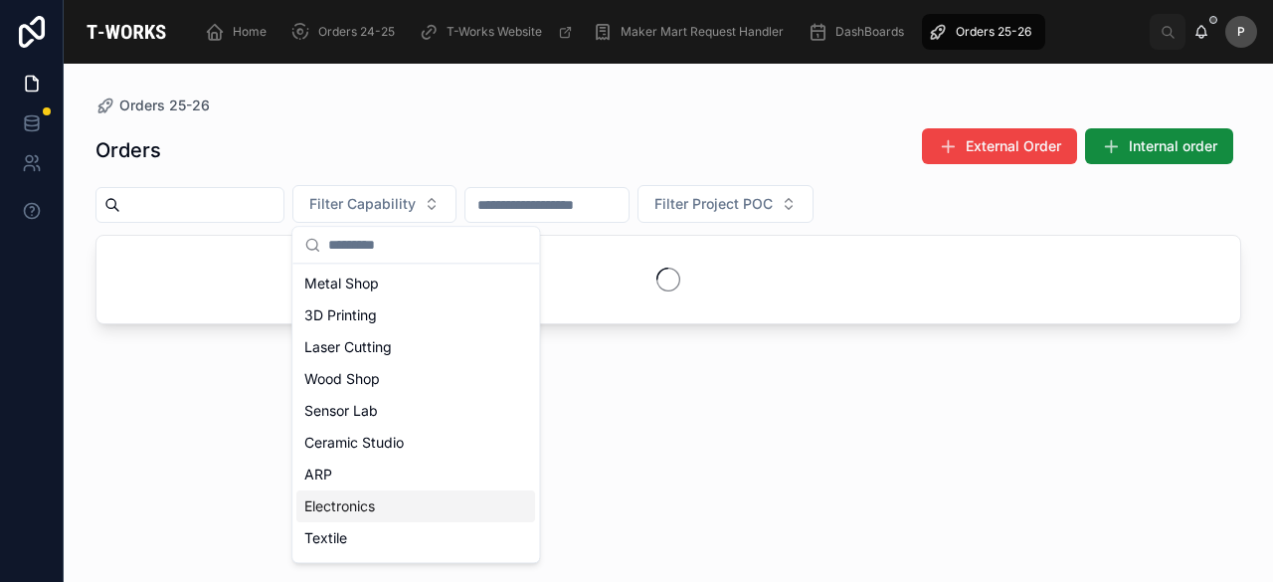
click at [376, 504] on div "Electronics" at bounding box center [415, 506] width 239 height 32
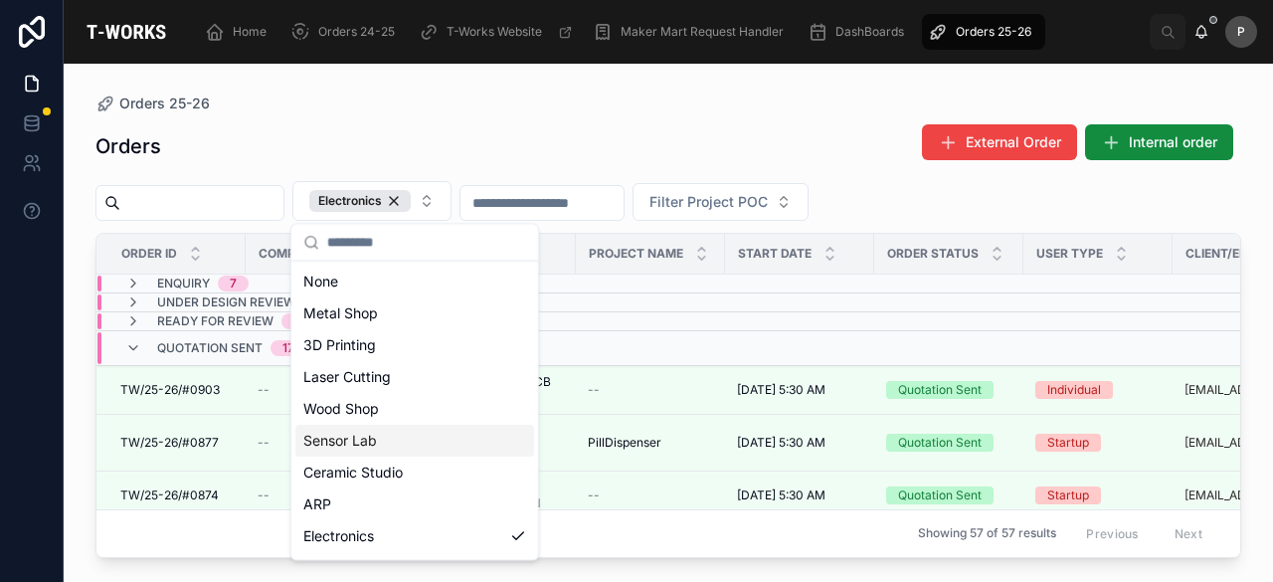
click at [627, 136] on div "Orders External Order Internal order" at bounding box center [668, 146] width 1146 height 46
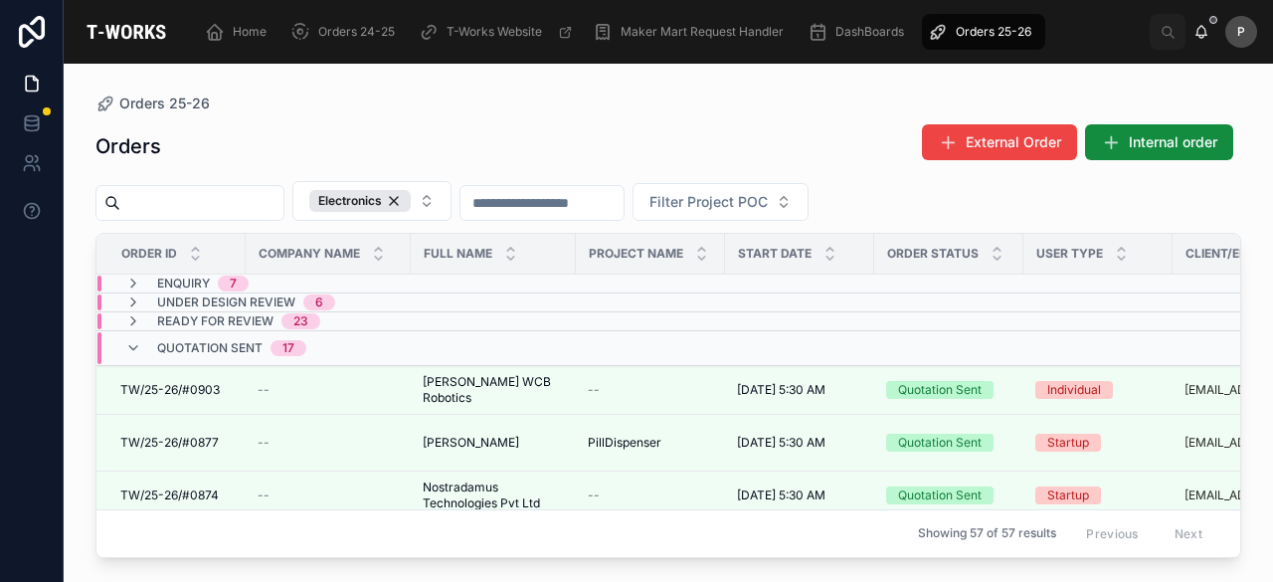
click at [256, 313] on span "Ready for Review" at bounding box center [215, 321] width 116 height 16
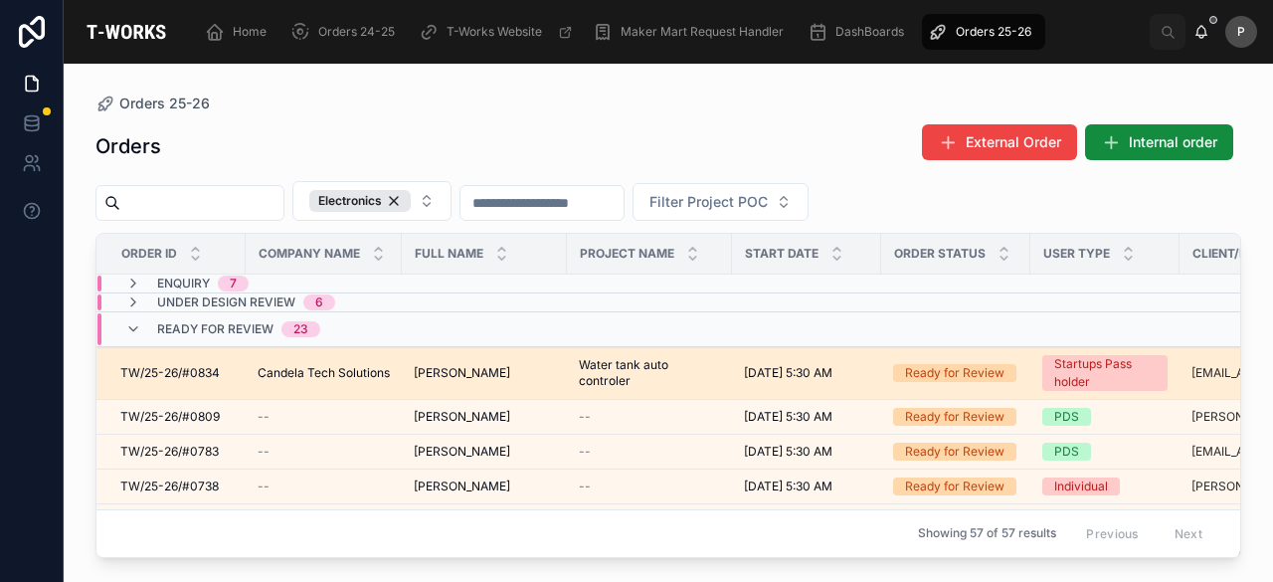
click at [963, 368] on div "Ready for Review" at bounding box center [954, 373] width 99 height 18
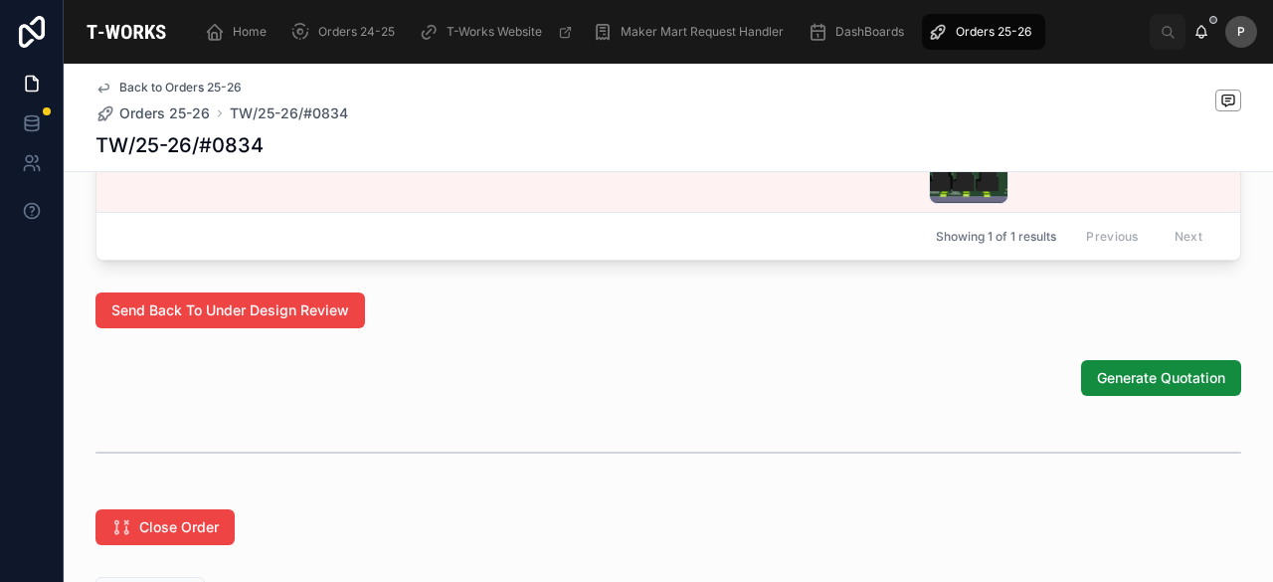
scroll to position [1349, 0]
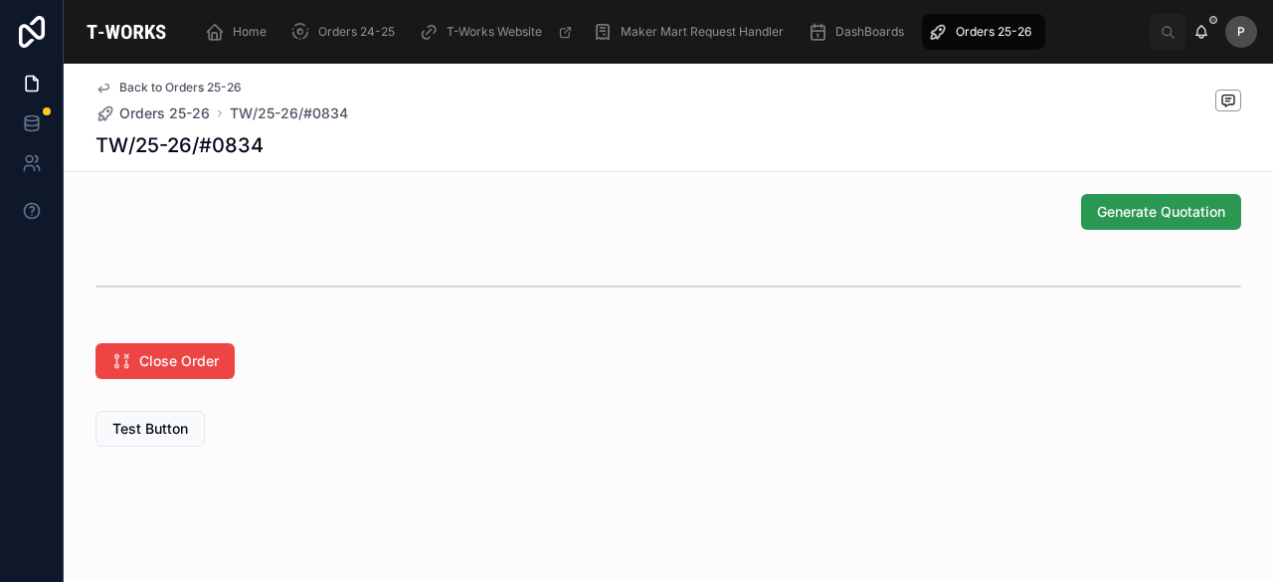
click at [1116, 214] on span "Generate Quotation" at bounding box center [1161, 212] width 128 height 20
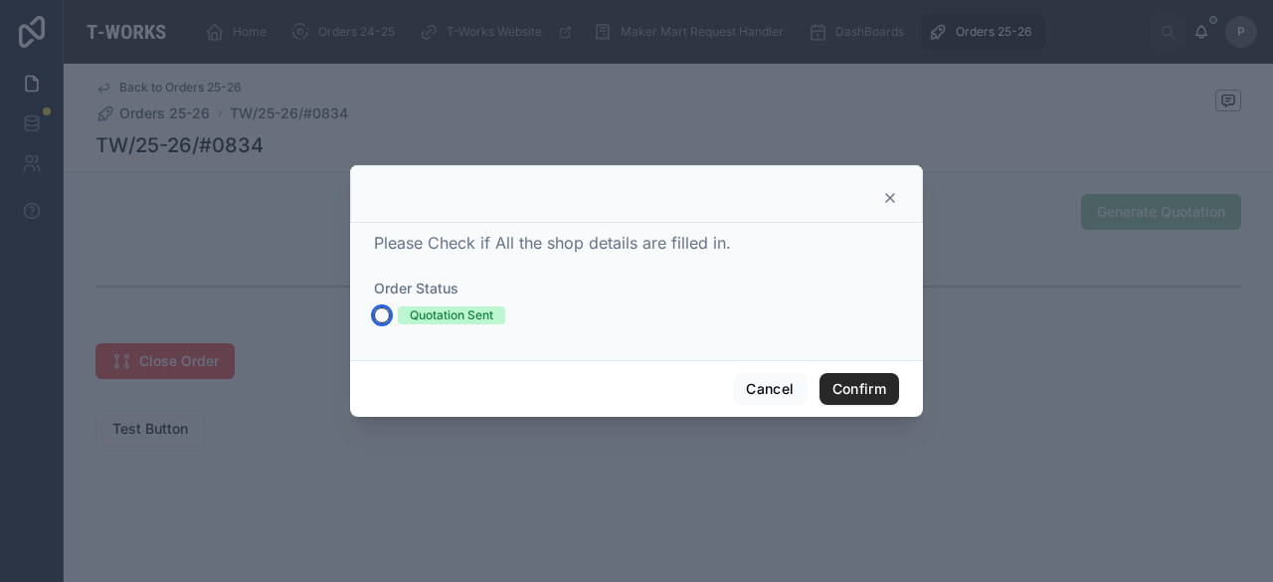
click at [381, 309] on button "Quotation Sent" at bounding box center [382, 315] width 16 height 16
click at [853, 381] on button "Confirm" at bounding box center [860, 389] width 80 height 32
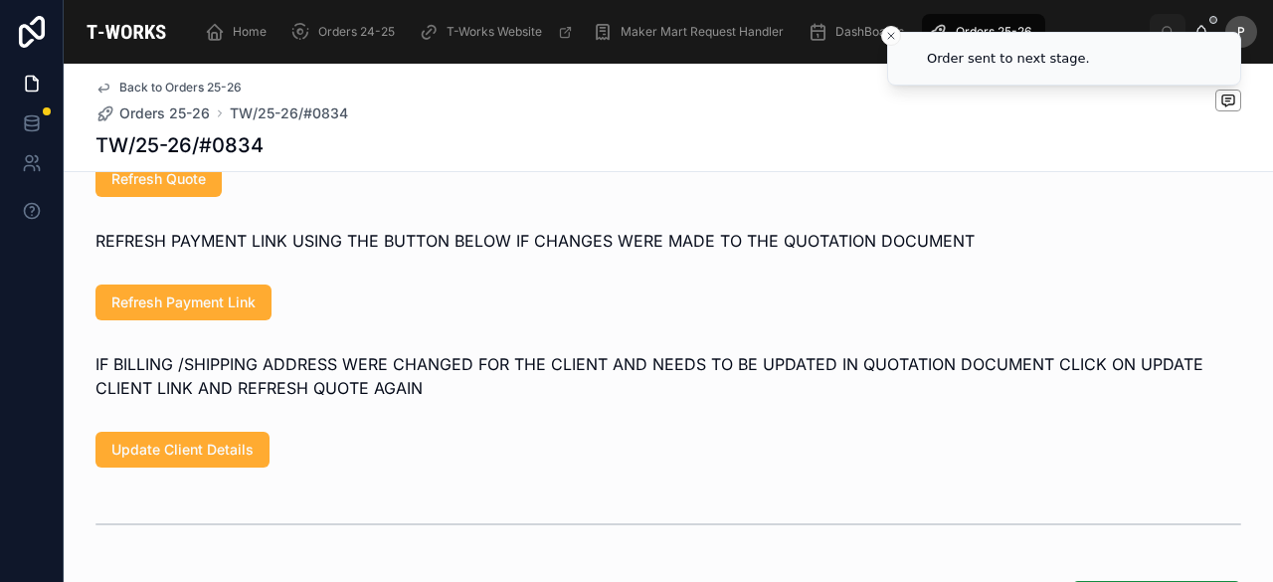
scroll to position [1229, 0]
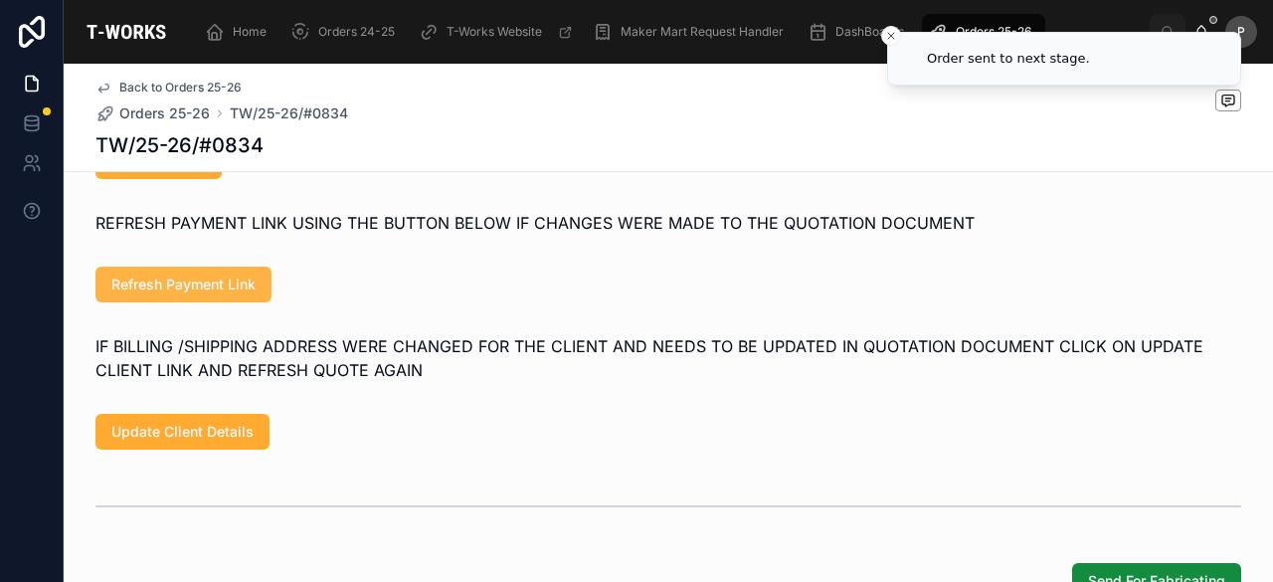
click at [223, 294] on span "Refresh Payment Link" at bounding box center [183, 285] width 144 height 20
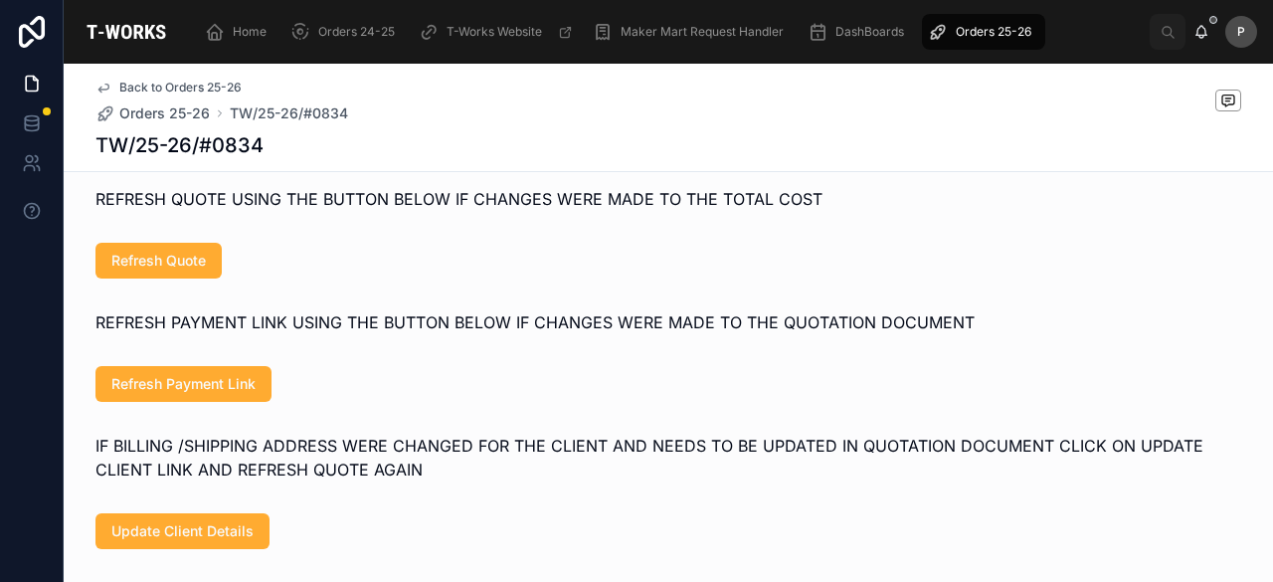
scroll to position [1031, 0]
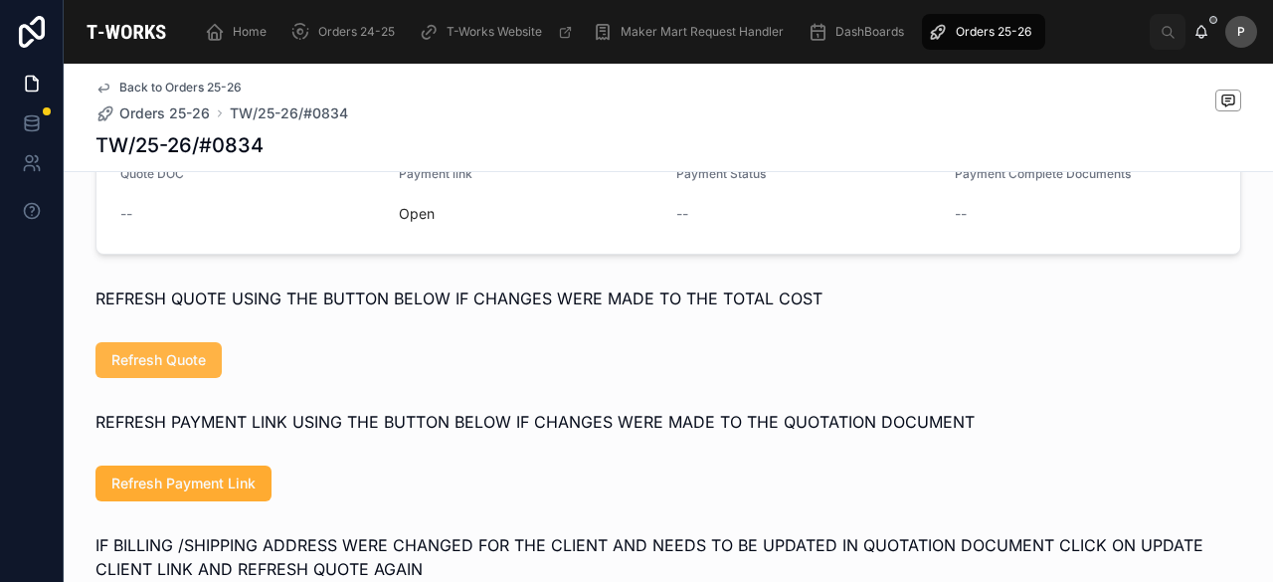
click at [195, 370] on span "Refresh Quote" at bounding box center [158, 360] width 94 height 20
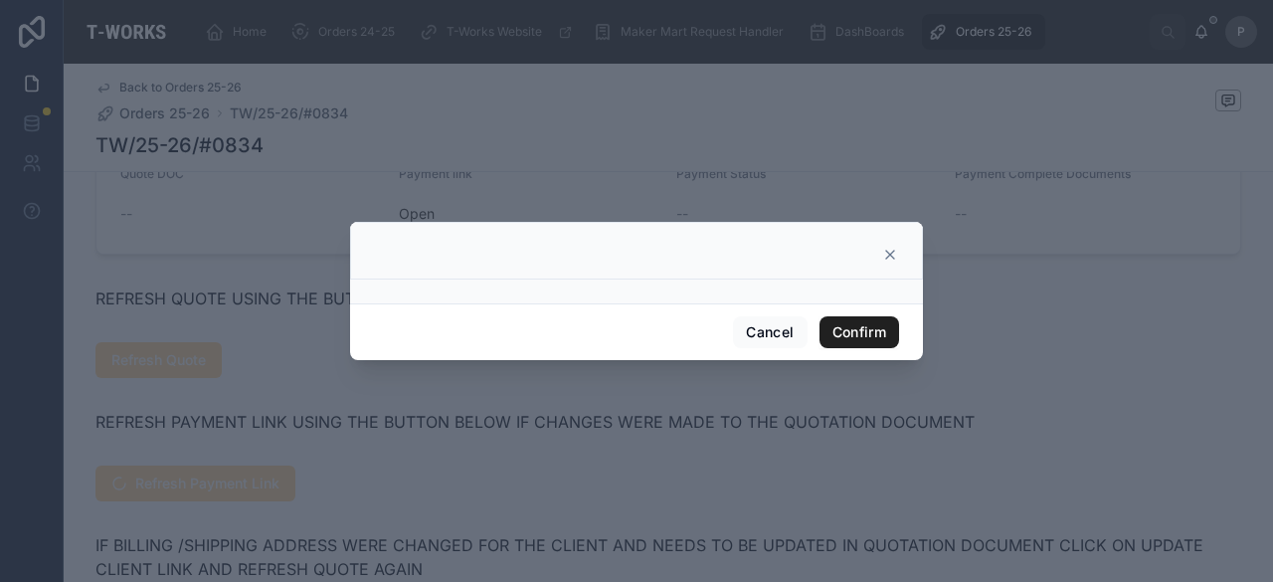
click at [843, 333] on button "Confirm" at bounding box center [860, 332] width 80 height 32
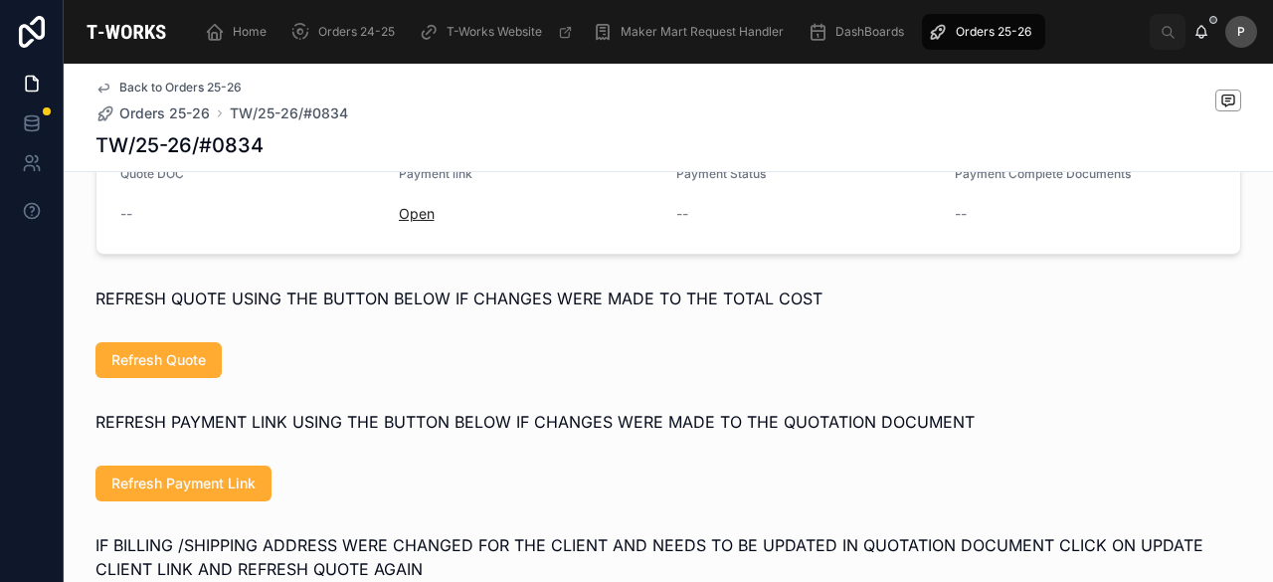
click at [411, 222] on link "Open" at bounding box center [417, 213] width 36 height 17
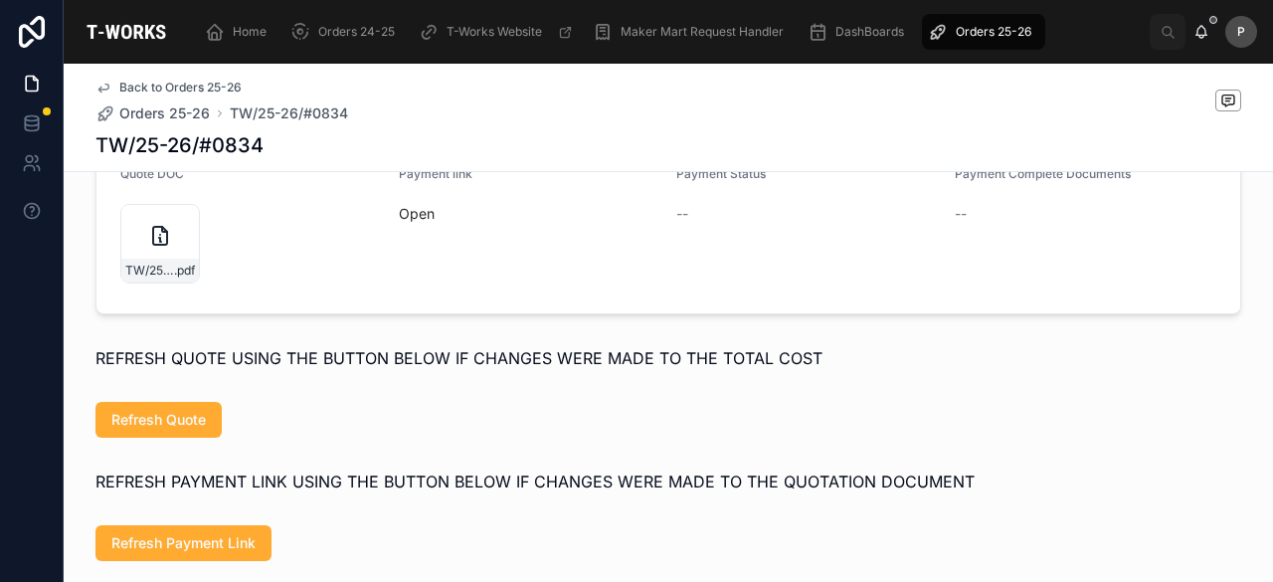
click at [154, 368] on span "REFRESH QUOTE USING THE BUTTON BELOW IF CHANGES WERE MADE TO THE TOTAL COST" at bounding box center [458, 358] width 727 height 20
click at [178, 268] on div "TW/25-26/#0834 .pdf" at bounding box center [160, 244] width 80 height 80
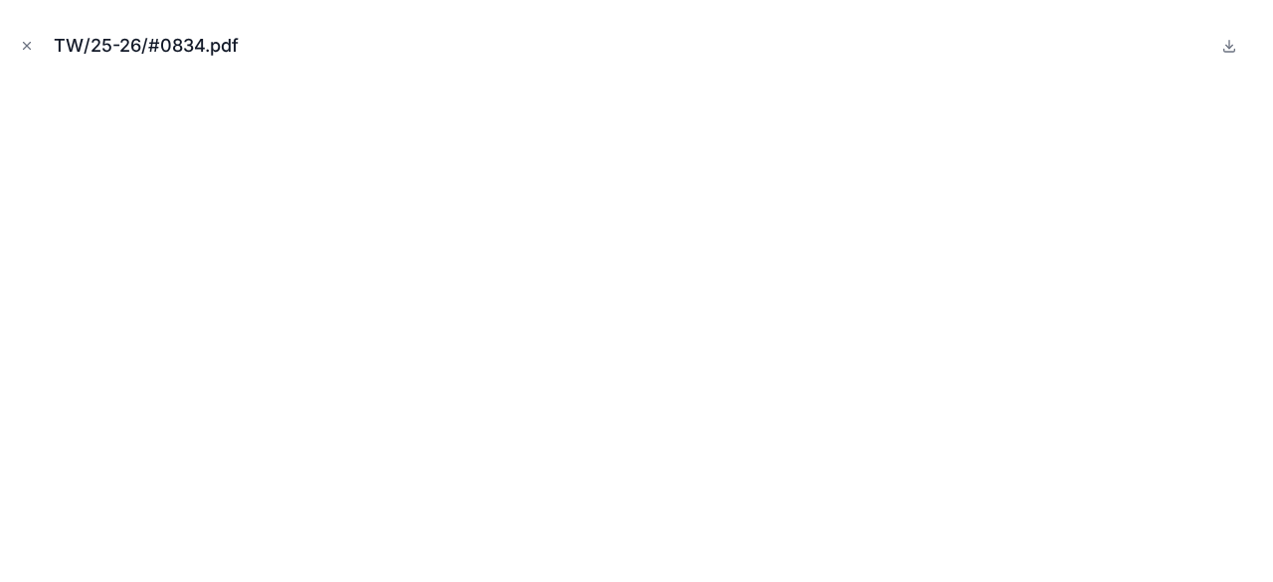
drag, startPoint x: 30, startPoint y: 45, endPoint x: 72, endPoint y: 2, distance: 59.8
click at [30, 45] on icon "Close modal" at bounding box center [27, 46] width 14 height 14
